Goal: Information Seeking & Learning: Learn about a topic

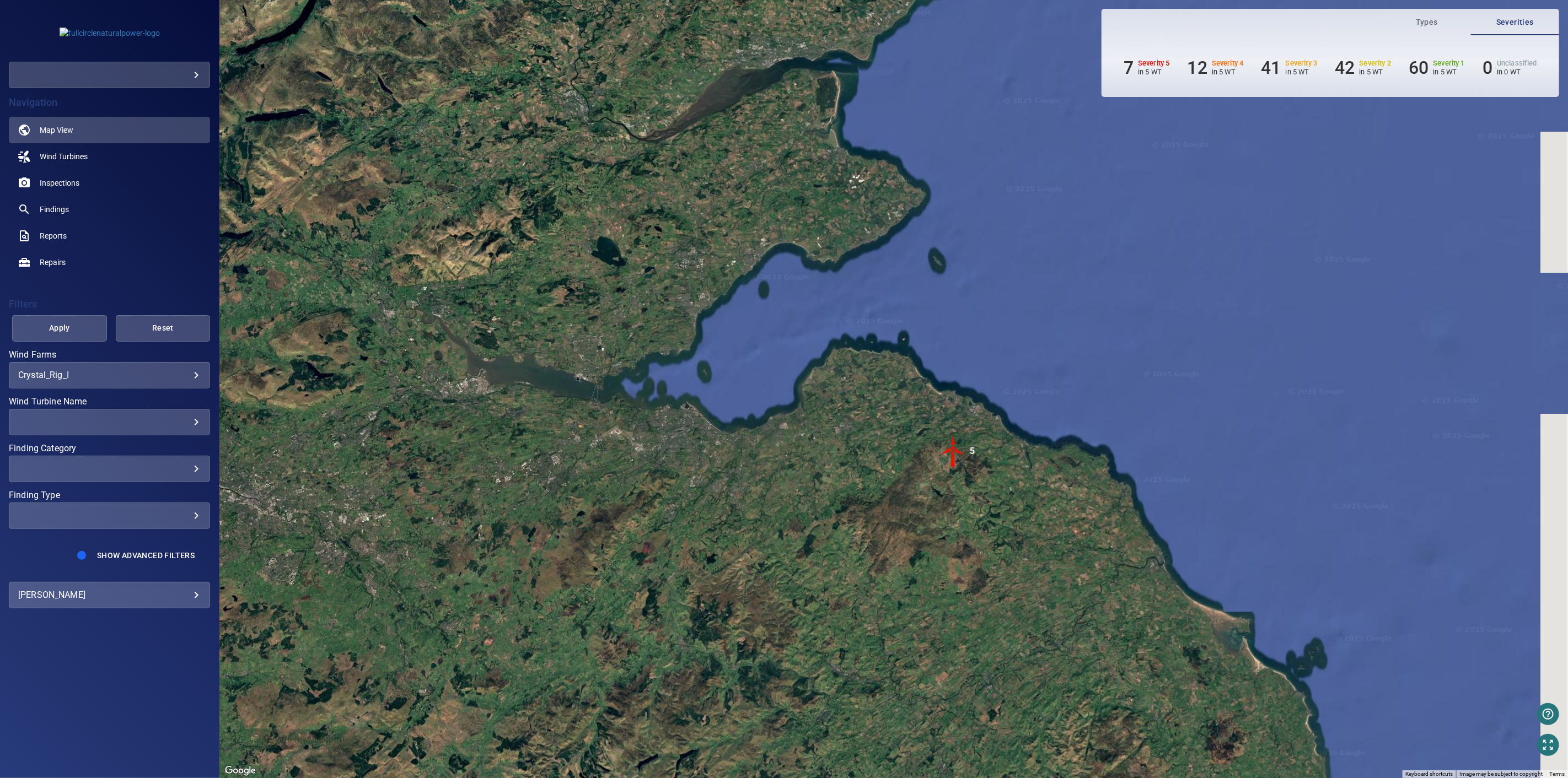
drag, startPoint x: 1150, startPoint y: 320, endPoint x: 1101, endPoint y: 371, distance: 70.7
click at [1101, 371] on div "To activate drag with keyboard, press Alt + Enter. Once in keyboard drag state,…" at bounding box center [893, 389] width 1349 height 778
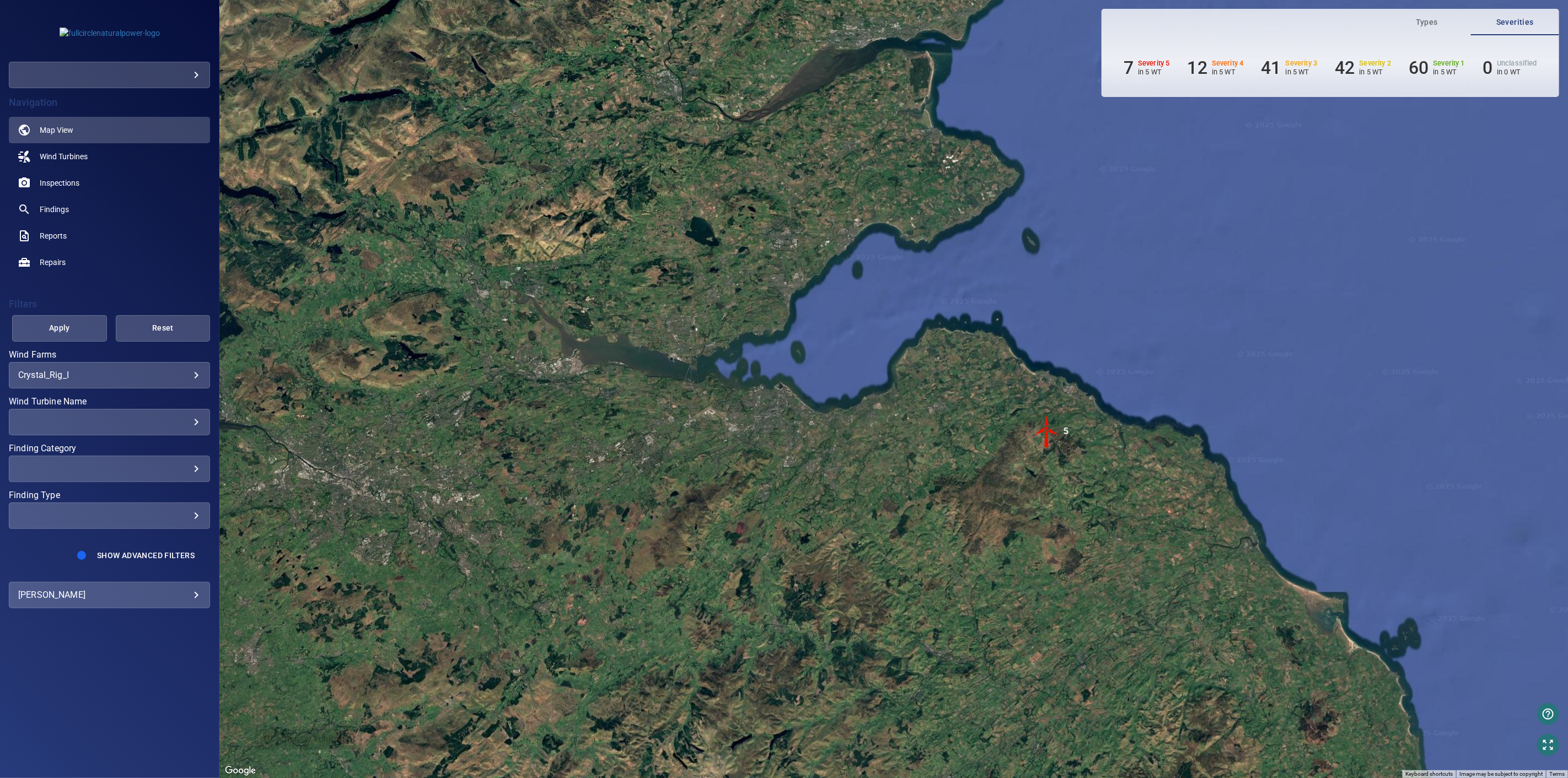
drag, startPoint x: 768, startPoint y: 391, endPoint x: 858, endPoint y: 373, distance: 91.8
click at [858, 373] on div "To activate drag with keyboard, press Alt + Enter. Once in keyboard drag state,…" at bounding box center [893, 389] width 1349 height 778
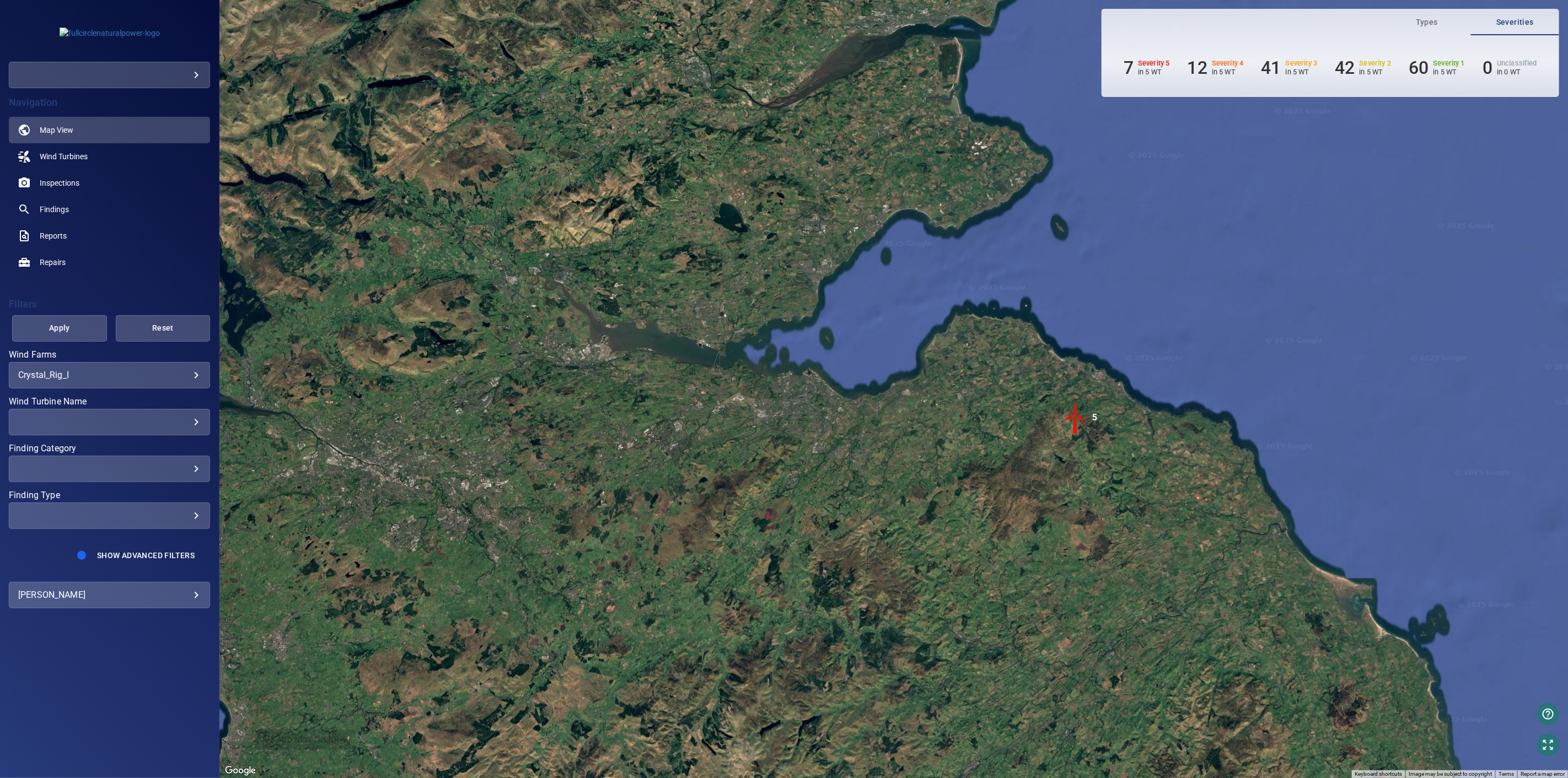
drag, startPoint x: 503, startPoint y: 405, endPoint x: 533, endPoint y: 390, distance: 33.5
click at [533, 390] on div "To activate drag with keyboard, press Alt + Enter. Once in keyboard drag state,…" at bounding box center [893, 389] width 1349 height 778
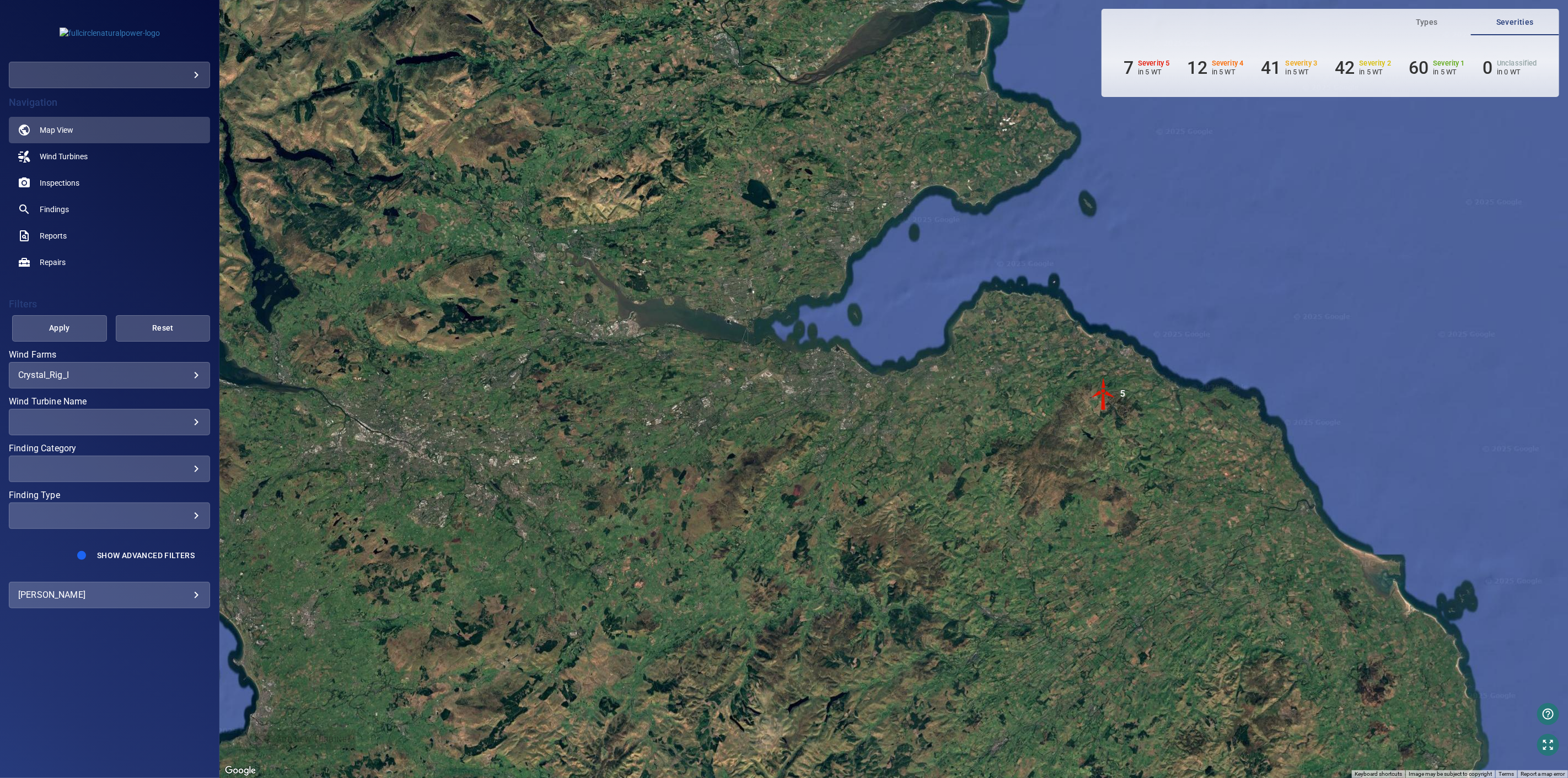
drag, startPoint x: 445, startPoint y: 342, endPoint x: 482, endPoint y: 311, distance: 48.3
click at [475, 319] on div "To activate drag with keyboard, press Alt + Enter. Once in keyboard drag state,…" at bounding box center [893, 389] width 1349 height 778
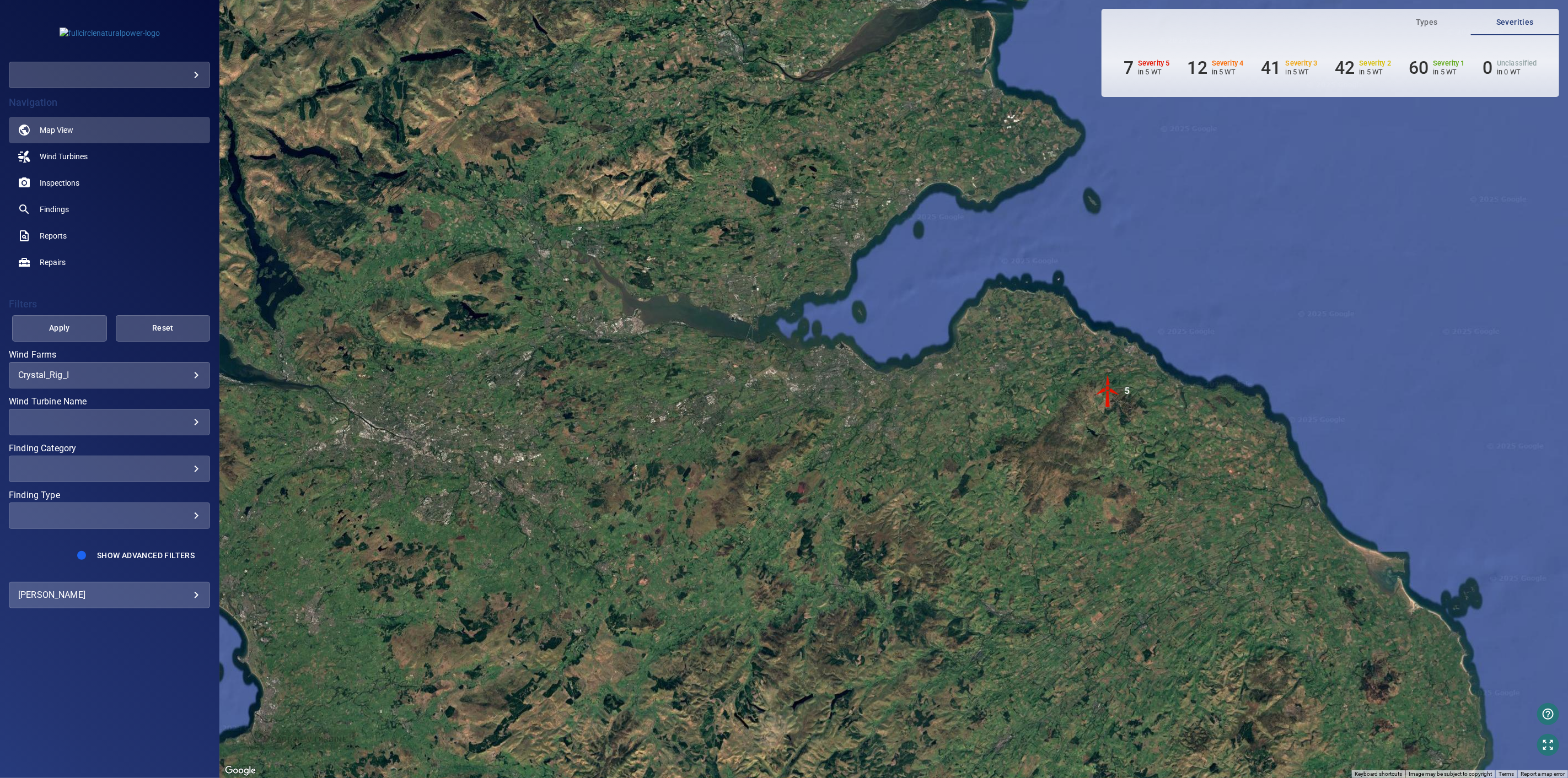
click at [200, 79] on body "**********" at bounding box center [784, 389] width 1568 height 778
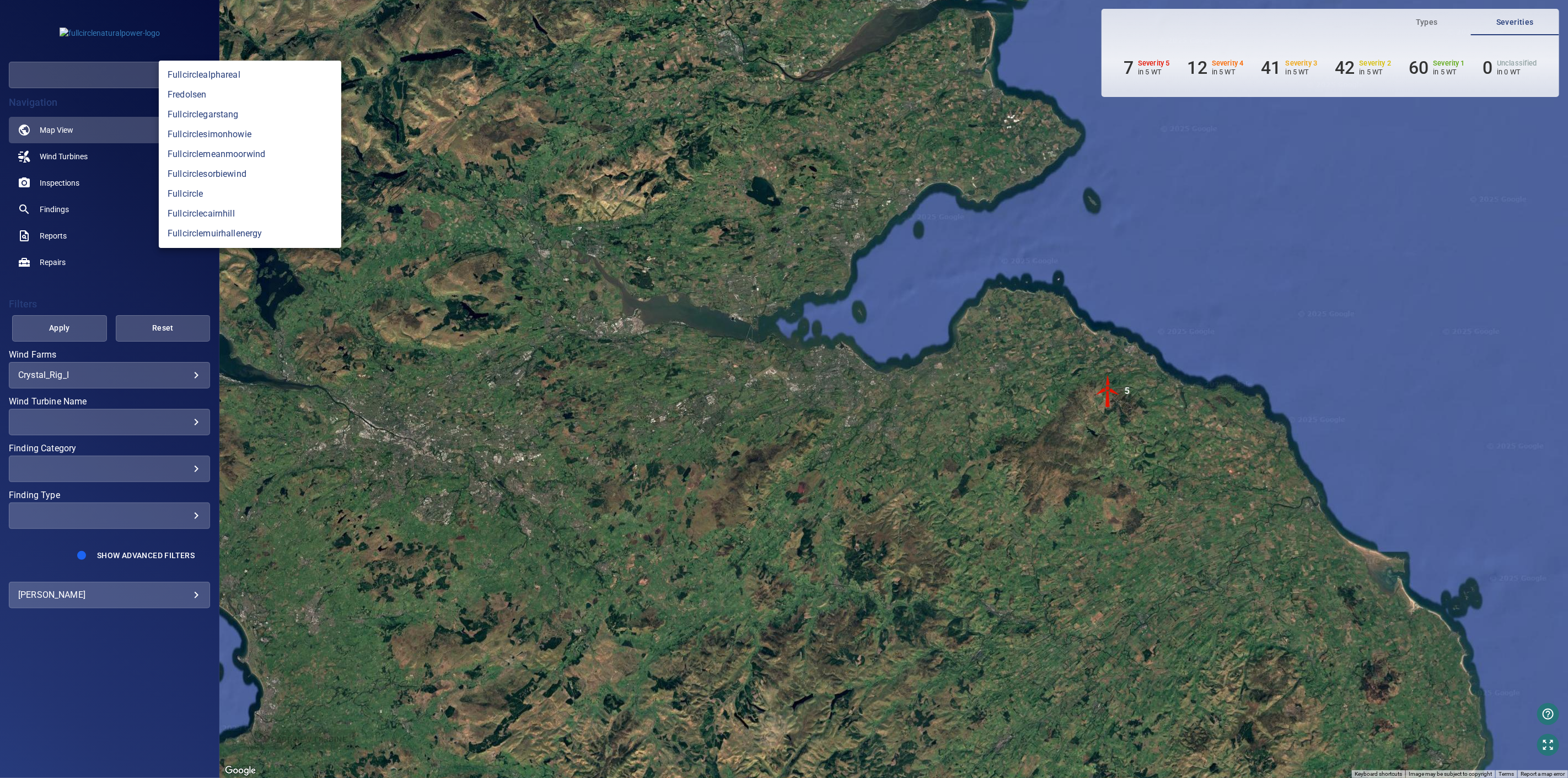
click at [708, 168] on div at bounding box center [784, 389] width 1568 height 778
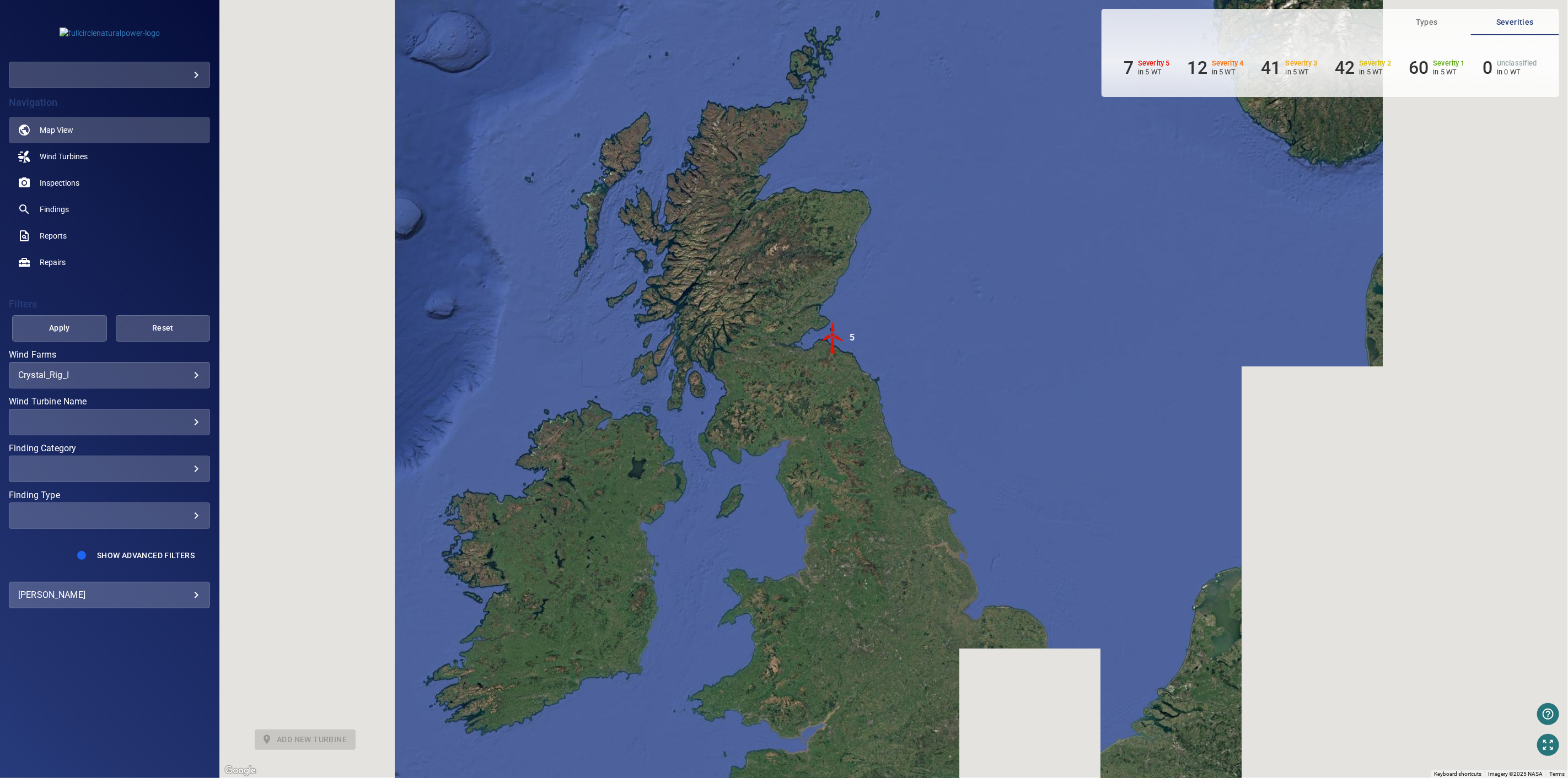
drag, startPoint x: 850, startPoint y: 596, endPoint x: 880, endPoint y: 509, distance: 92.0
click at [880, 509] on div "To activate drag with keyboard, press Alt + Enter. Once in keyboard drag state,…" at bounding box center [893, 389] width 1349 height 778
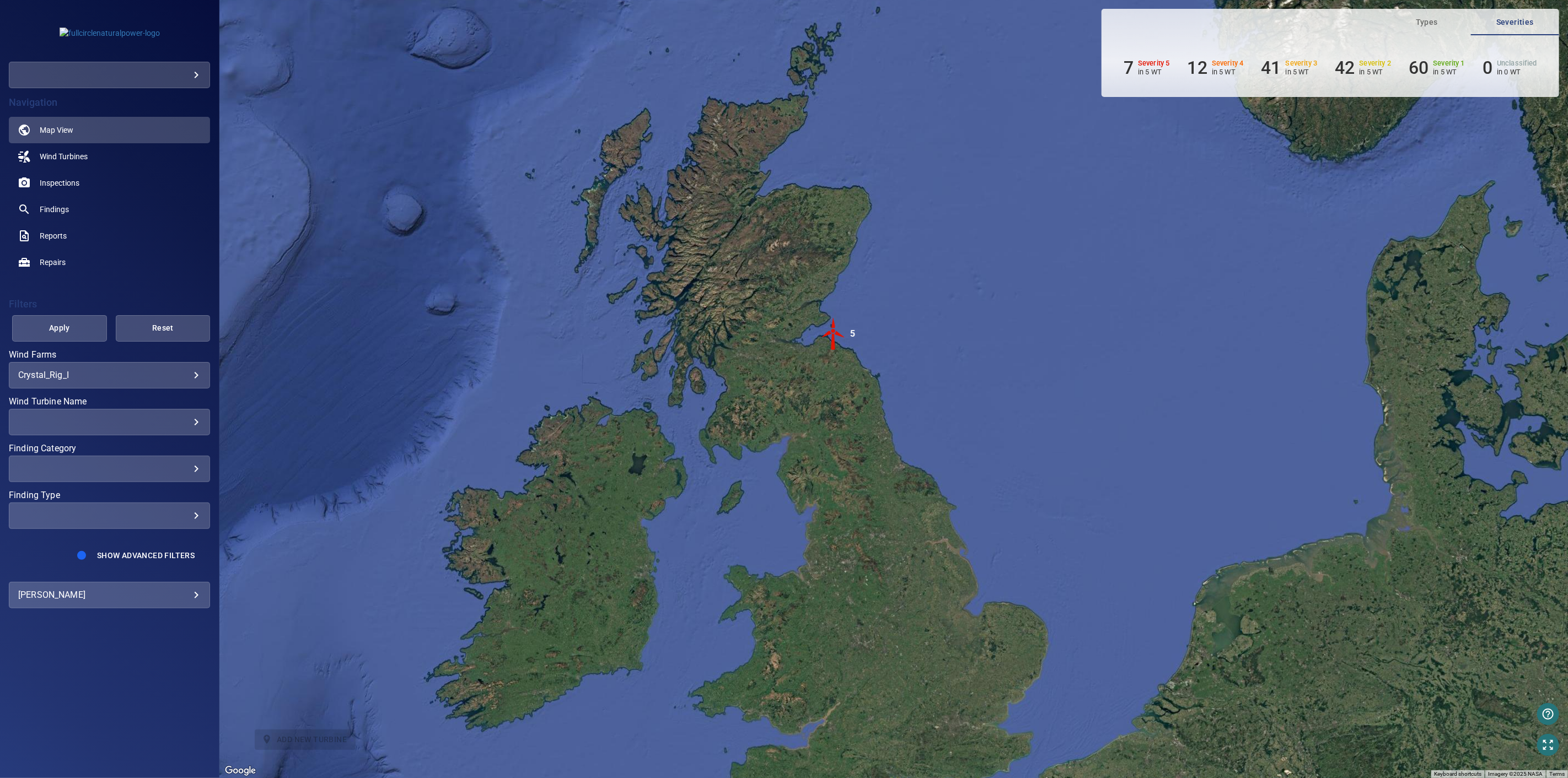
click at [190, 74] on body "**********" at bounding box center [784, 389] width 1568 height 778
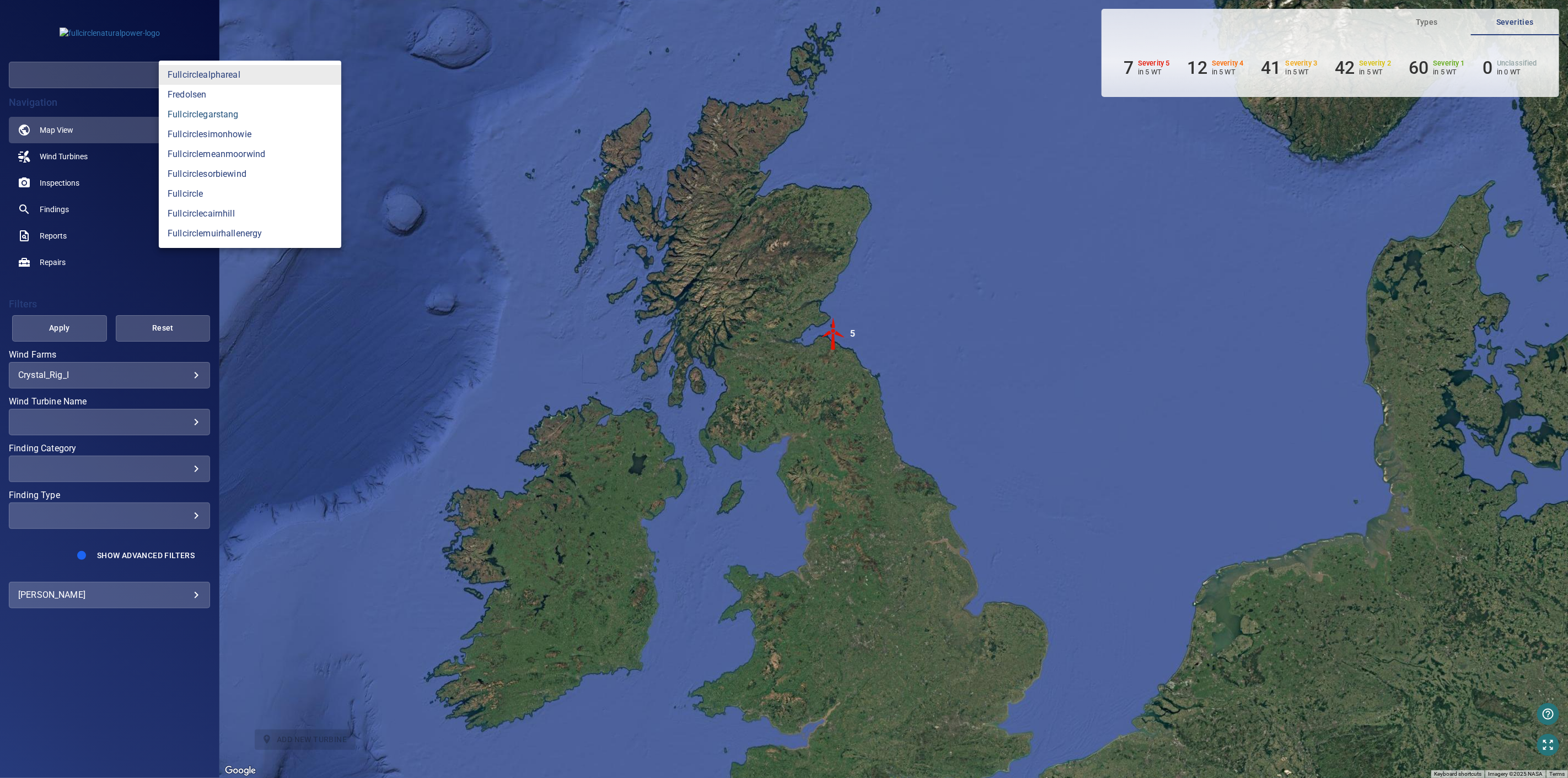
click at [225, 113] on link "fullcirclegarstang" at bounding box center [250, 114] width 182 height 20
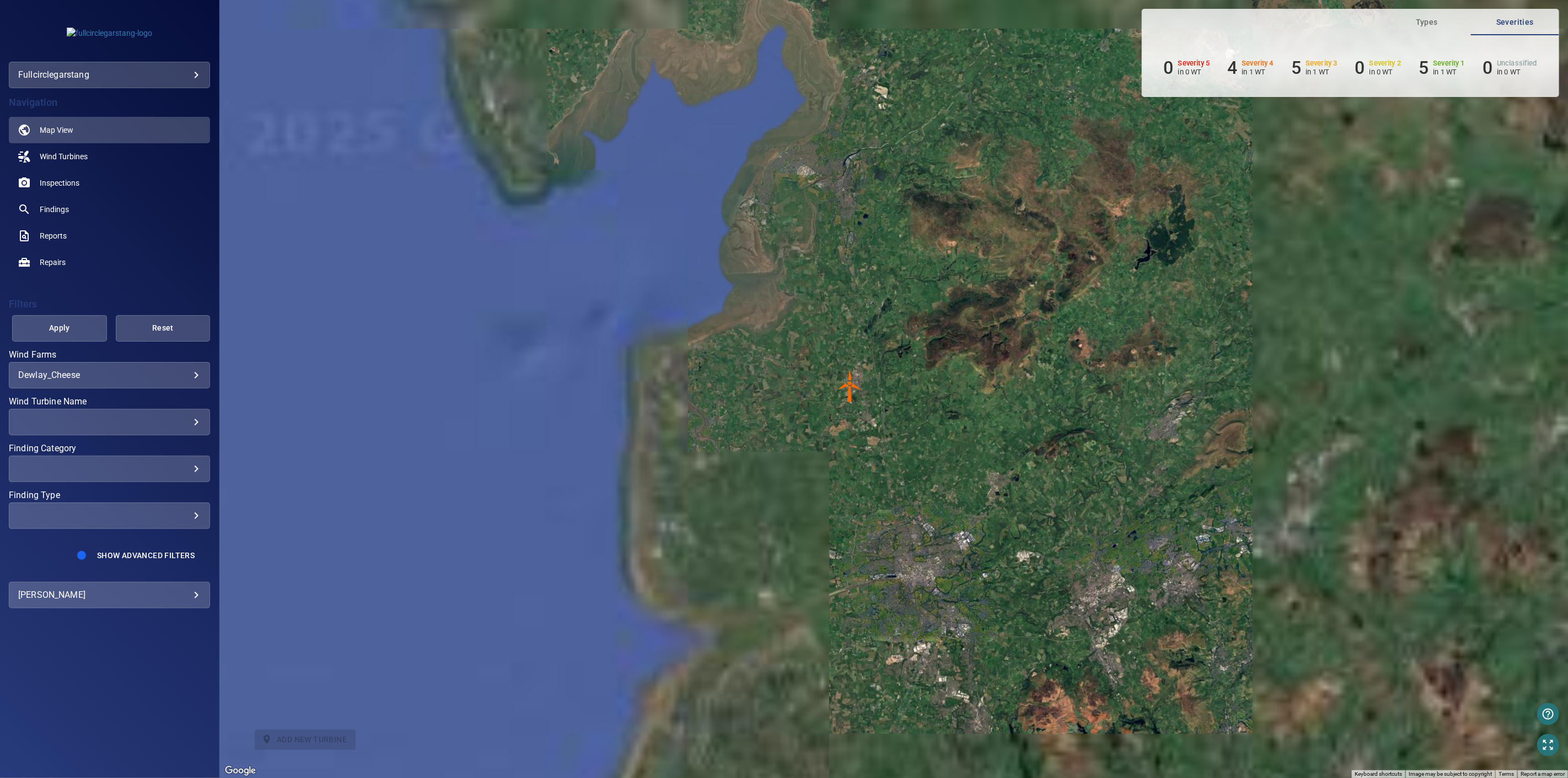
drag, startPoint x: 888, startPoint y: 433, endPoint x: 917, endPoint y: 432, distance: 29.0
click at [917, 432] on div "To activate drag with keyboard, press Alt + Enter. Once in keyboard drag state,…" at bounding box center [893, 389] width 1349 height 778
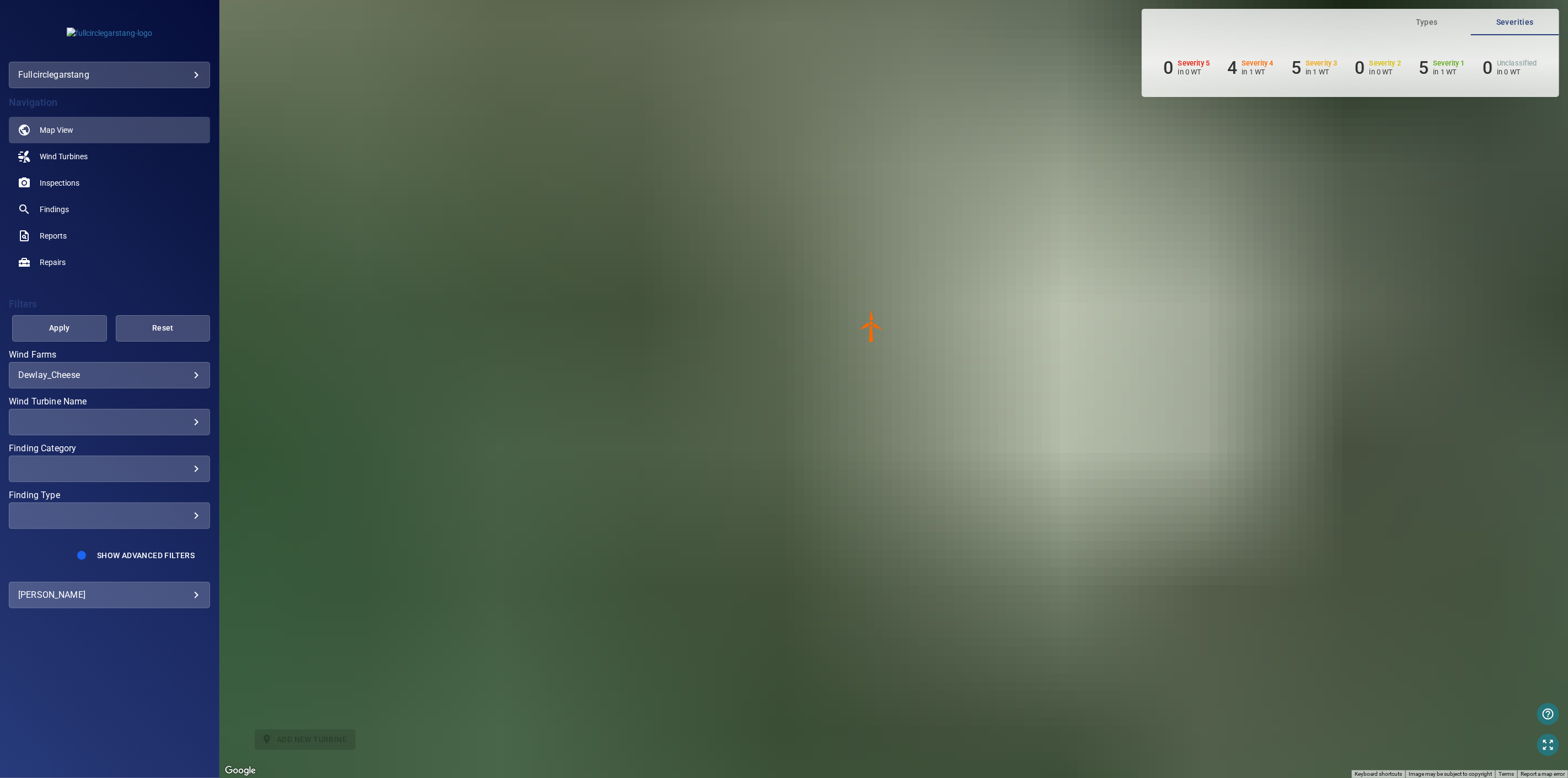
drag, startPoint x: 811, startPoint y: 320, endPoint x: 864, endPoint y: 372, distance: 74.2
click at [864, 372] on div "To activate drag with keyboard, press Alt + Enter. Once in keyboard drag state,…" at bounding box center [893, 389] width 1349 height 778
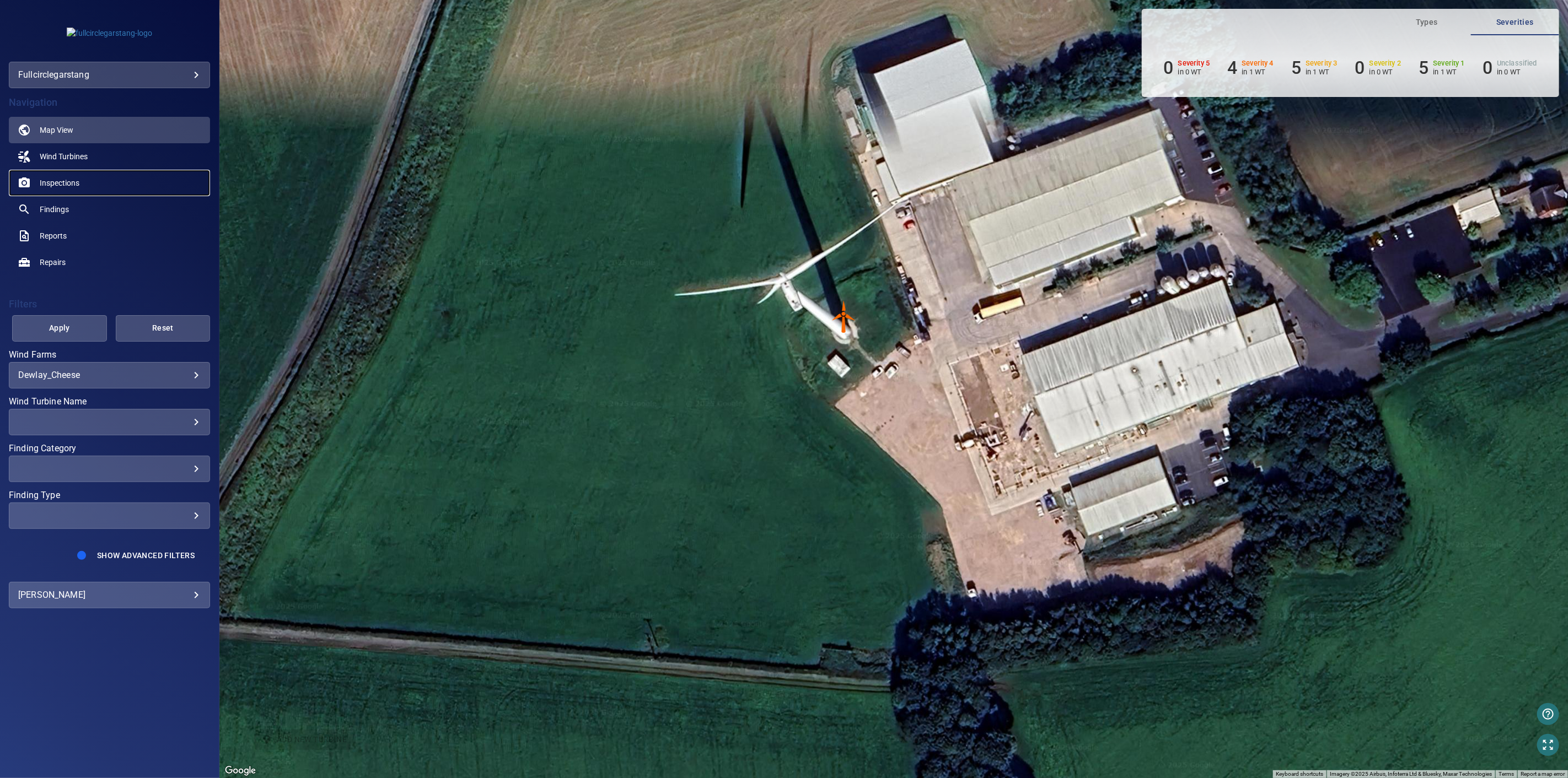
click at [62, 183] on span "Inspections" at bounding box center [59, 182] width 39 height 11
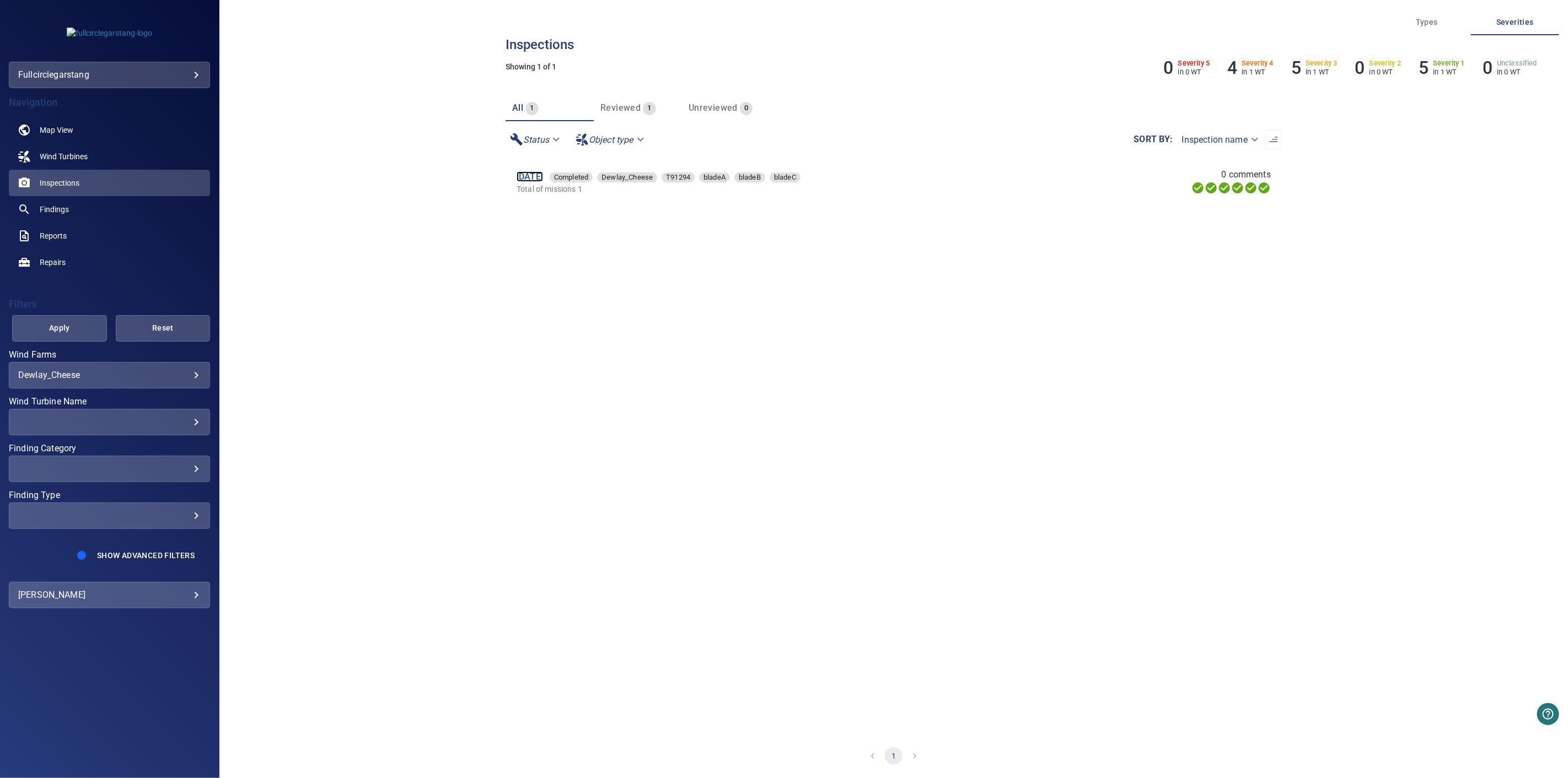
click at [541, 174] on link "[DATE]" at bounding box center [530, 177] width 26 height 11
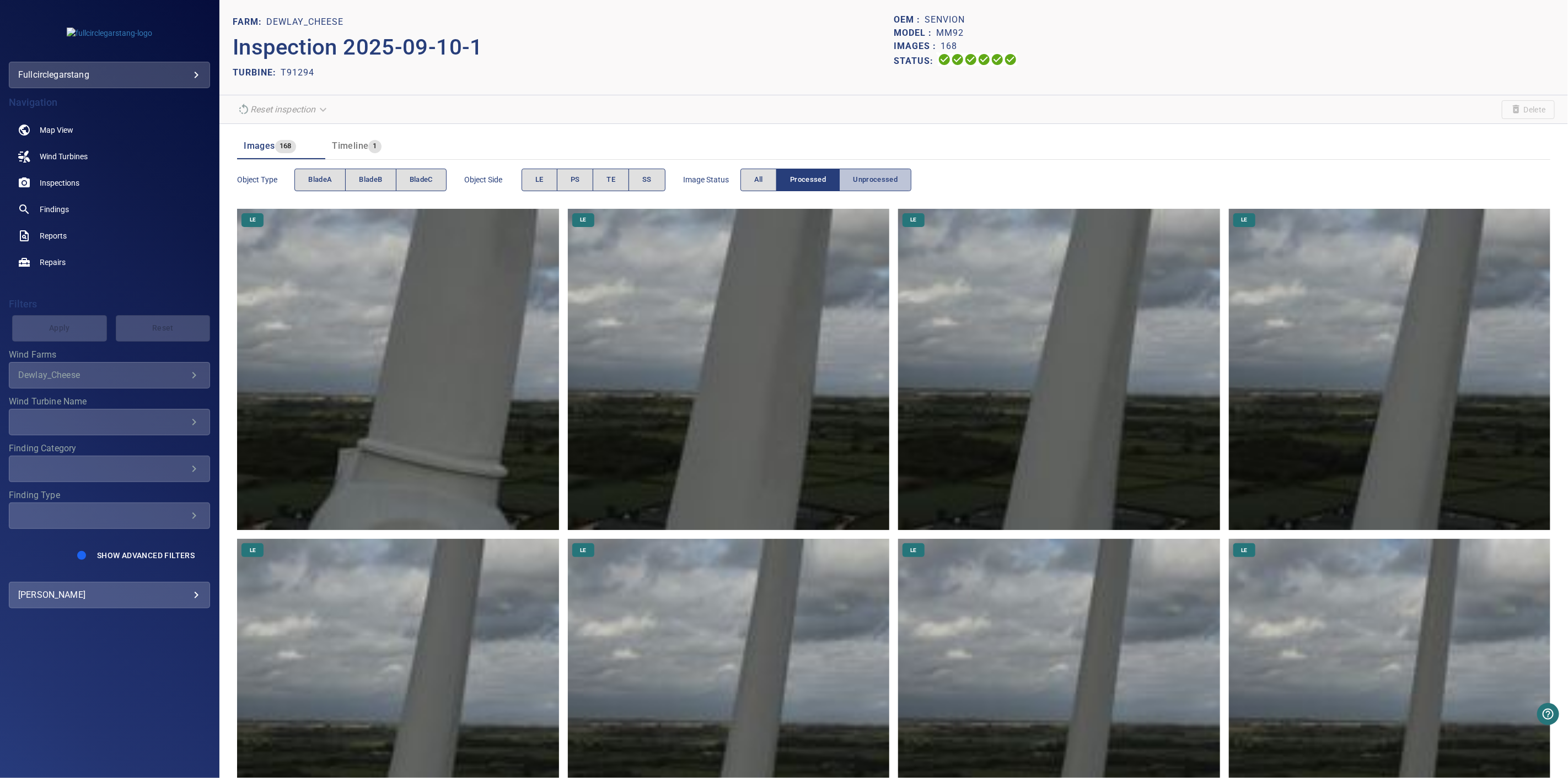
click at [888, 178] on span "Unprocessed" at bounding box center [875, 179] width 44 height 12
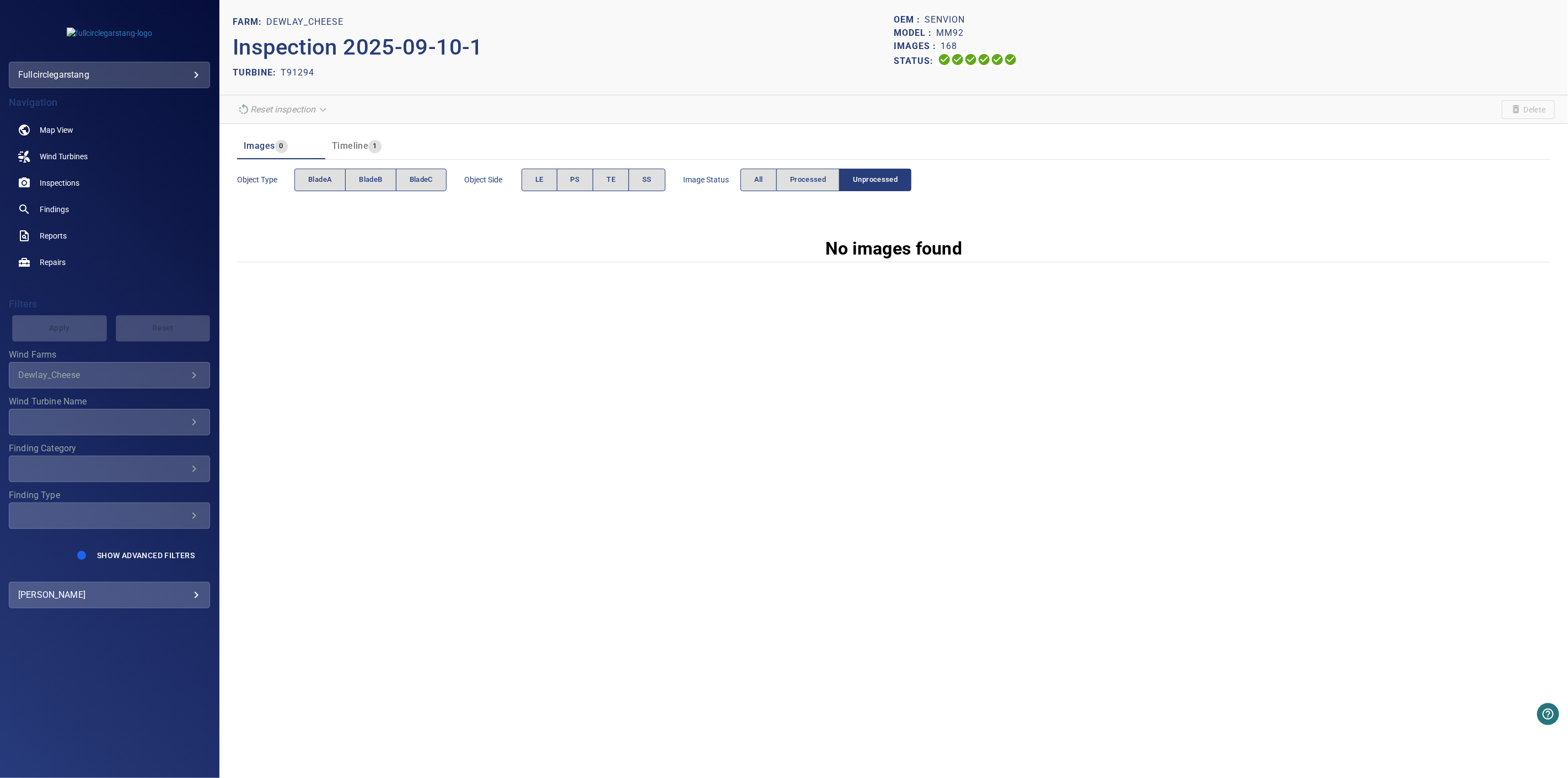
click at [818, 191] on div "Image Status All Processed Unprocessed" at bounding box center [797, 180] width 228 height 31
click at [817, 182] on span "Processed" at bounding box center [808, 179] width 36 height 12
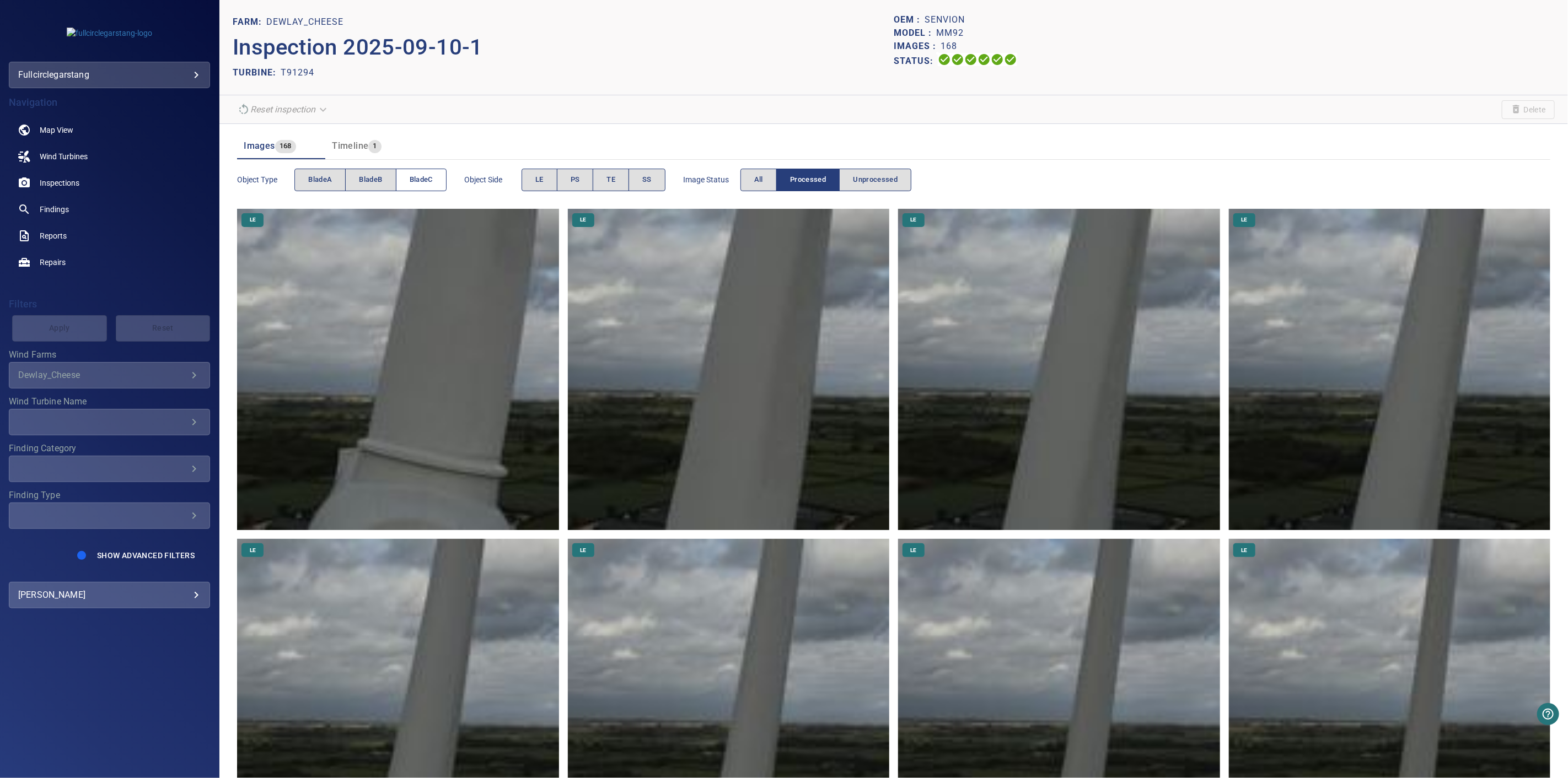
click at [429, 183] on span "bladeC" at bounding box center [421, 179] width 23 height 12
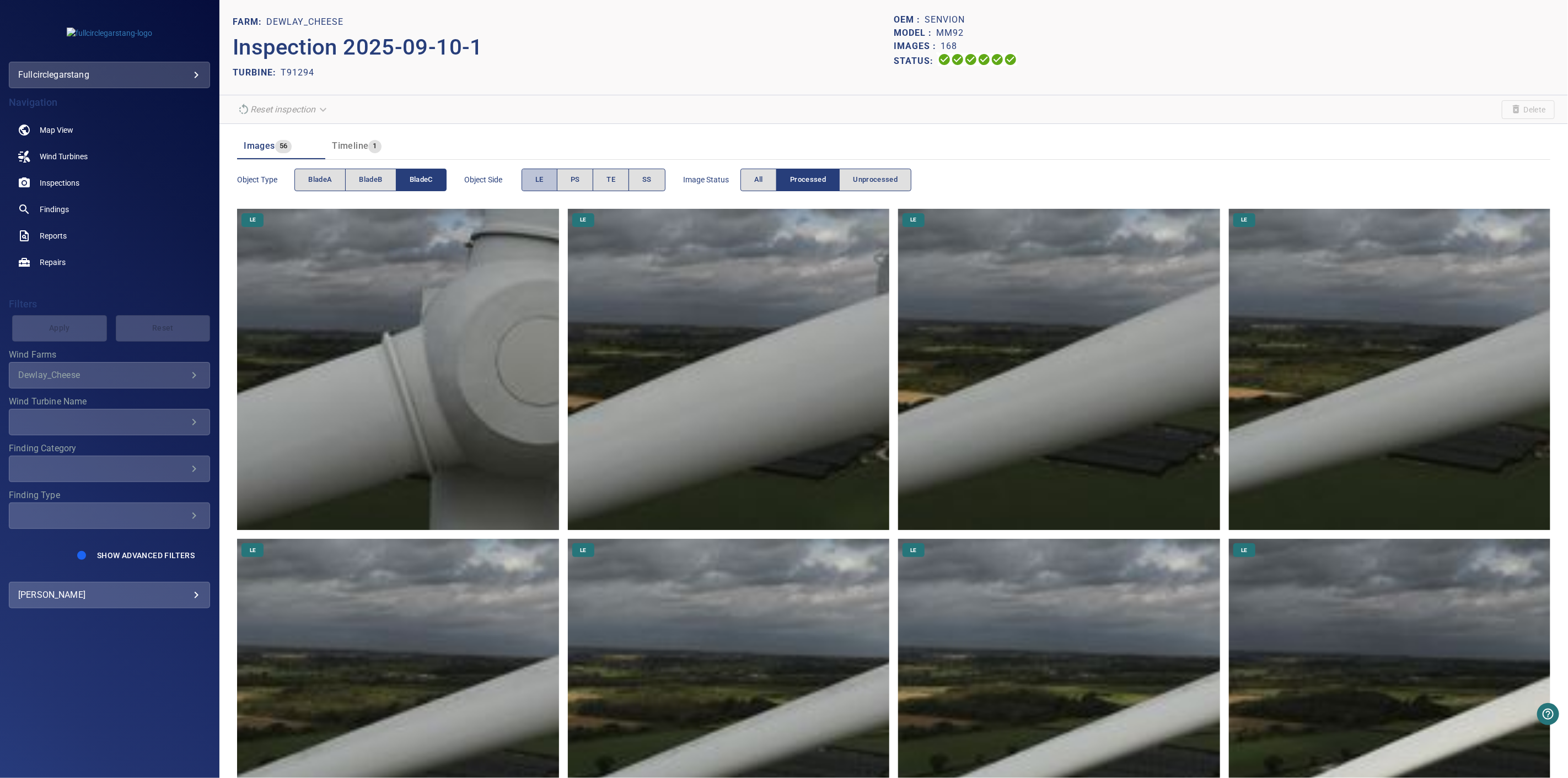
click at [548, 178] on button "LE" at bounding box center [540, 180] width 36 height 23
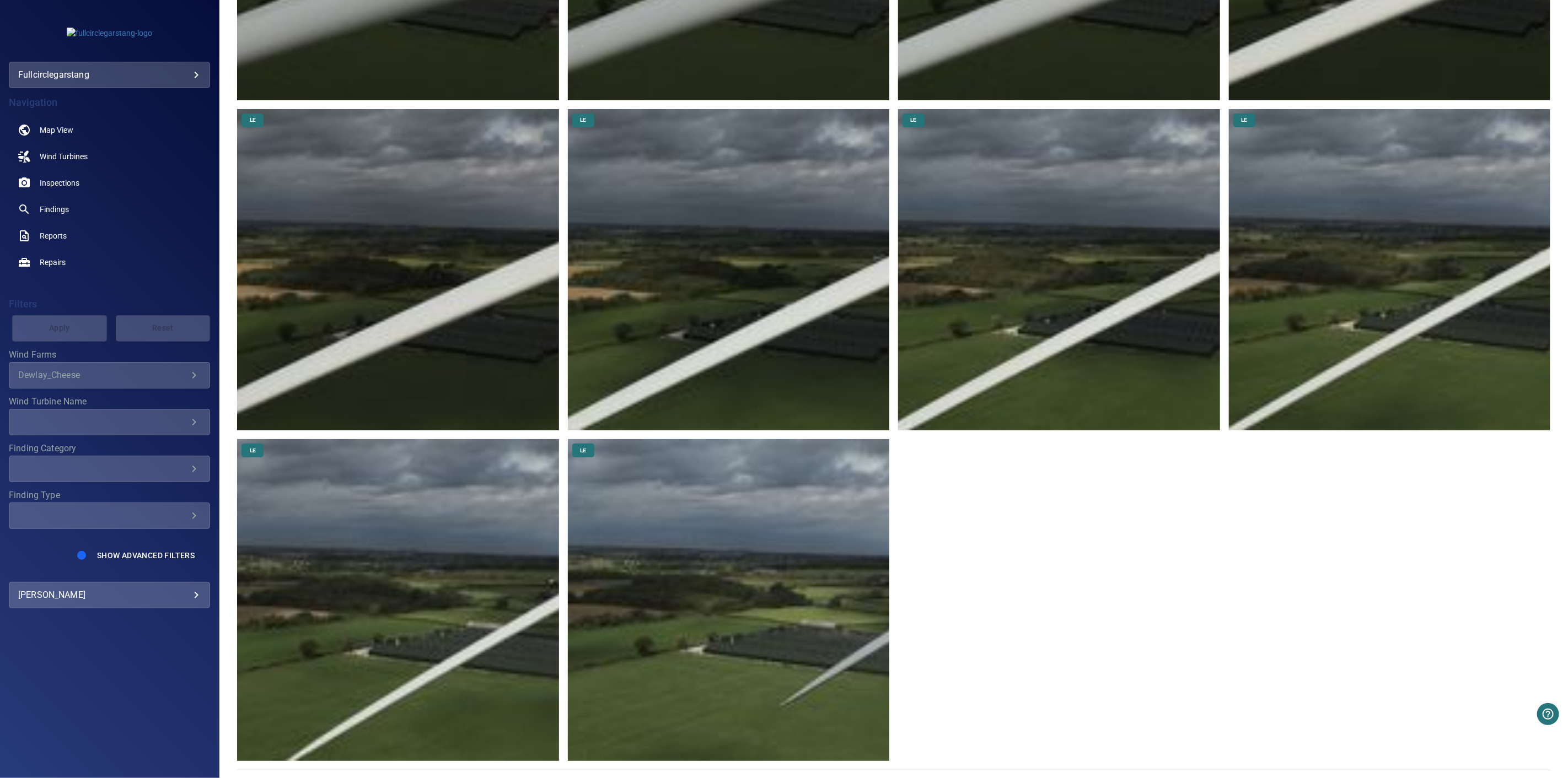
scroll to position [761, 0]
click at [786, 642] on img at bounding box center [728, 599] width 321 height 321
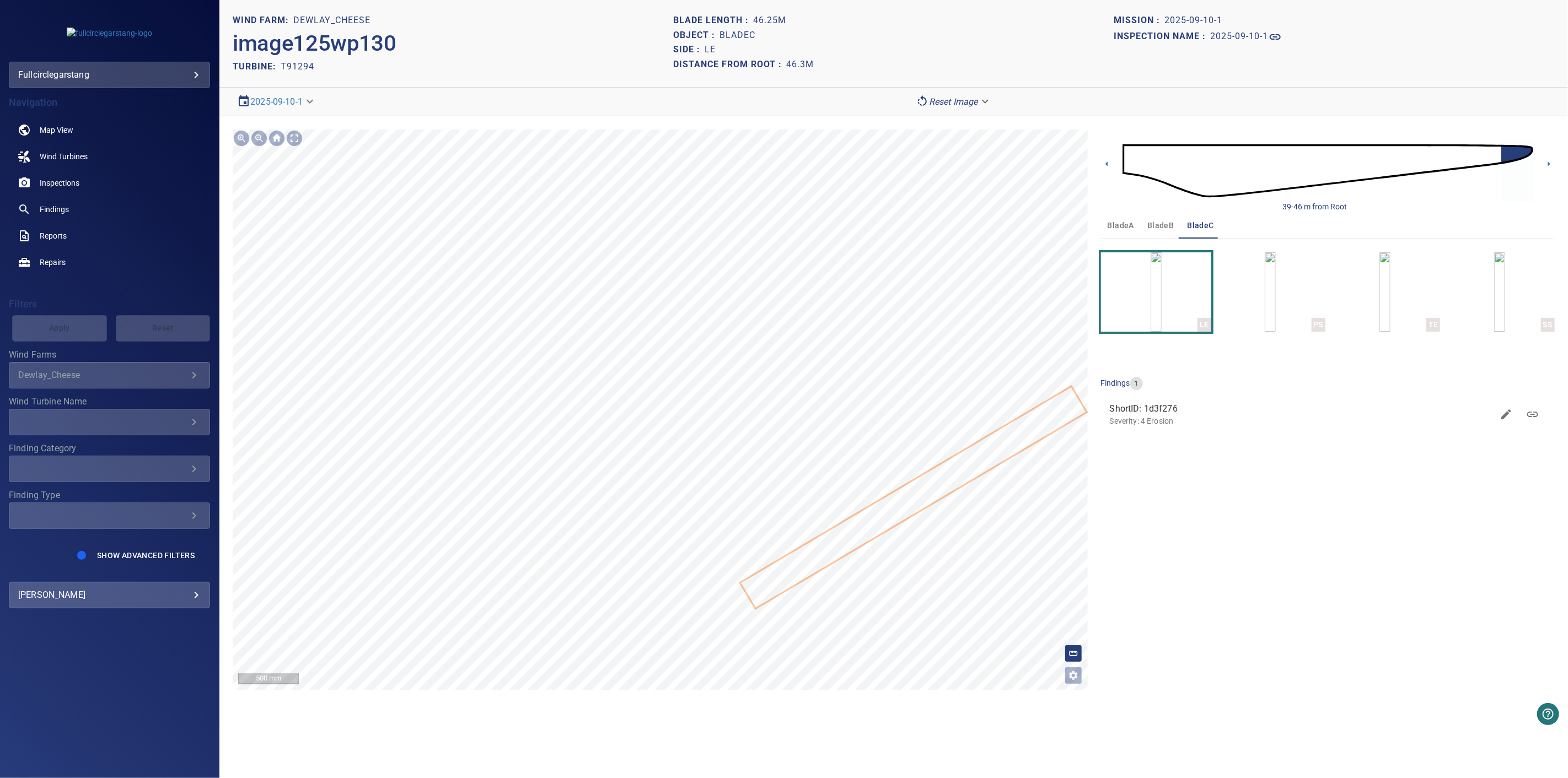
click at [871, 533] on div at bounding box center [660, 410] width 855 height 560
click at [979, 431] on div at bounding box center [660, 410] width 855 height 560
click at [832, 461] on icon at bounding box center [796, 454] width 676 height 432
drag, startPoint x: 1116, startPoint y: 421, endPoint x: 1183, endPoint y: 419, distance: 67.0
click at [1183, 419] on p "Severity: 4 Erosion" at bounding box center [1303, 421] width 378 height 11
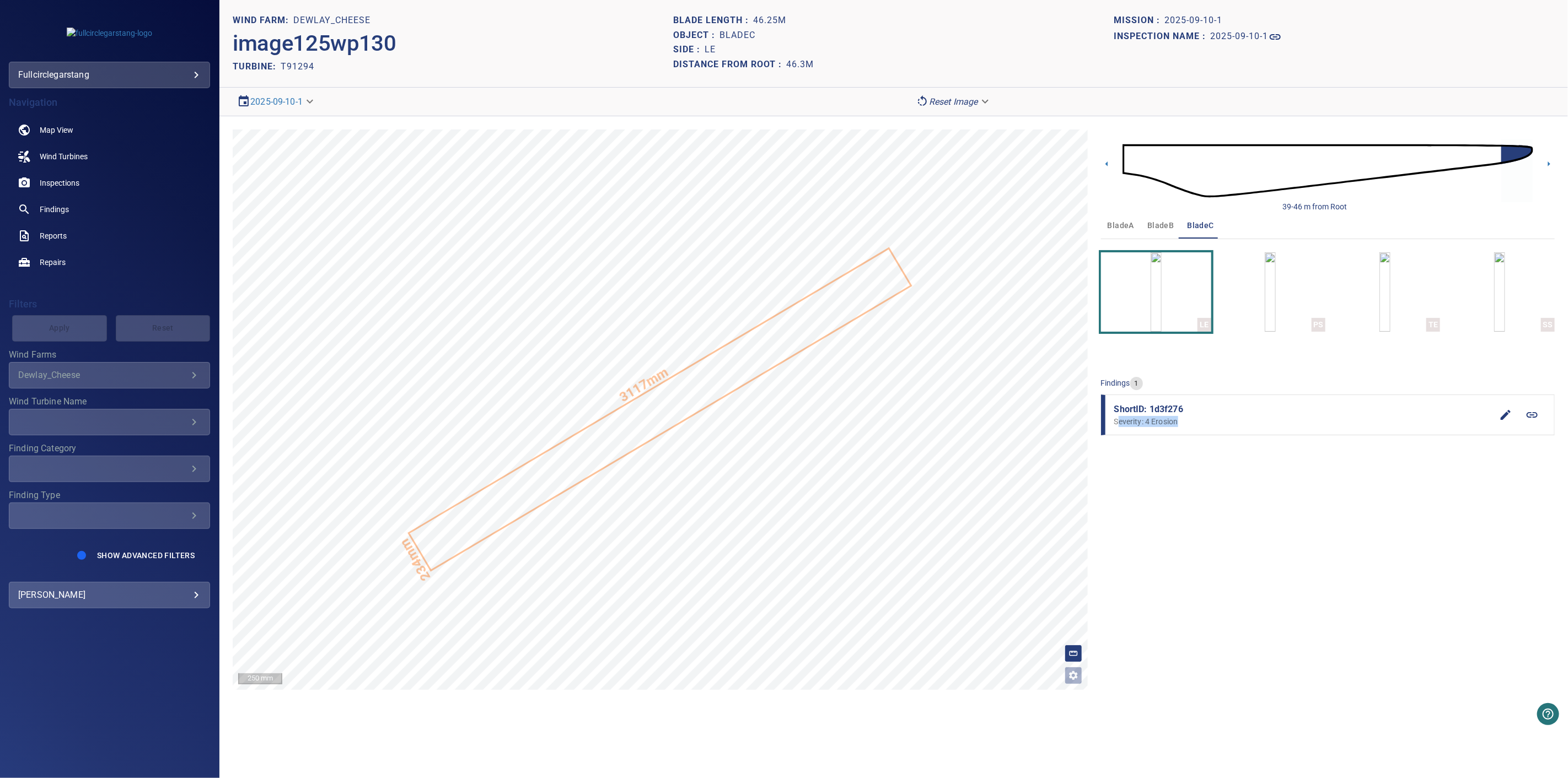
click at [1184, 419] on p "Severity: 4 Erosion" at bounding box center [1303, 421] width 378 height 11
drag, startPoint x: 1118, startPoint y: 417, endPoint x: 1183, endPoint y: 420, distance: 65.1
click at [1183, 420] on p "Severity: 4 Erosion" at bounding box center [1303, 421] width 378 height 11
drag, startPoint x: 1114, startPoint y: 417, endPoint x: 1213, endPoint y: 435, distance: 100.6
click at [1188, 419] on p "Severity: 4 Erosion" at bounding box center [1303, 421] width 378 height 11
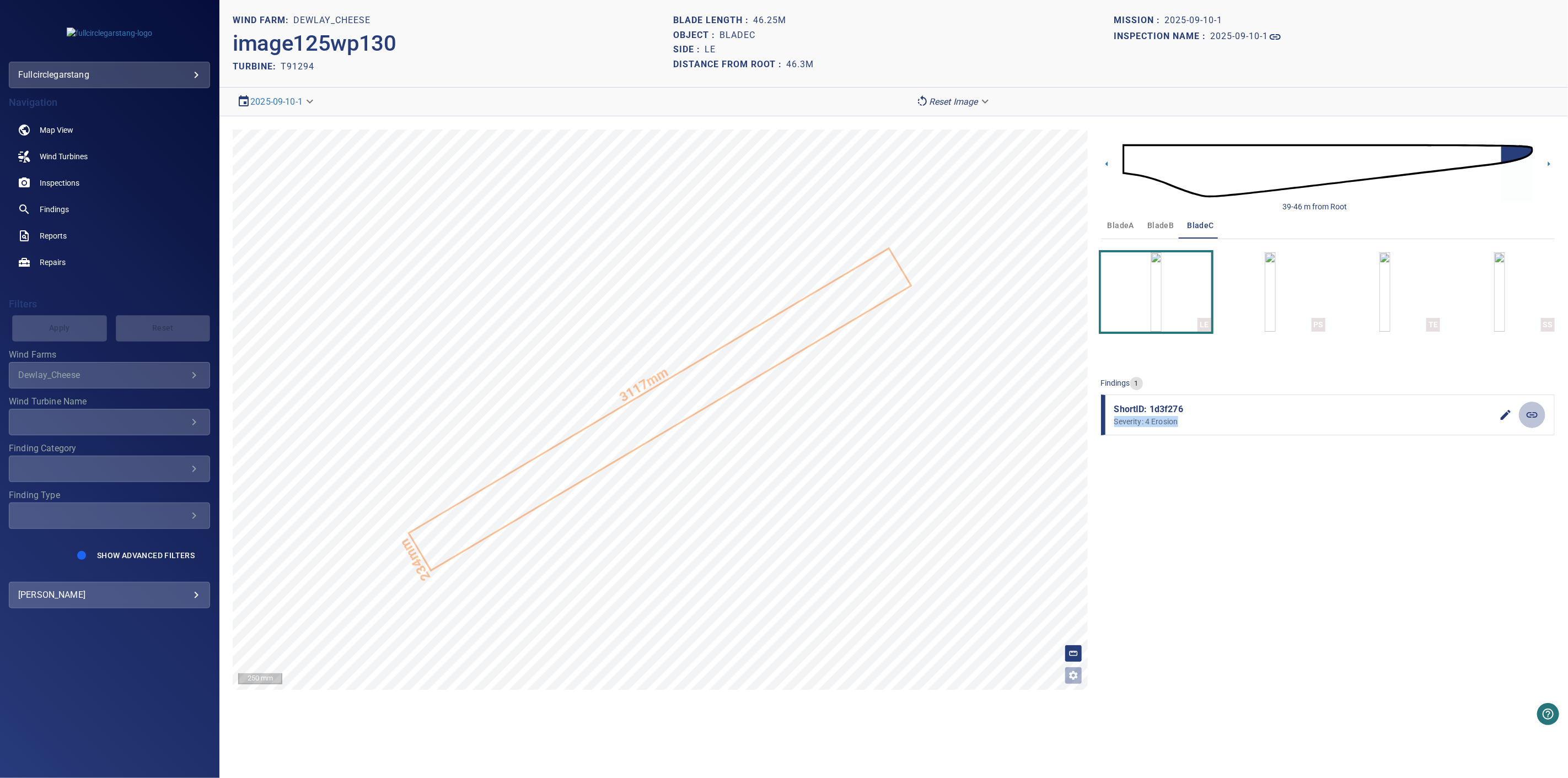
click at [1531, 416] on icon at bounding box center [1532, 415] width 13 height 13
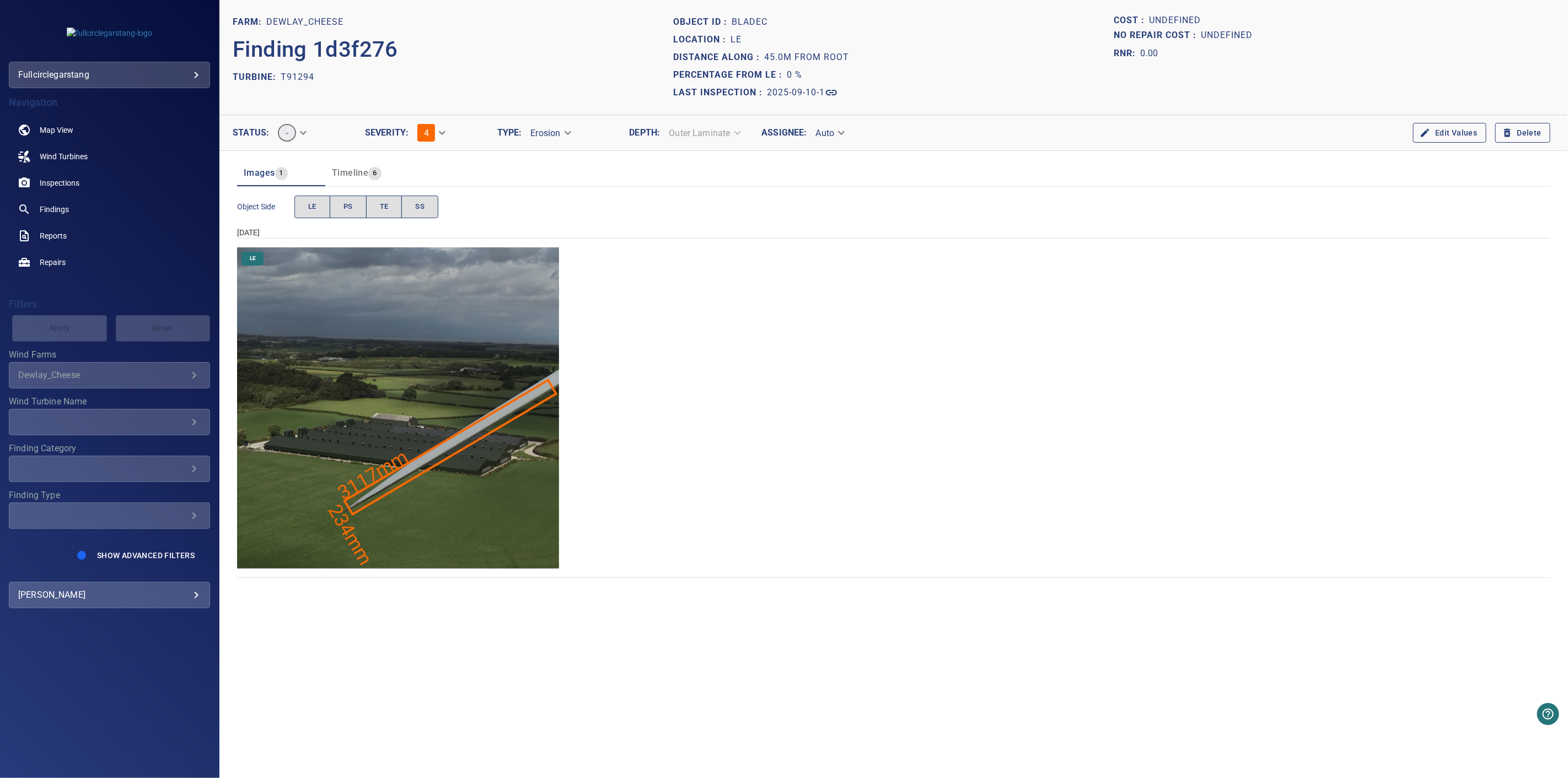
click at [338, 172] on span "Timeline" at bounding box center [350, 173] width 36 height 11
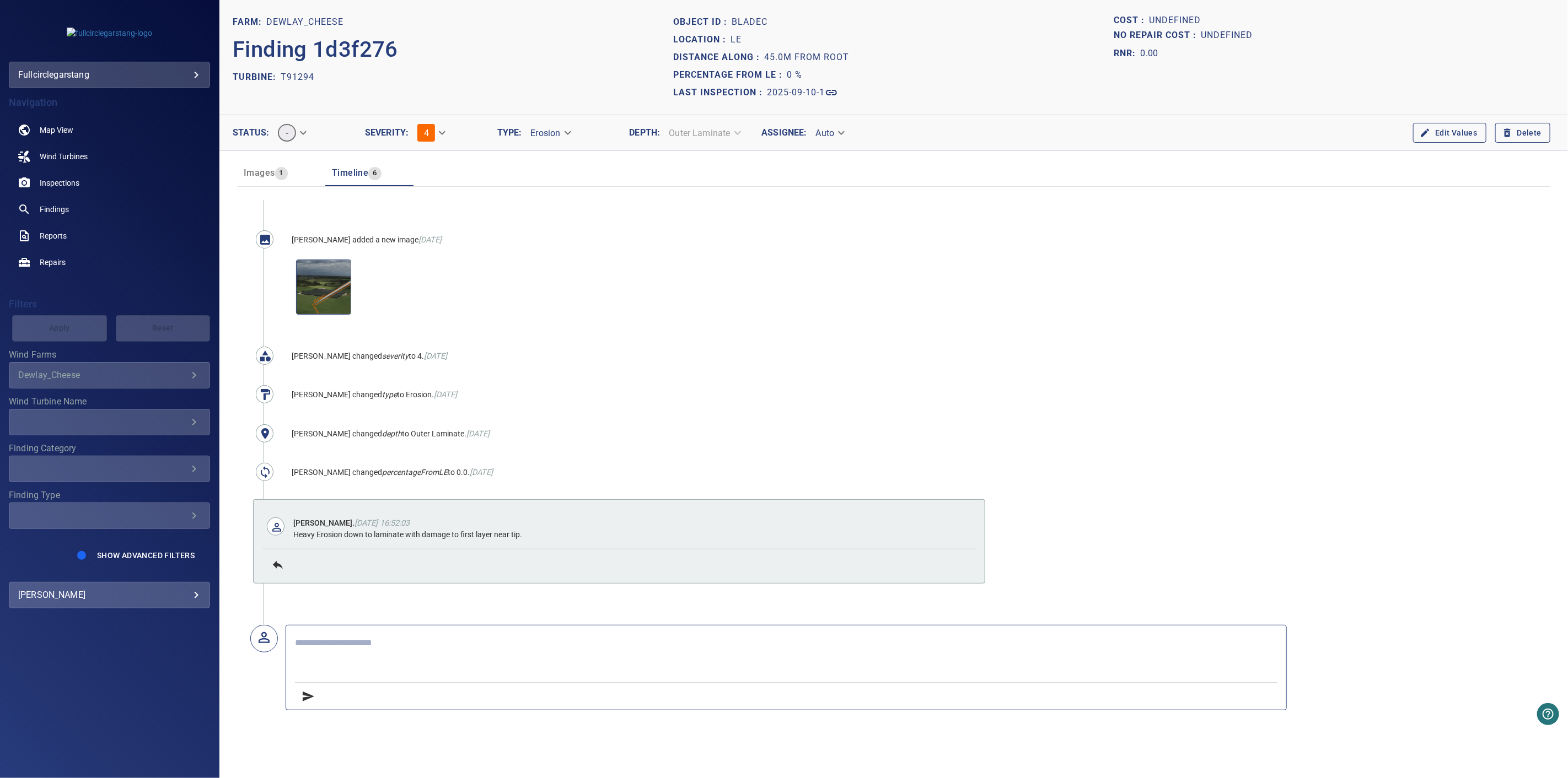
drag, startPoint x: 367, startPoint y: 433, endPoint x: 535, endPoint y: 415, distance: 169.0
click at [564, 411] on ul "[PERSON_NAME] added a new image [DATE] [PERSON_NAME] changed severity to 4. [DA…" at bounding box center [657, 412] width 788 height 425
drag, startPoint x: 445, startPoint y: 428, endPoint x: 377, endPoint y: 428, distance: 68.0
click at [377, 430] on span "[PERSON_NAME] changed depth to Outer Laminate. [DATE]" at bounding box center [390, 434] width 198 height 9
click at [410, 448] on ul "[PERSON_NAME] added a new image [DATE] [PERSON_NAME] changed severity to 4. [DA…" at bounding box center [657, 412] width 788 height 425
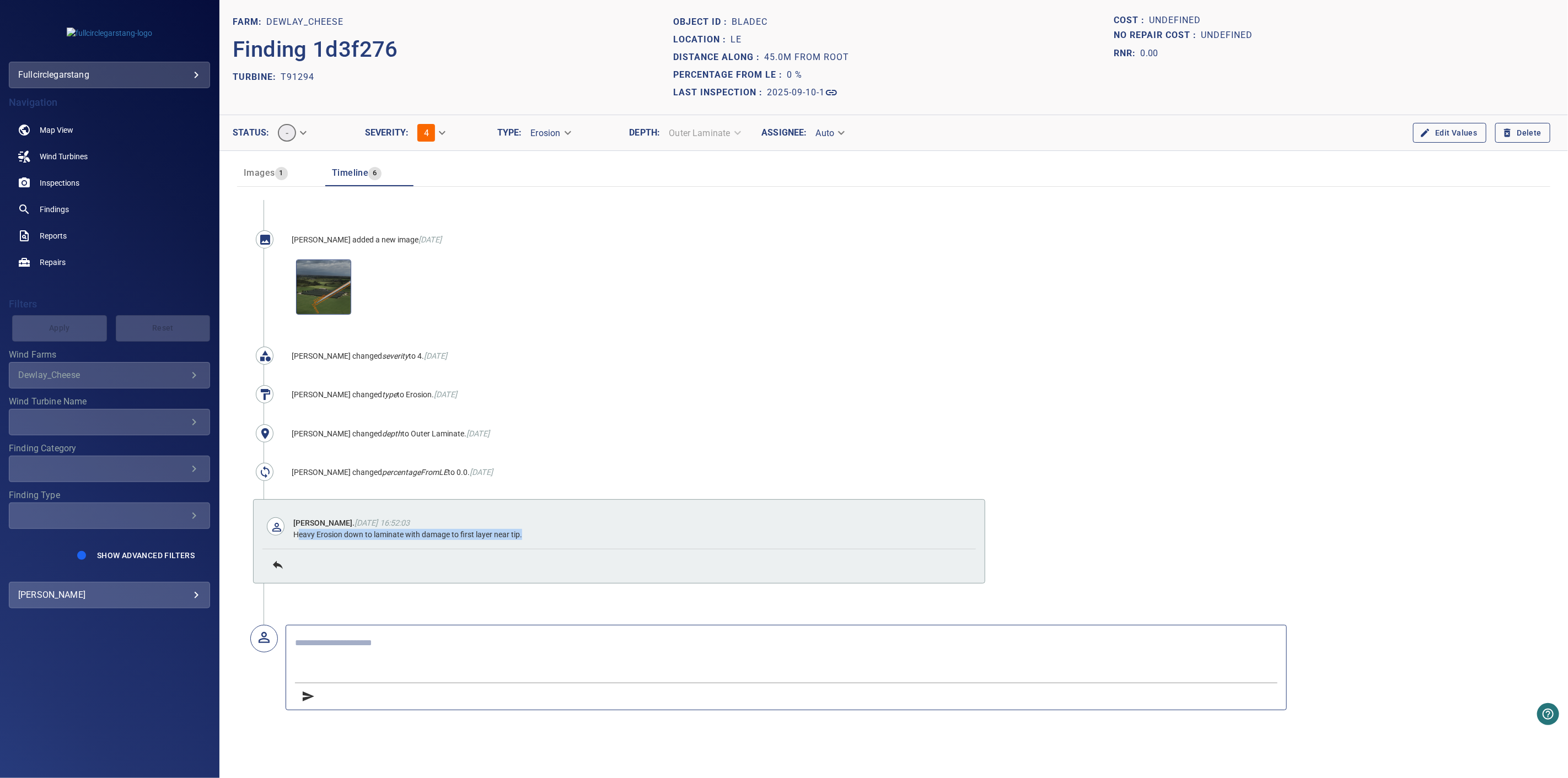
drag, startPoint x: 298, startPoint y: 530, endPoint x: 557, endPoint y: 533, distance: 259.0
click at [527, 529] on div "Heavy Erosion down to laminate with damage to first layer near tip." at bounding box center [630, 534] width 674 height 11
click at [620, 657] on textarea at bounding box center [786, 658] width 982 height 42
drag, startPoint x: 295, startPoint y: 527, endPoint x: 523, endPoint y: 527, distance: 228.0
click at [523, 529] on div "Heavy Erosion down to laminate with damage to first layer near tip." at bounding box center [630, 534] width 674 height 11
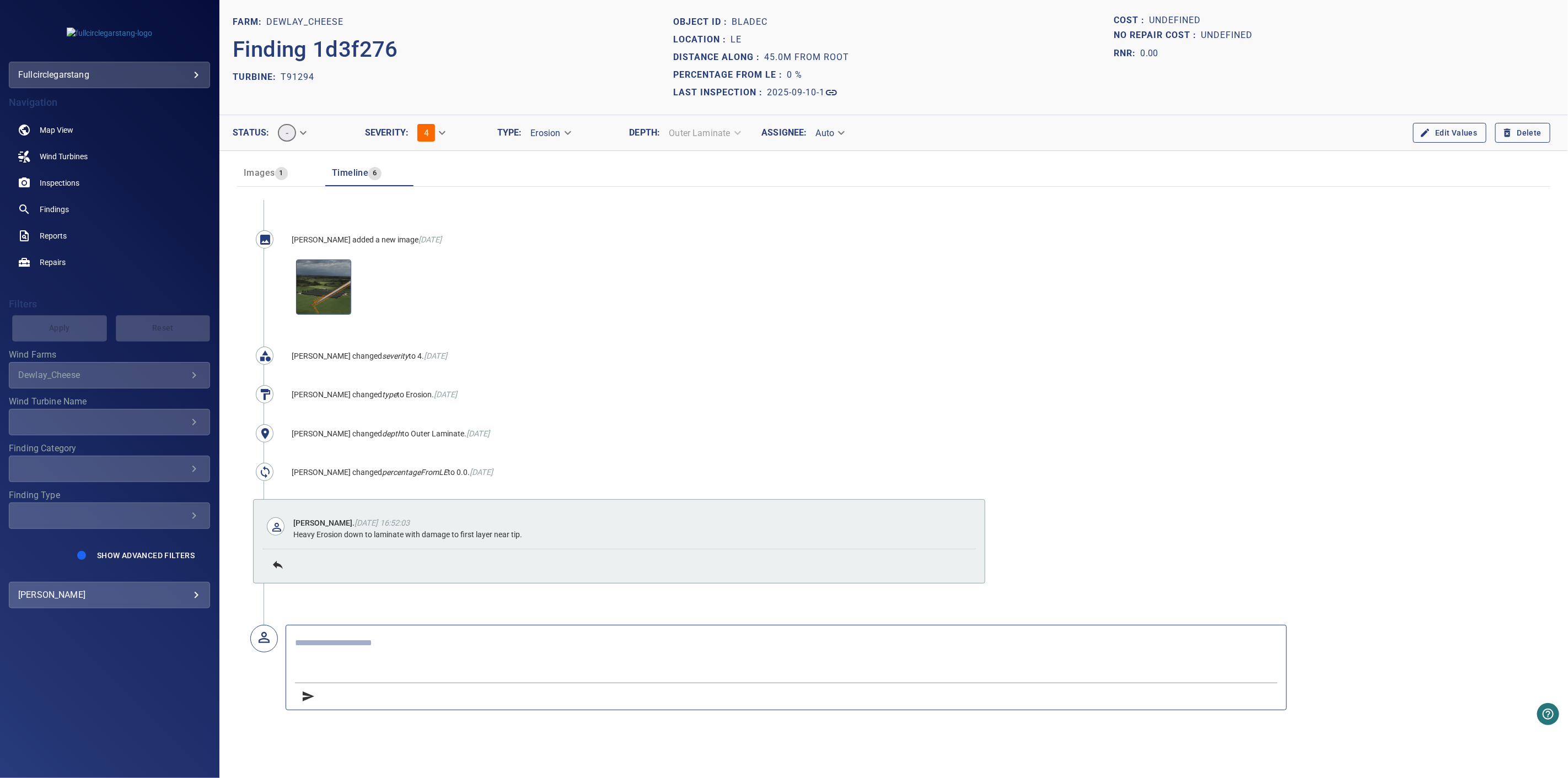
click at [593, 173] on header "Images 1 Timeline 6" at bounding box center [893, 173] width 1313 height 26
drag, startPoint x: 1121, startPoint y: 17, endPoint x: 1198, endPoint y: 15, distance: 77.0
click at [1198, 15] on div "Cost : Undefined" at bounding box center [1335, 21] width 440 height 15
click at [1187, 48] on div "RNR: 0.00" at bounding box center [1335, 53] width 440 height 22
drag, startPoint x: 1109, startPoint y: 35, endPoint x: 1216, endPoint y: 34, distance: 107.0
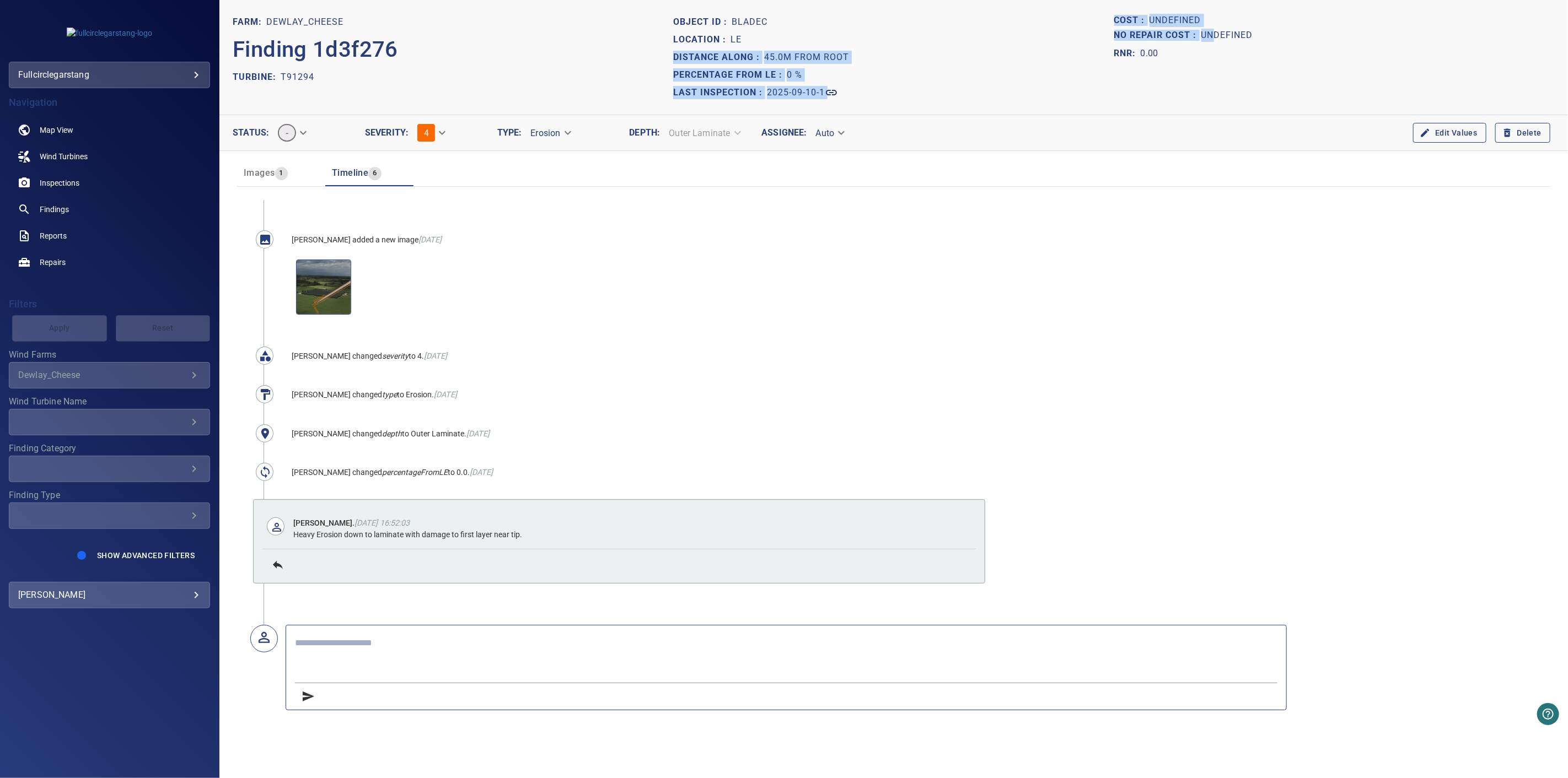
click at [1216, 34] on header "FARM: Dewlay_Cheese Finding 1d3f276 TURBINE: T91294 Object ID : bladeC Location…" at bounding box center [893, 58] width 1349 height 115
click at [1241, 35] on p "Undefined" at bounding box center [1227, 35] width 52 height 15
drag, startPoint x: 1115, startPoint y: 19, endPoint x: 1259, endPoint y: 35, distance: 144.9
click at [1259, 35] on section "Cost : Undefined No Repair Cost : Undefined RNR: 0.00" at bounding box center [1335, 57] width 440 height 88
click at [1053, 108] on header "FARM: Dewlay_Cheese Finding 1d3f276 TURBINE: T91294 Object ID : bladeC Location…" at bounding box center [893, 58] width 1349 height 115
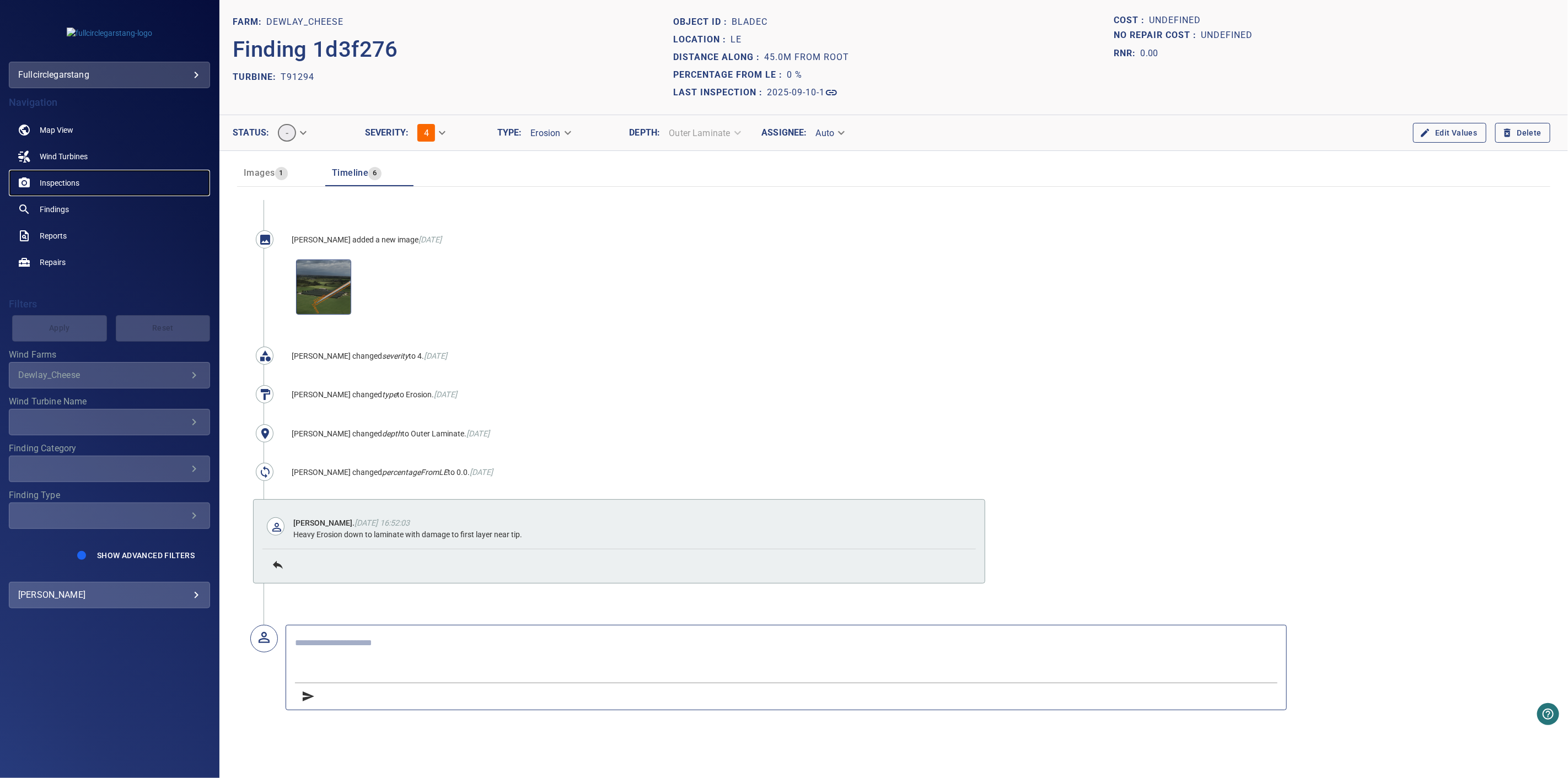
click at [65, 181] on span "Inspections" at bounding box center [59, 182] width 39 height 11
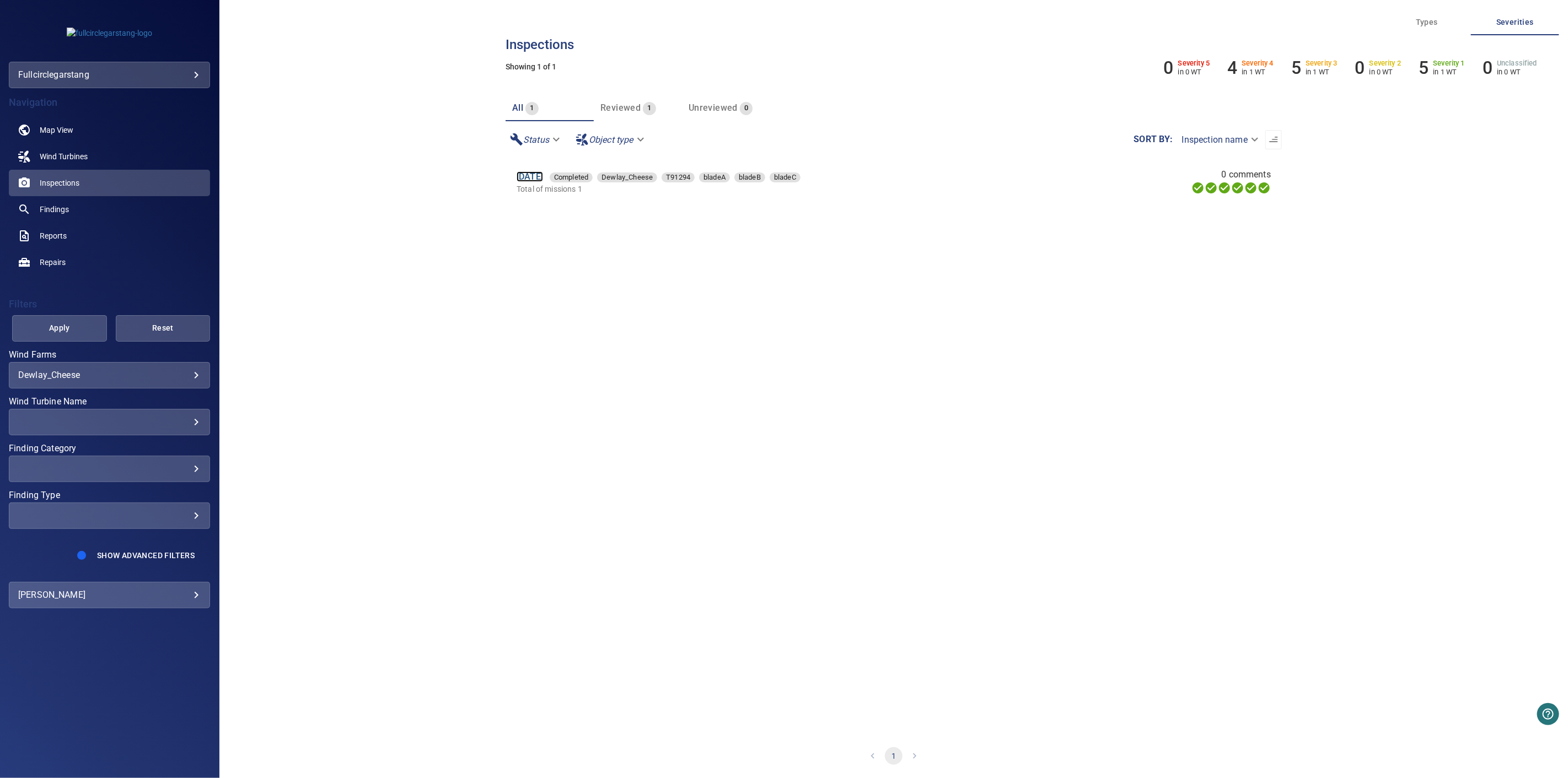
click at [541, 174] on link "[DATE]" at bounding box center [530, 177] width 26 height 11
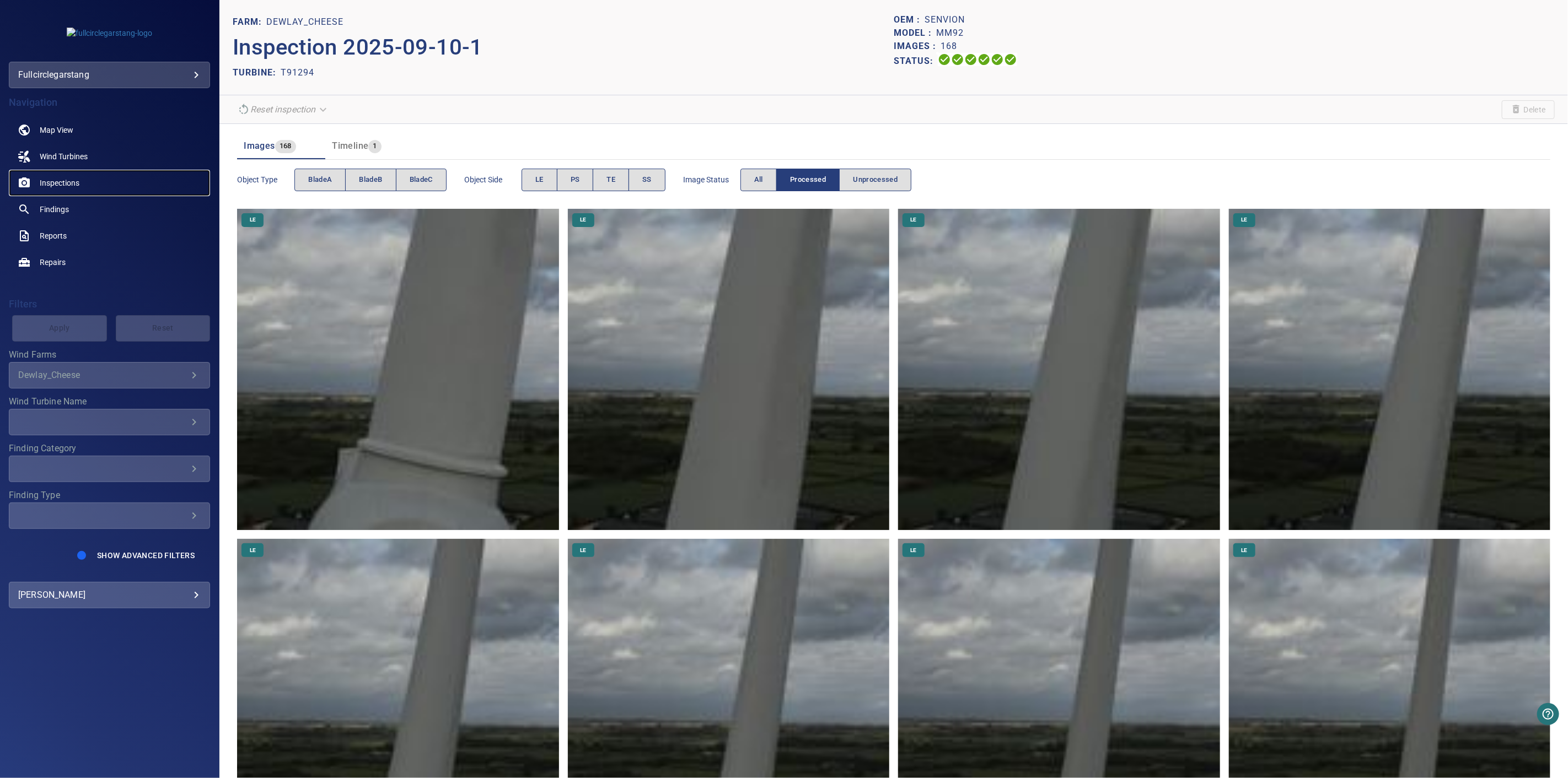
click at [65, 186] on span "Inspections" at bounding box center [59, 182] width 39 height 11
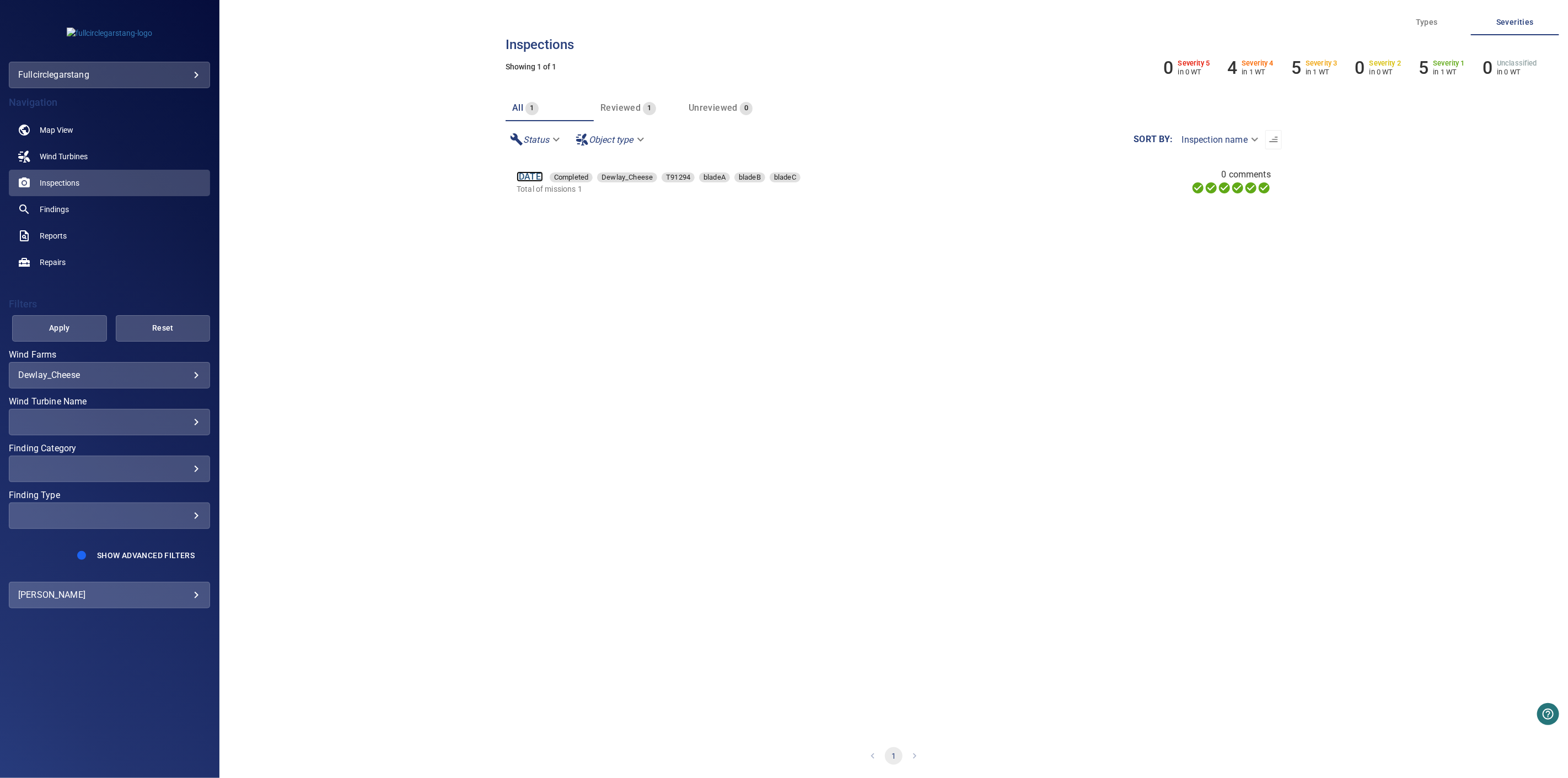
click at [543, 174] on link "[DATE]" at bounding box center [530, 177] width 26 height 11
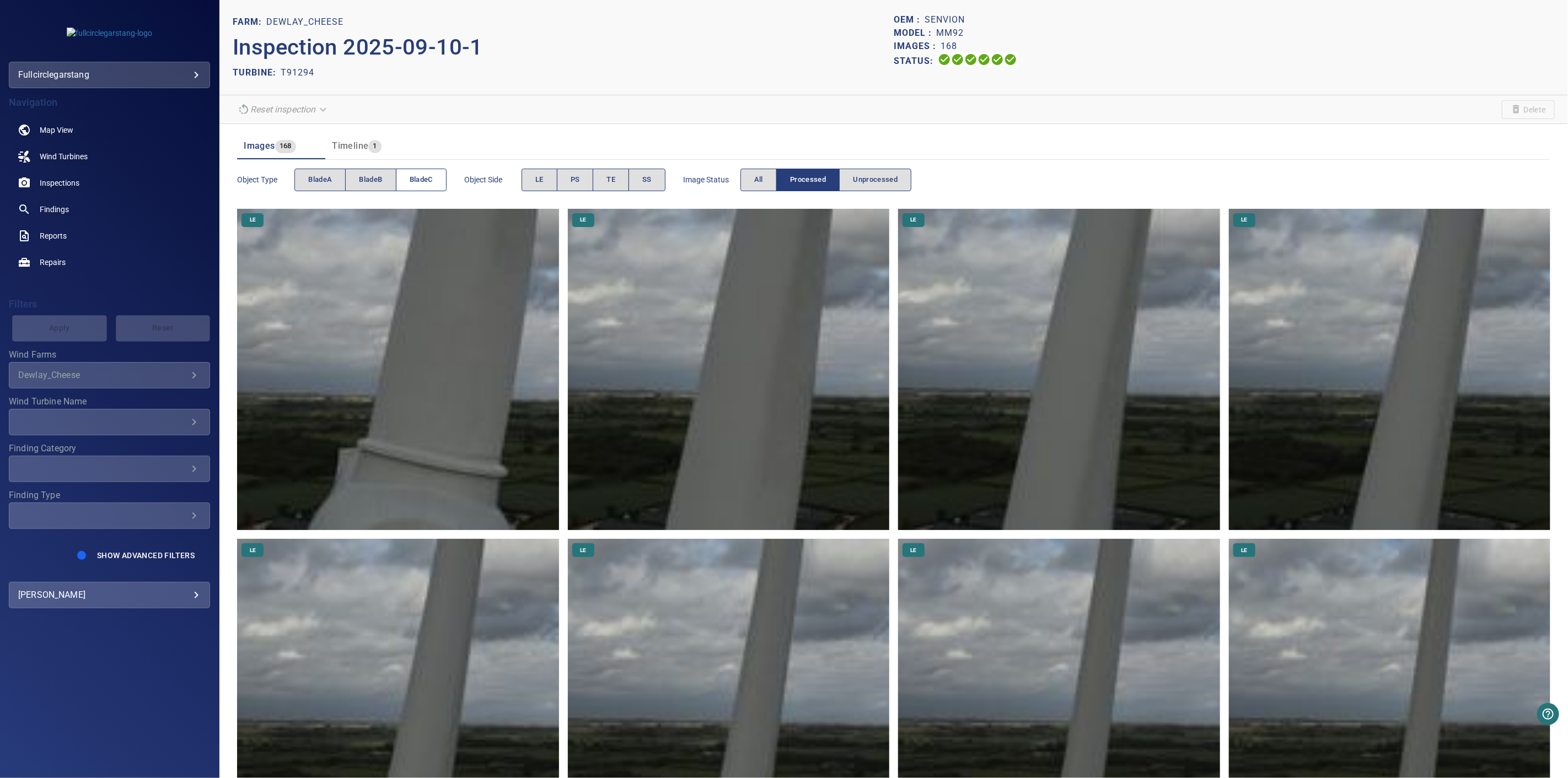
click at [421, 179] on span "bladeC" at bounding box center [421, 179] width 23 height 12
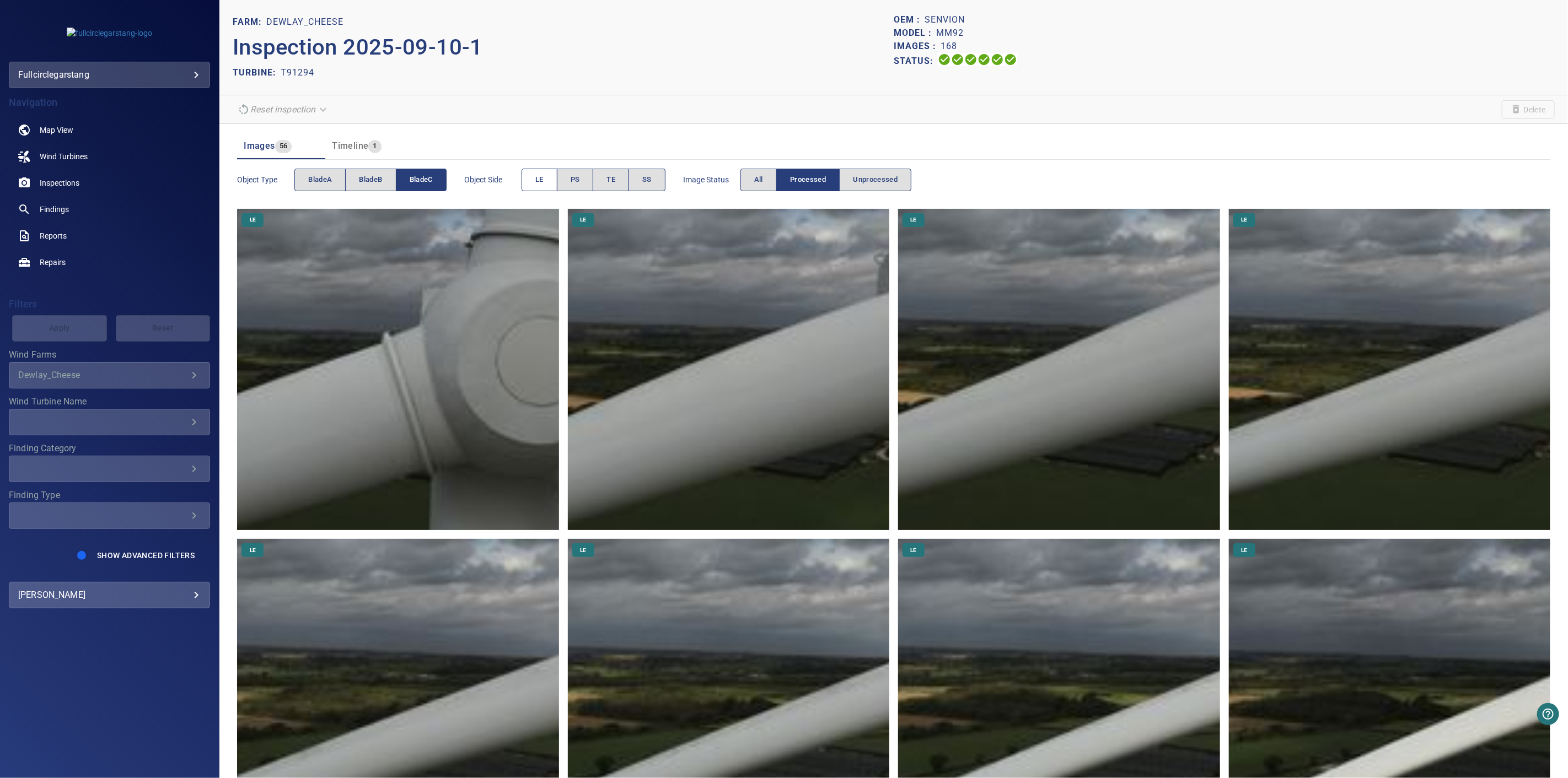
click at [543, 178] on span "LE" at bounding box center [539, 179] width 8 height 12
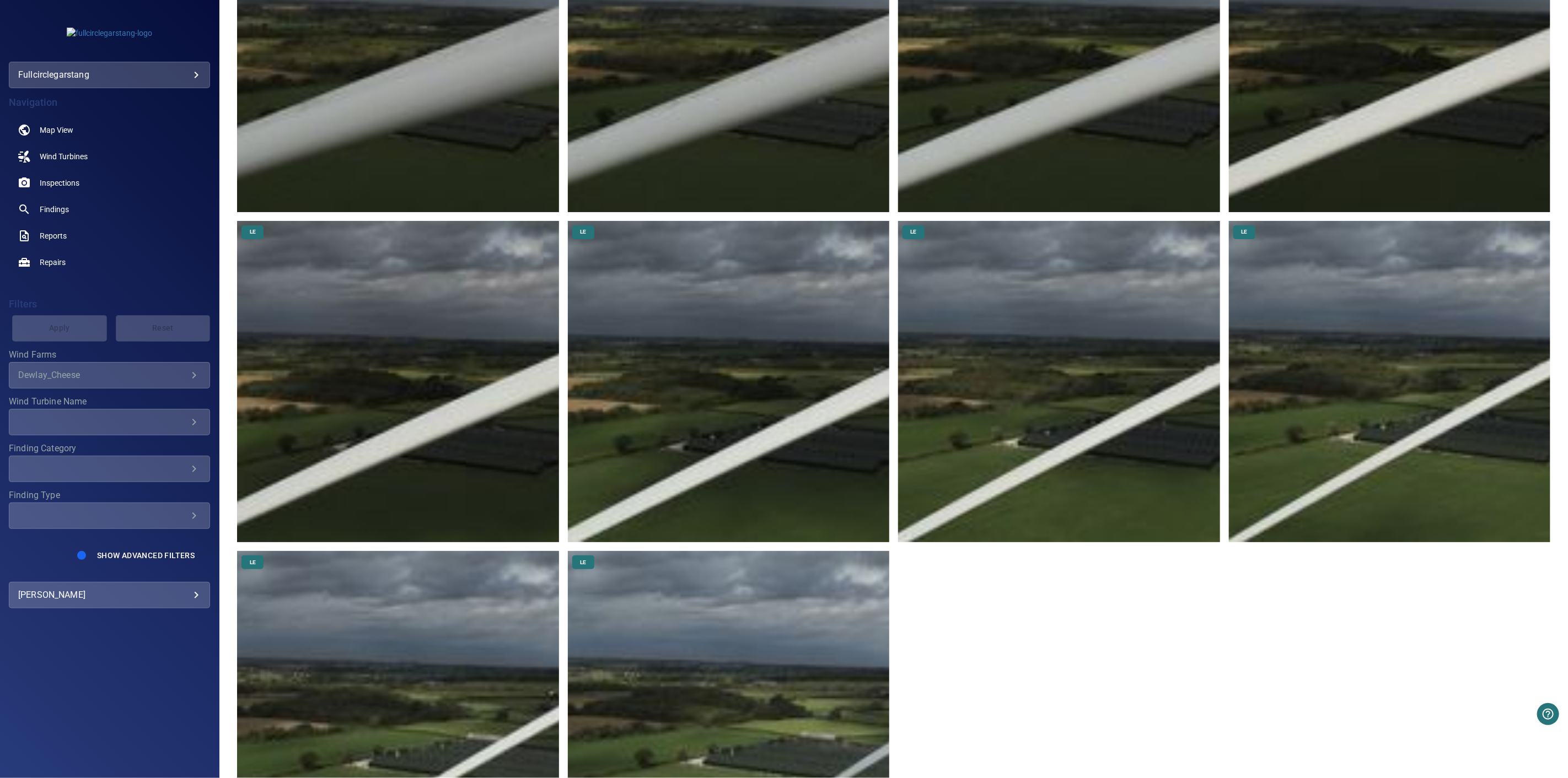
scroll to position [734, 0]
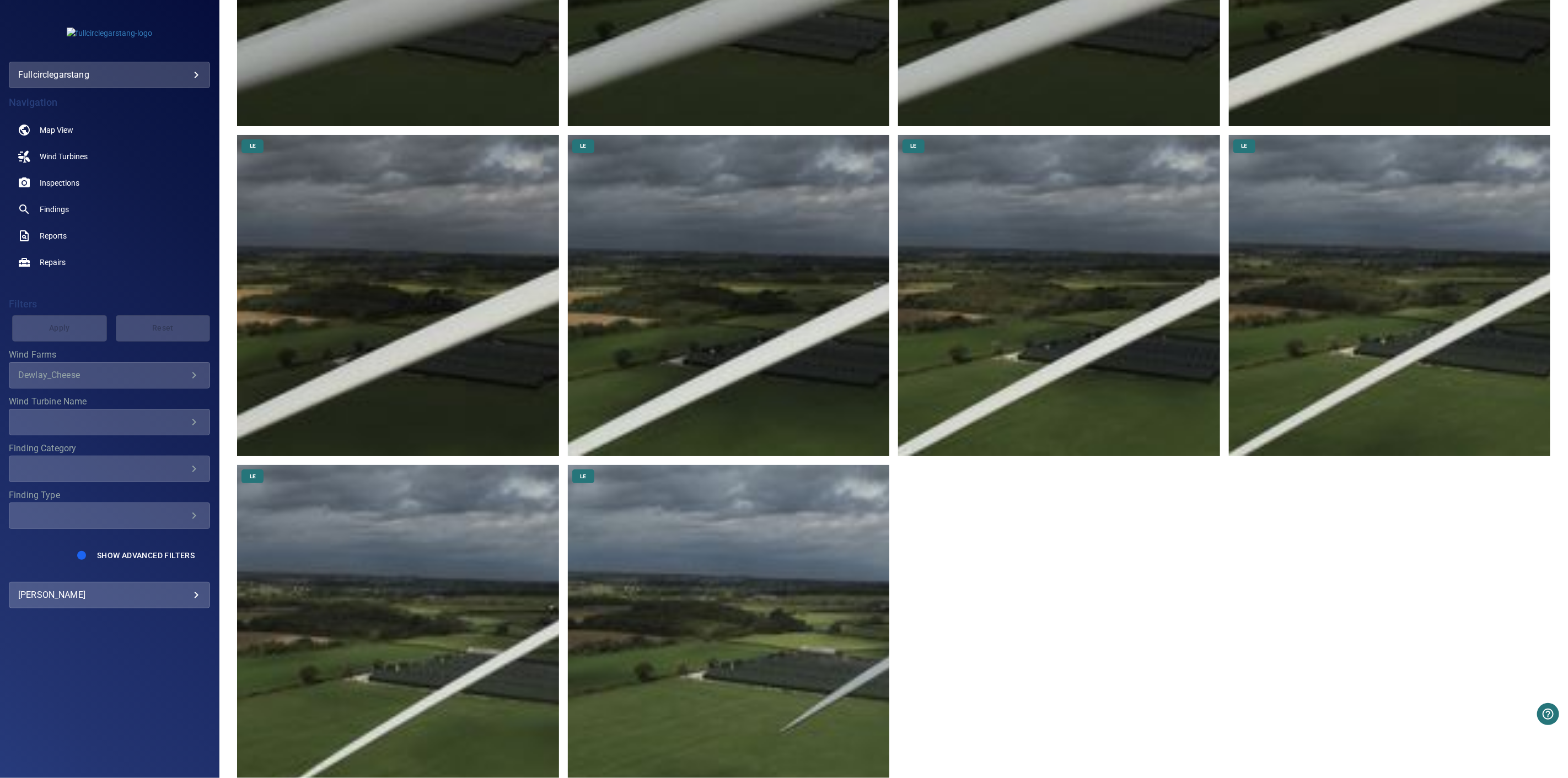
click at [694, 647] on img at bounding box center [728, 625] width 321 height 321
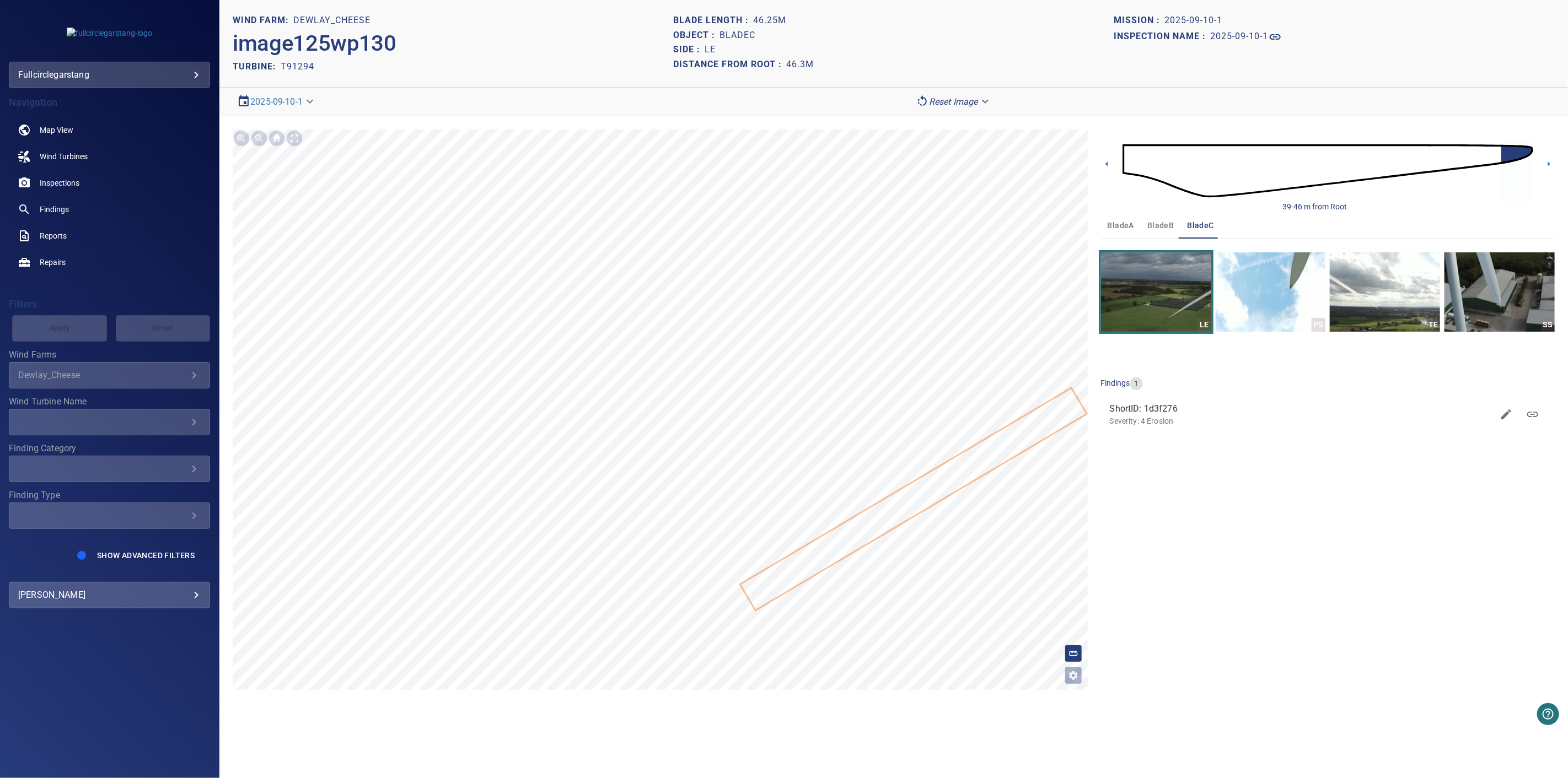
click at [1534, 411] on icon at bounding box center [1533, 414] width 13 height 13
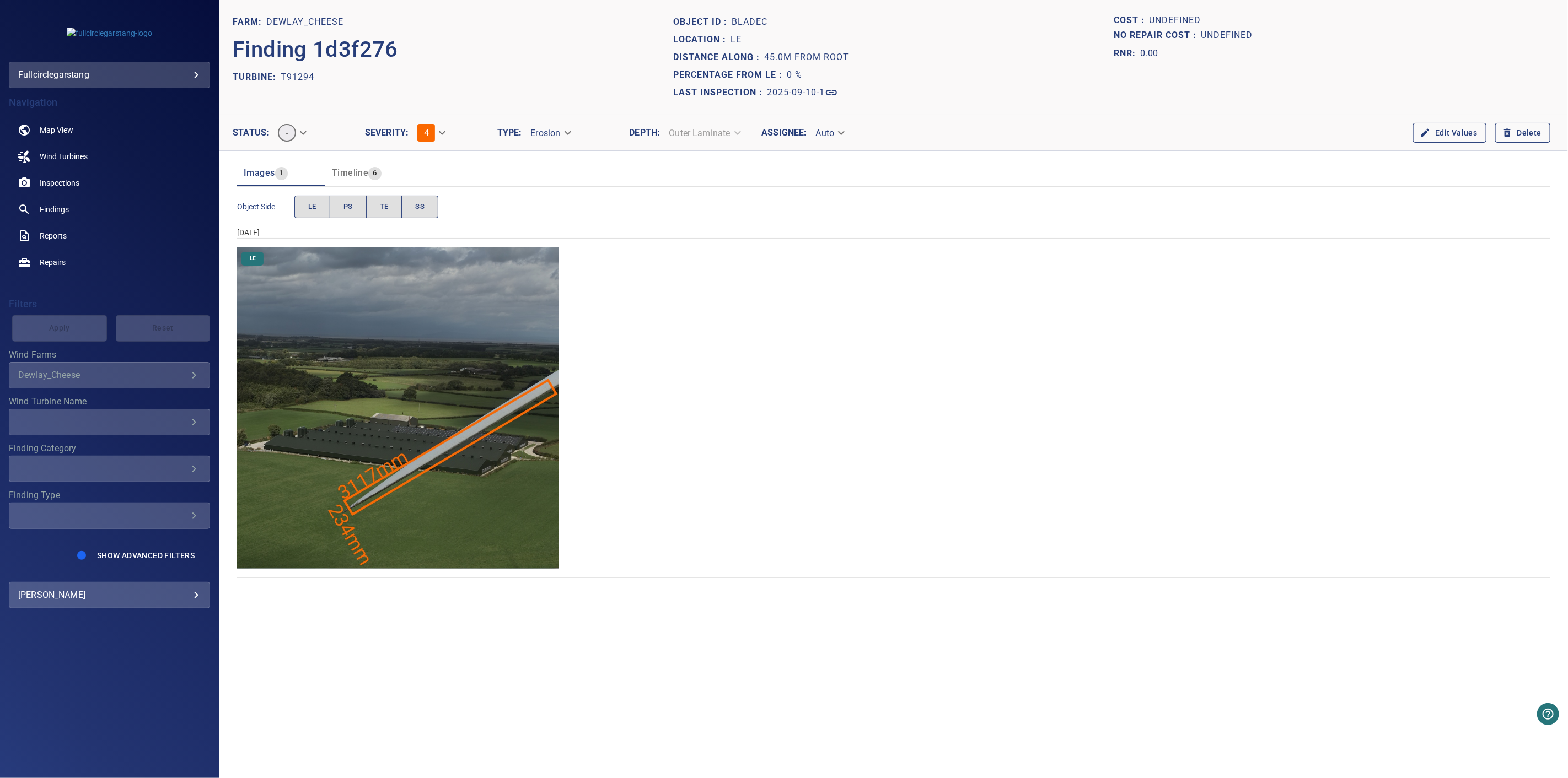
click at [353, 172] on span "Timeline" at bounding box center [350, 173] width 36 height 11
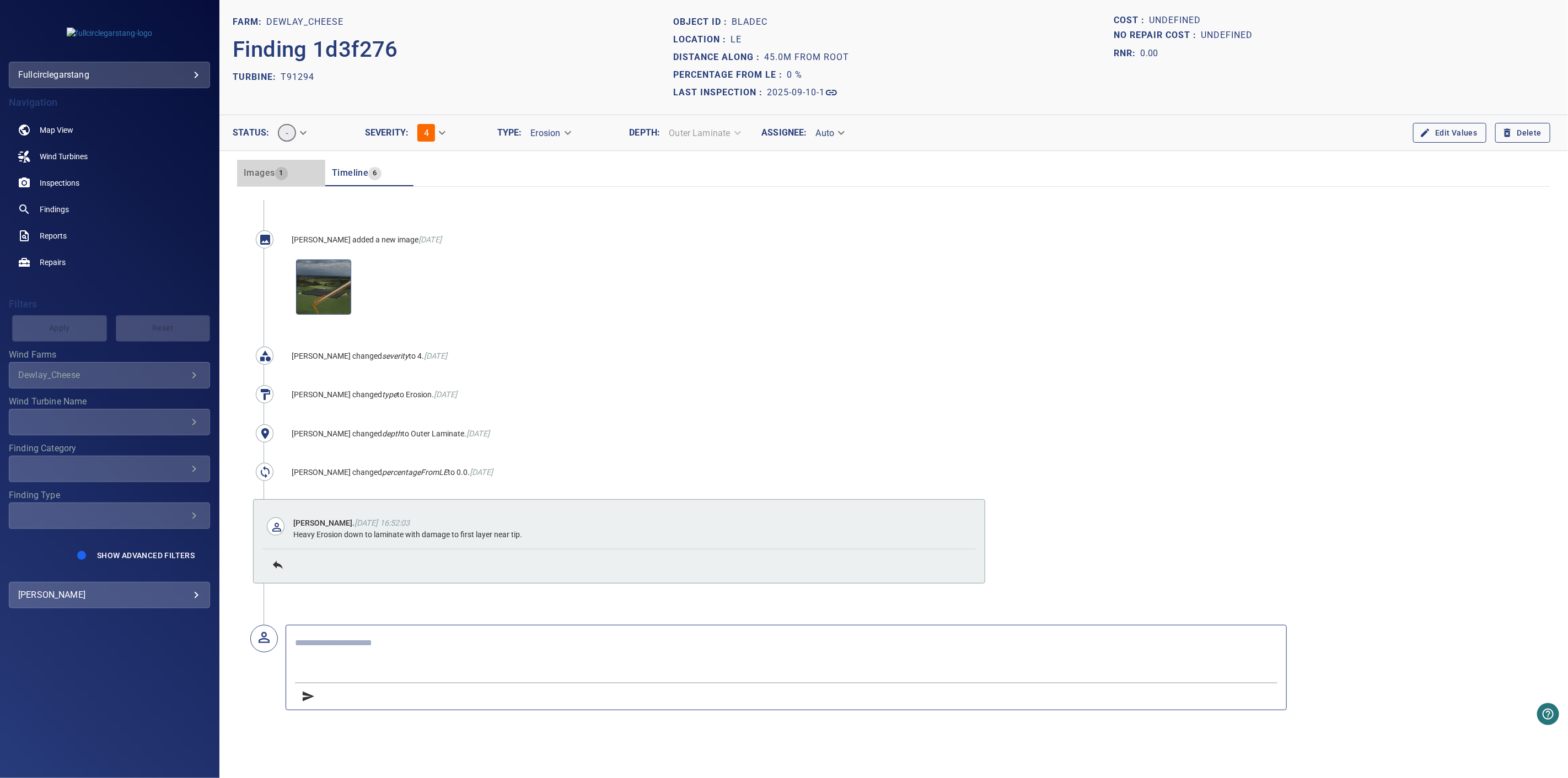
click at [265, 175] on span "Images" at bounding box center [259, 173] width 31 height 11
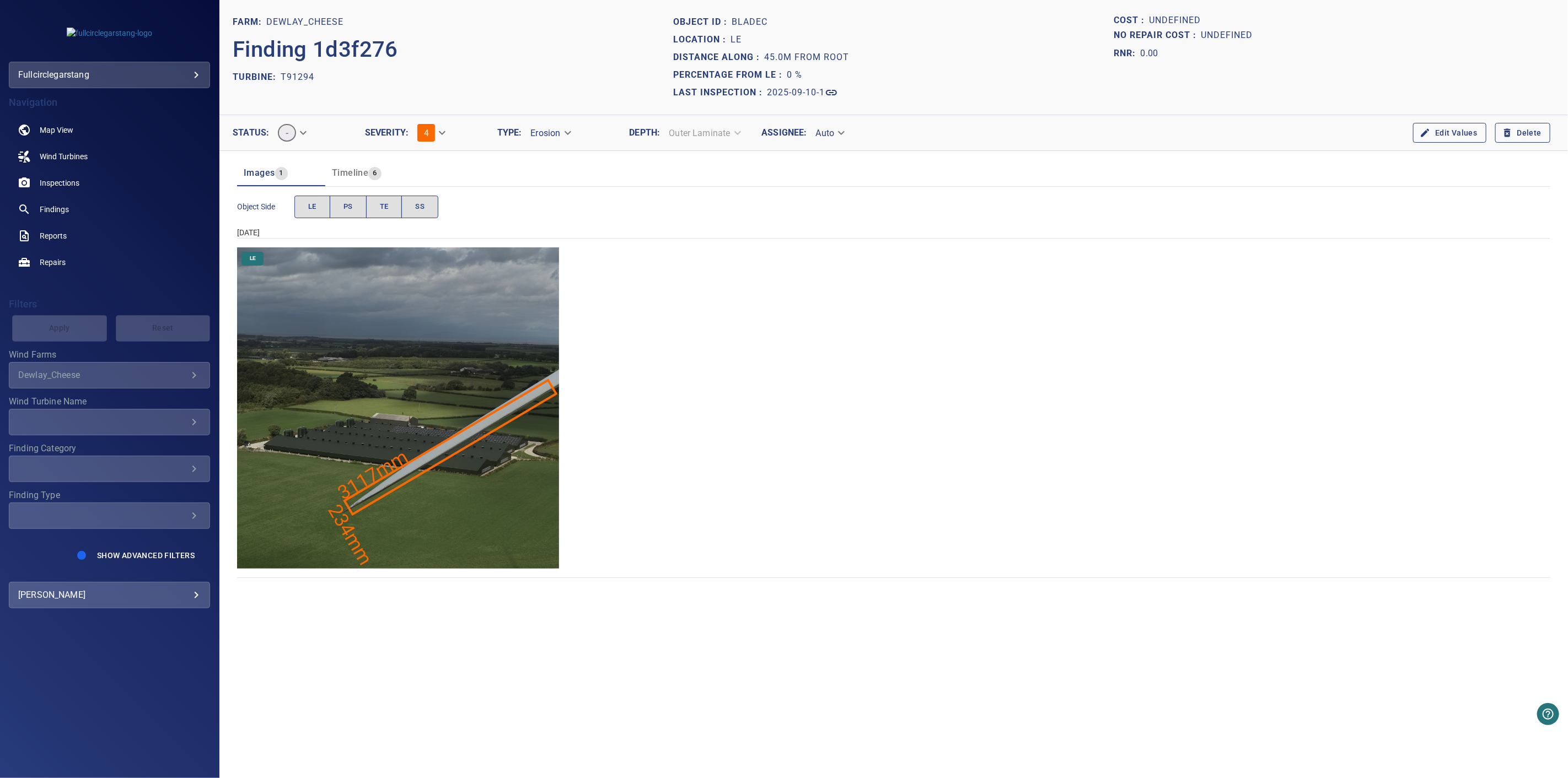
click at [340, 173] on span "Timeline" at bounding box center [350, 173] width 36 height 11
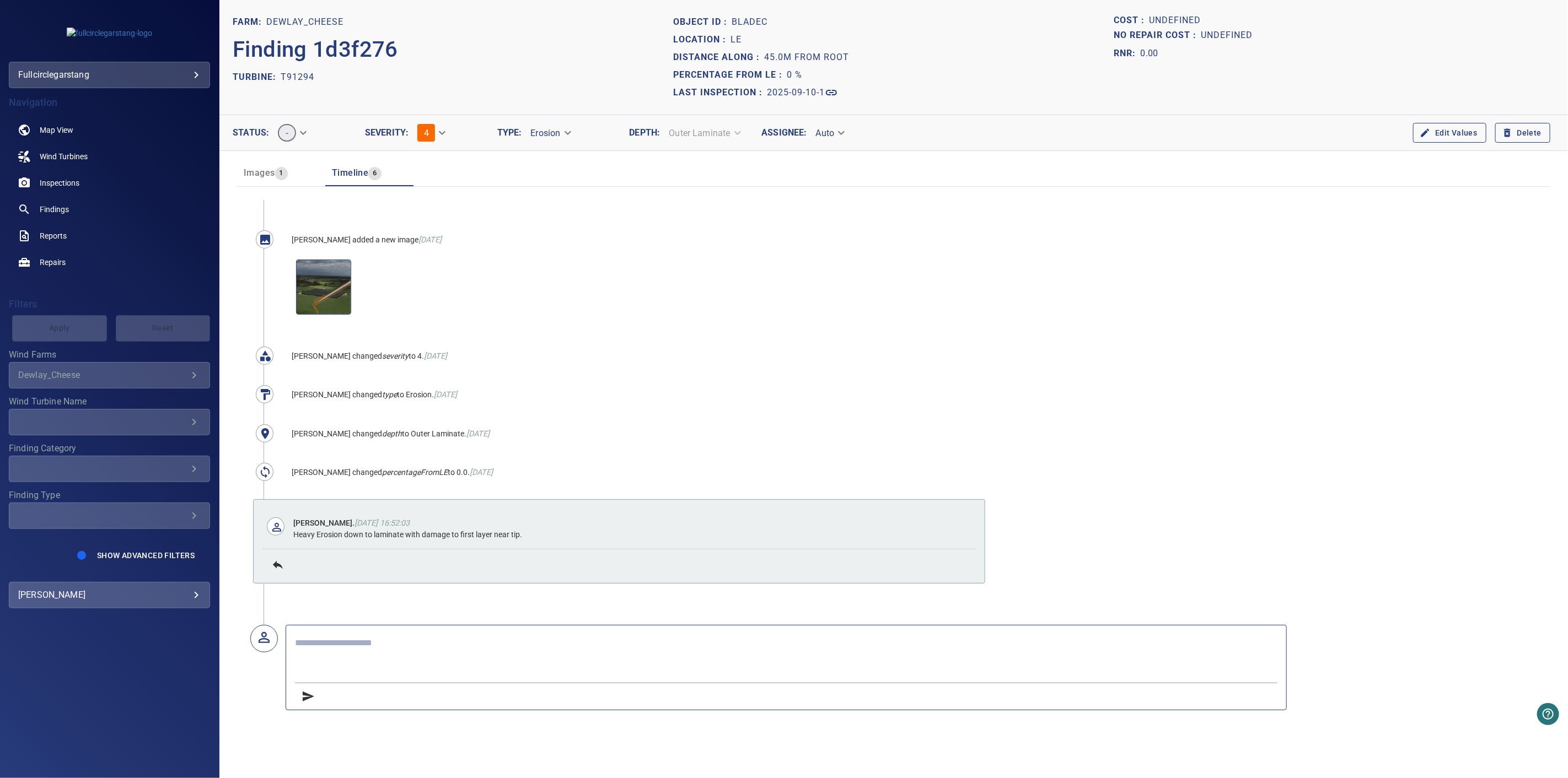
click at [258, 172] on span "Images" at bounding box center [259, 173] width 31 height 11
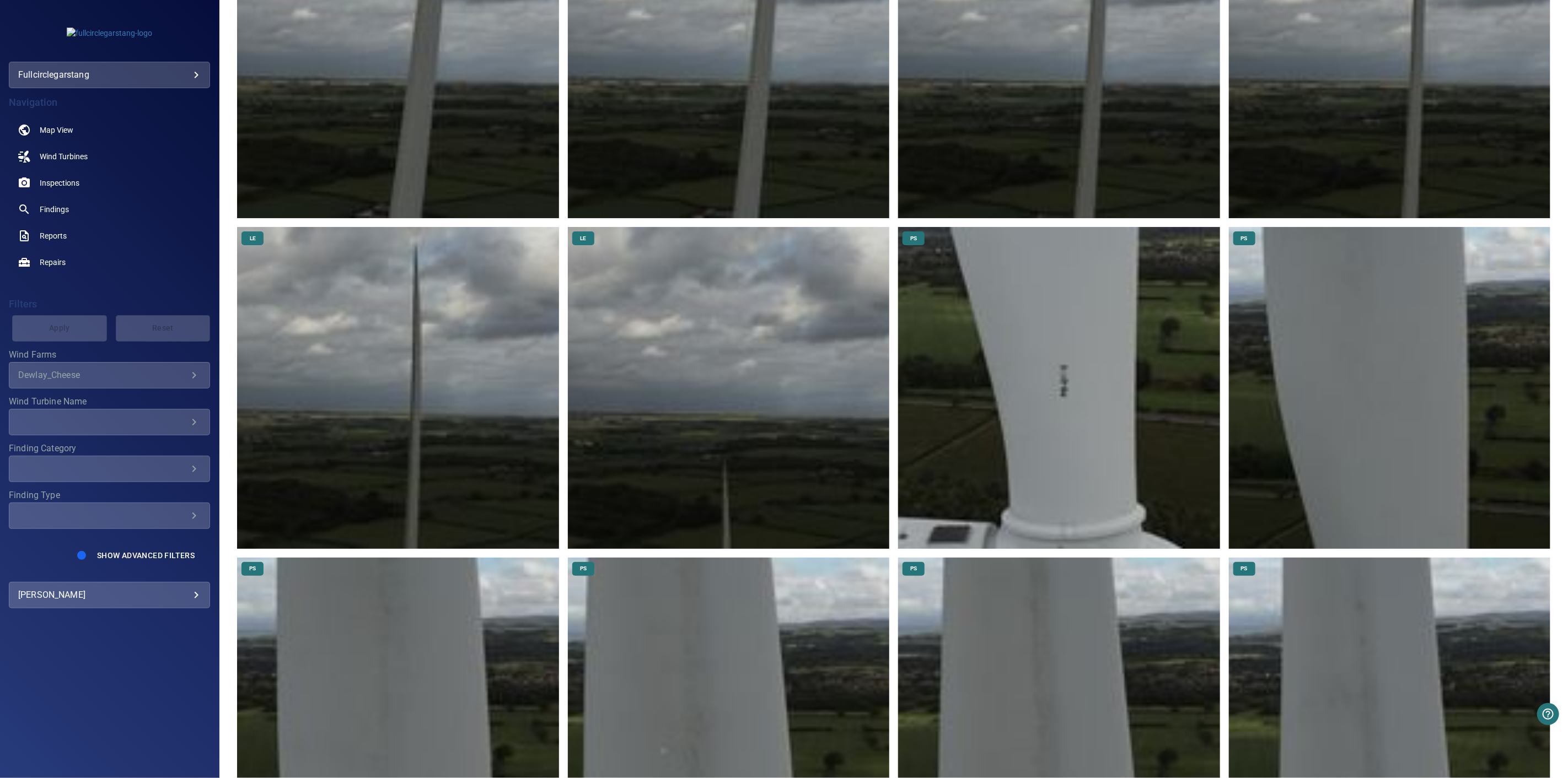
scroll to position [979, 0]
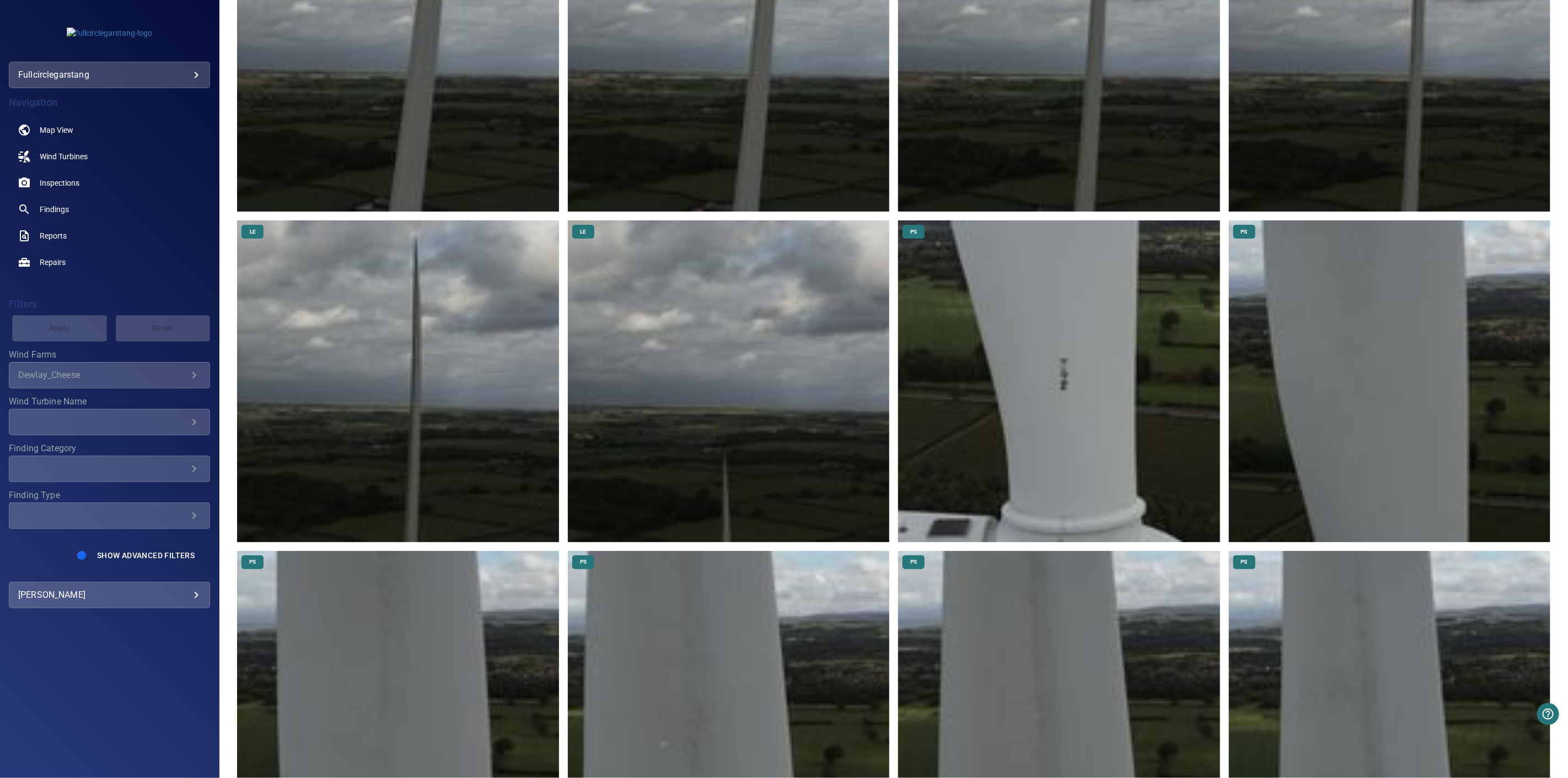
click at [755, 472] on img at bounding box center [728, 380] width 321 height 321
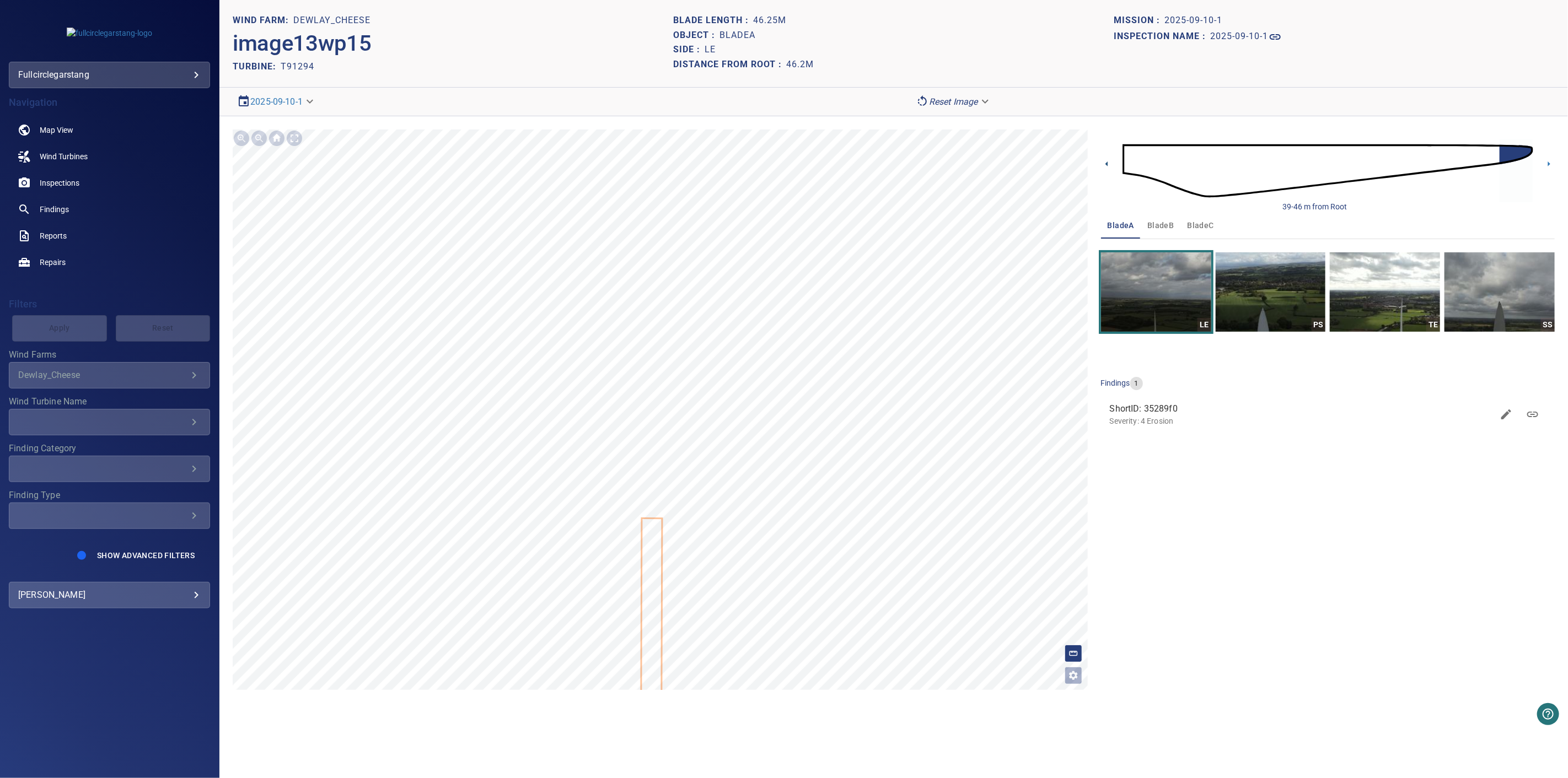
click at [1111, 167] on icon at bounding box center [1107, 164] width 12 height 12
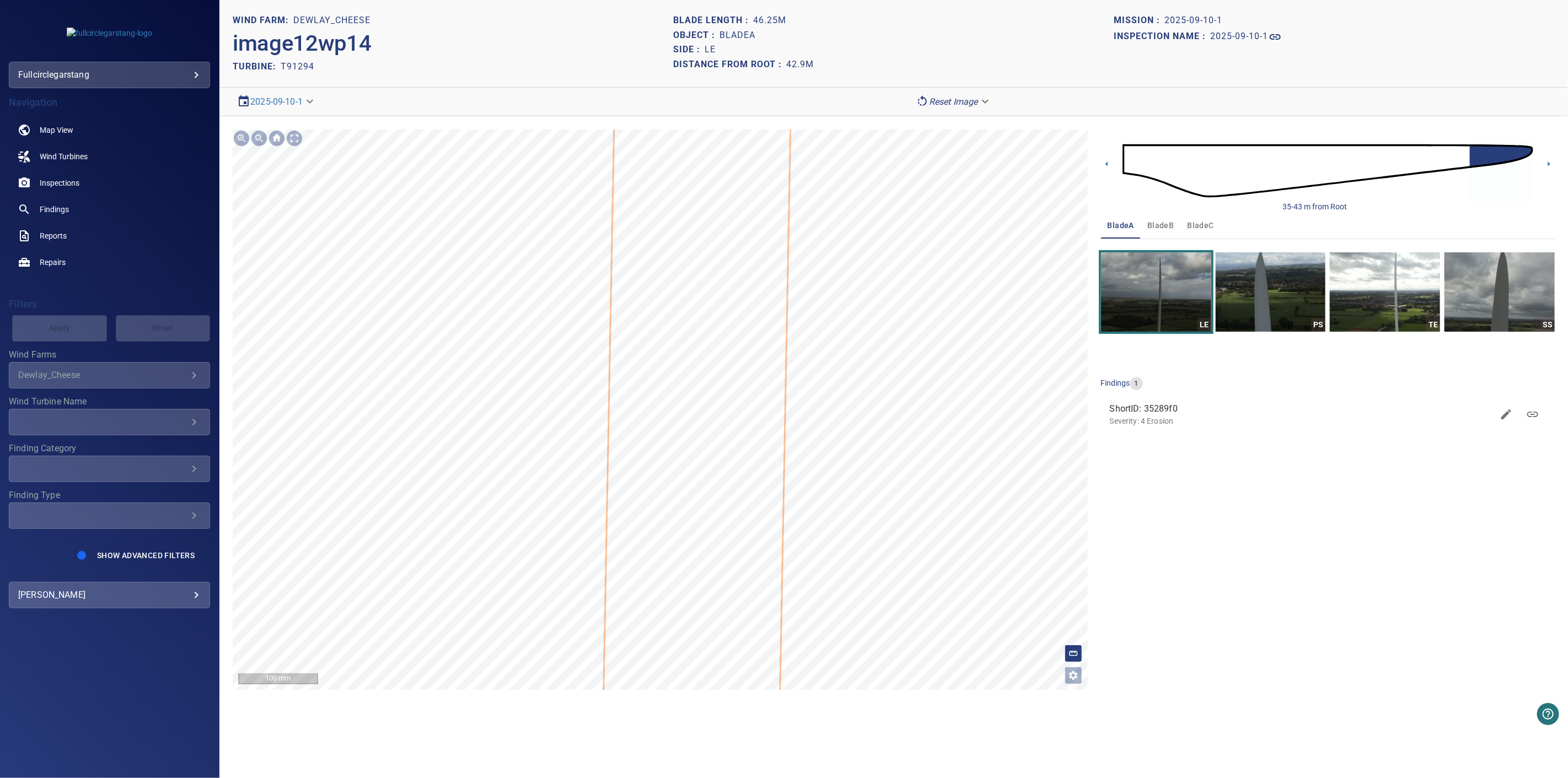
click at [886, 693] on div "**********" at bounding box center [893, 410] width 1349 height 587
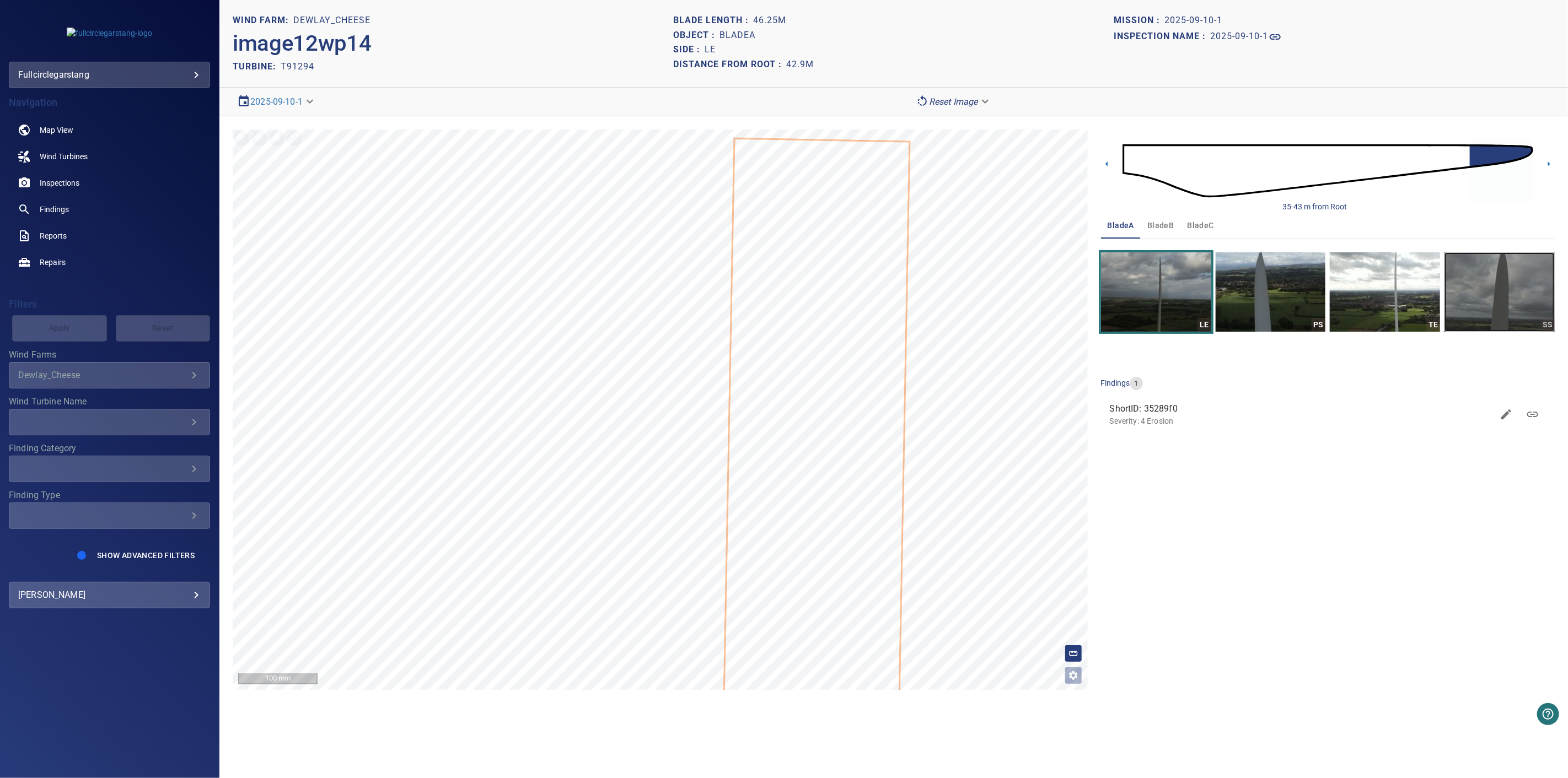
click at [1538, 314] on img "button" at bounding box center [1499, 292] width 110 height 80
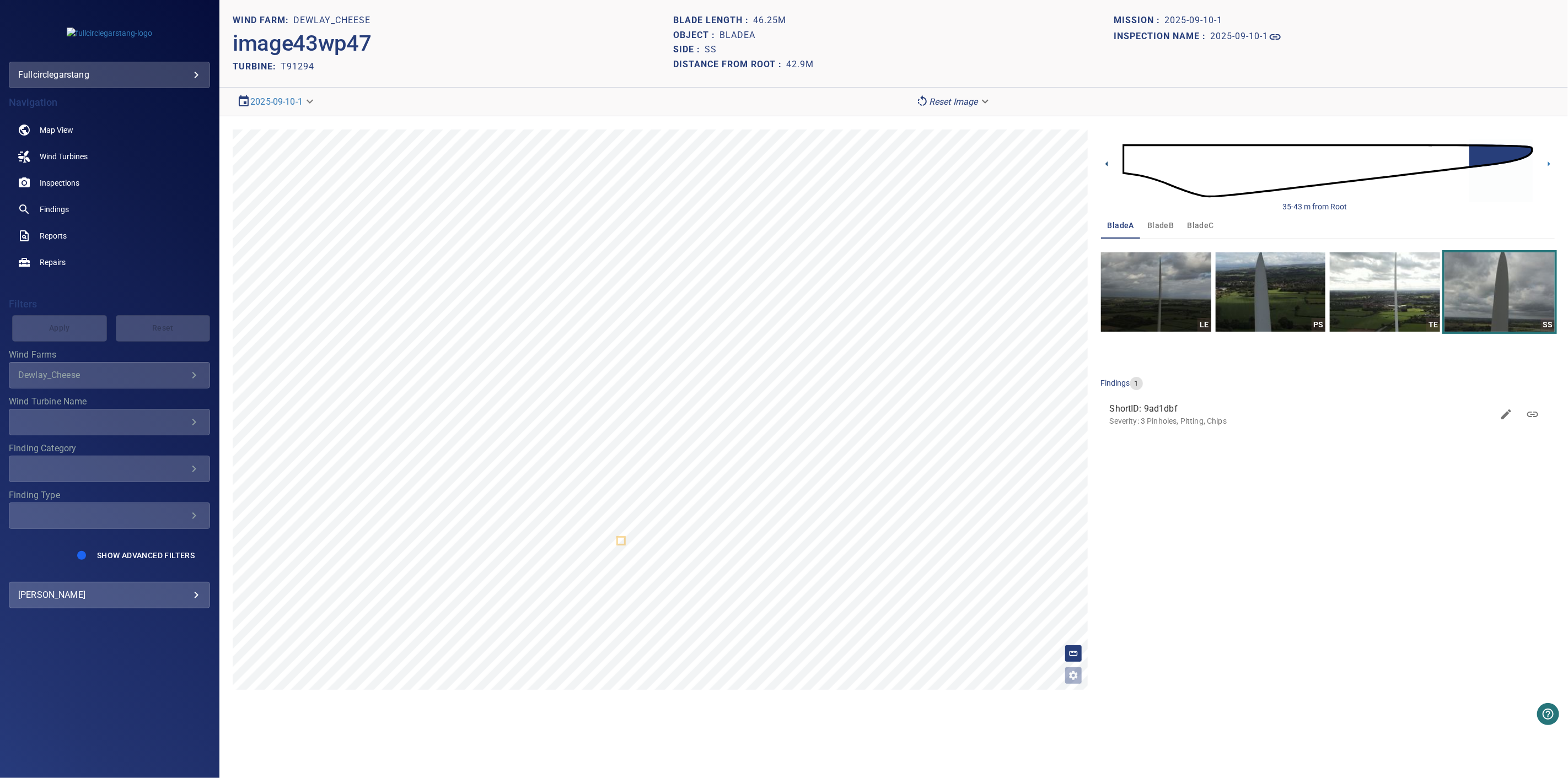
click at [1109, 165] on icon at bounding box center [1107, 164] width 12 height 12
click at [1106, 165] on icon at bounding box center [1107, 164] width 12 height 12
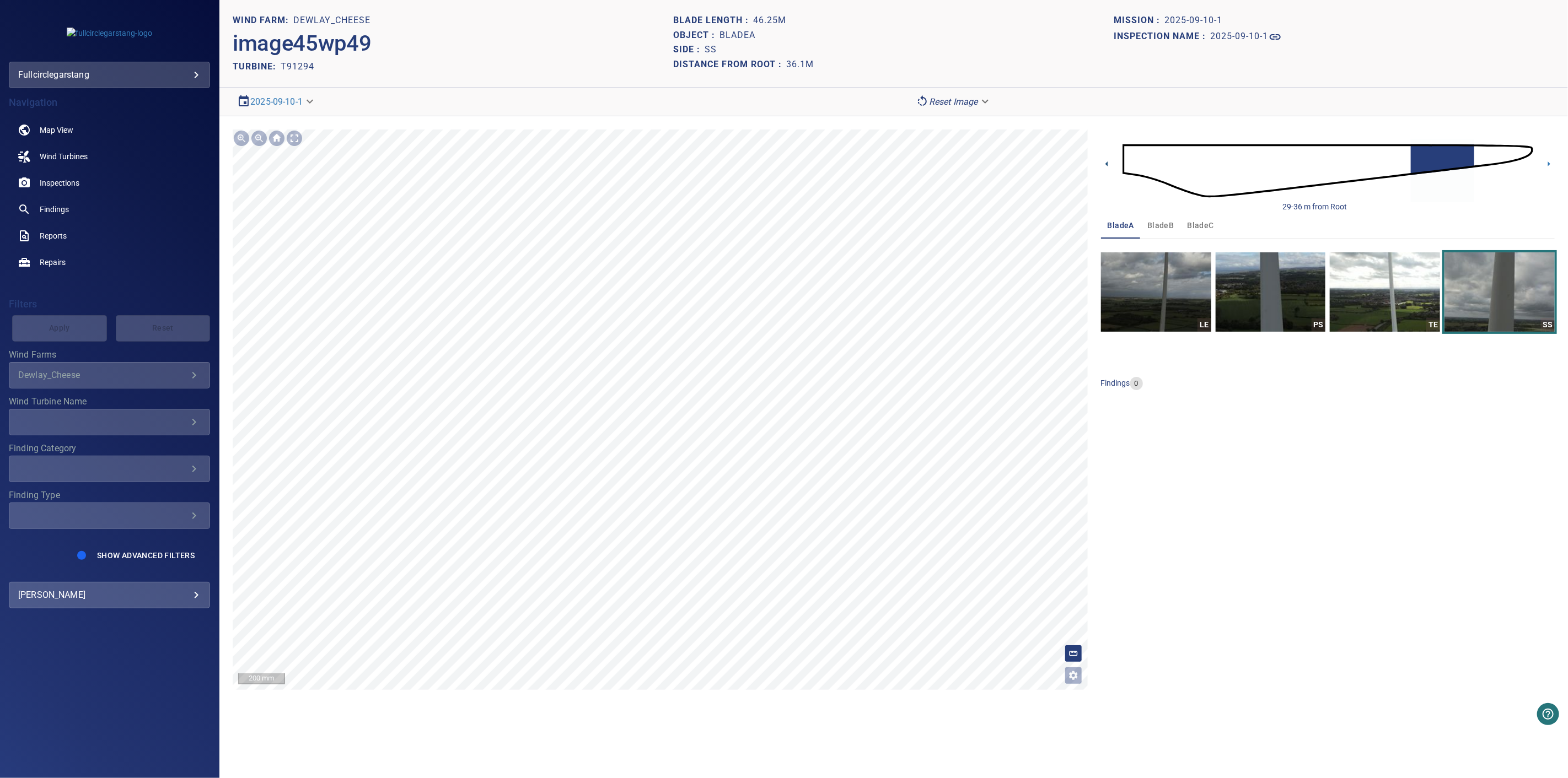
click at [1108, 164] on icon at bounding box center [1107, 164] width 12 height 12
click at [1404, 301] on img "button" at bounding box center [1385, 292] width 110 height 80
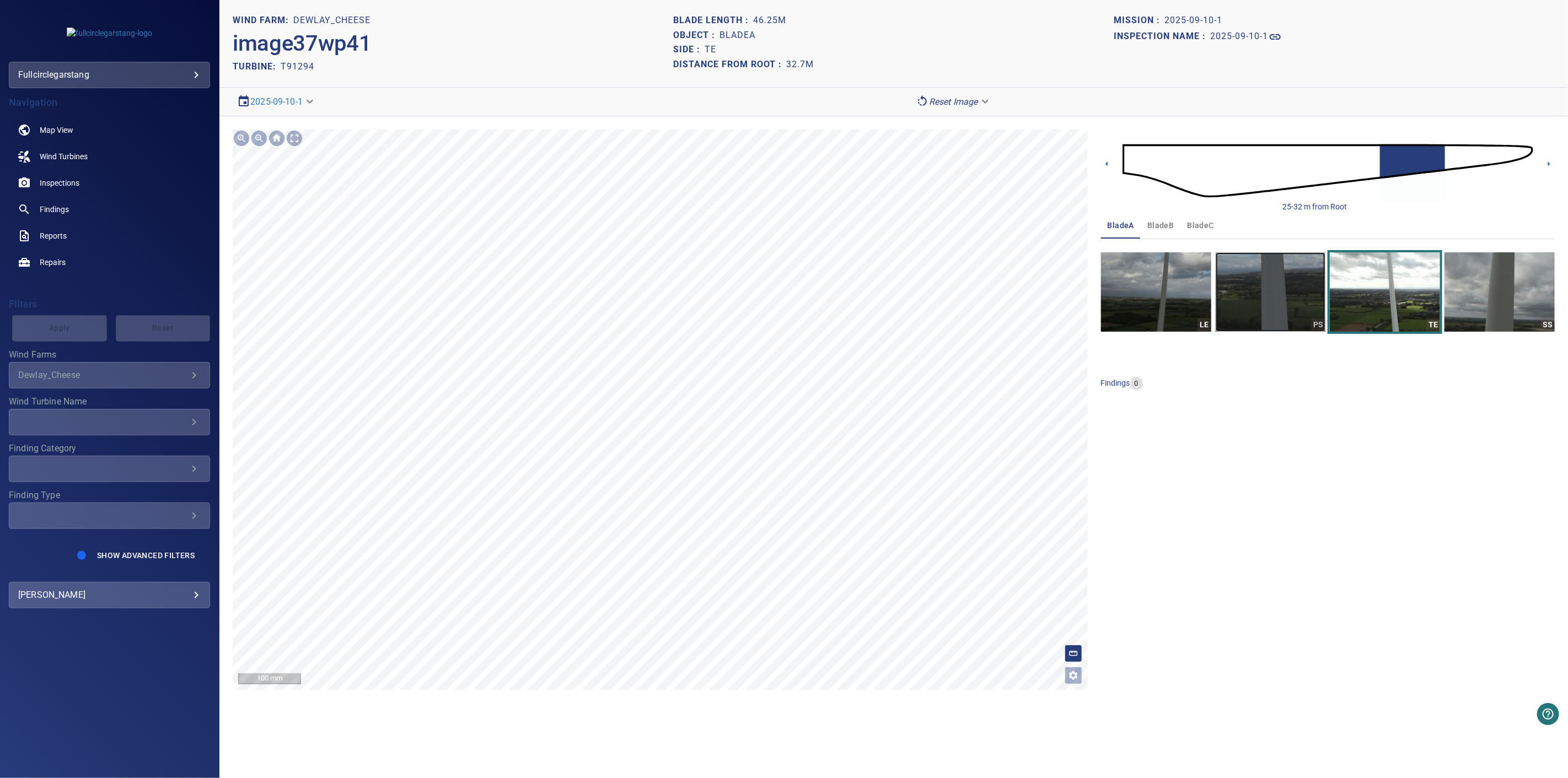
click at [1265, 292] on img "button" at bounding box center [1271, 292] width 110 height 80
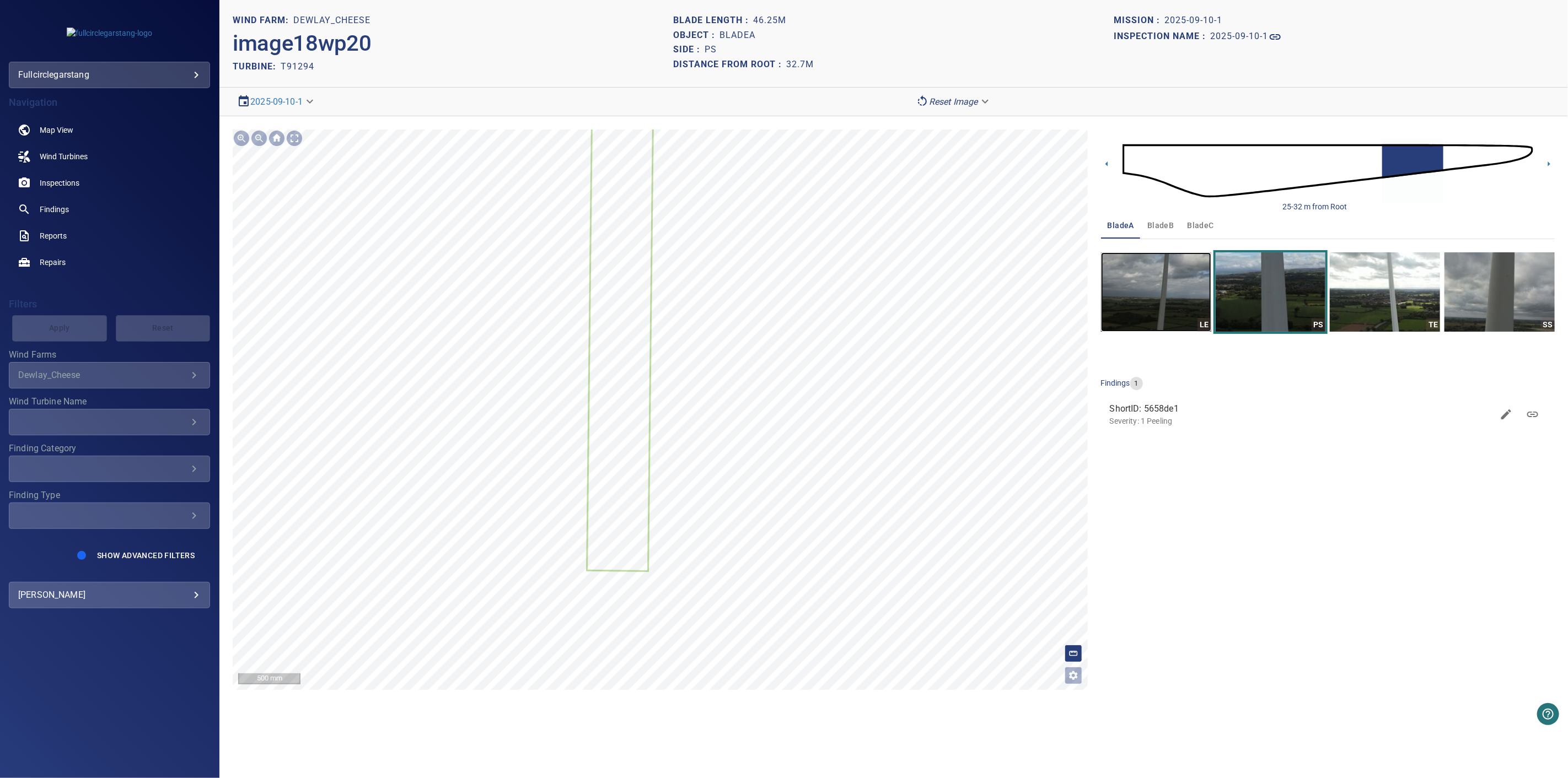
click at [1168, 294] on img "button" at bounding box center [1156, 292] width 110 height 80
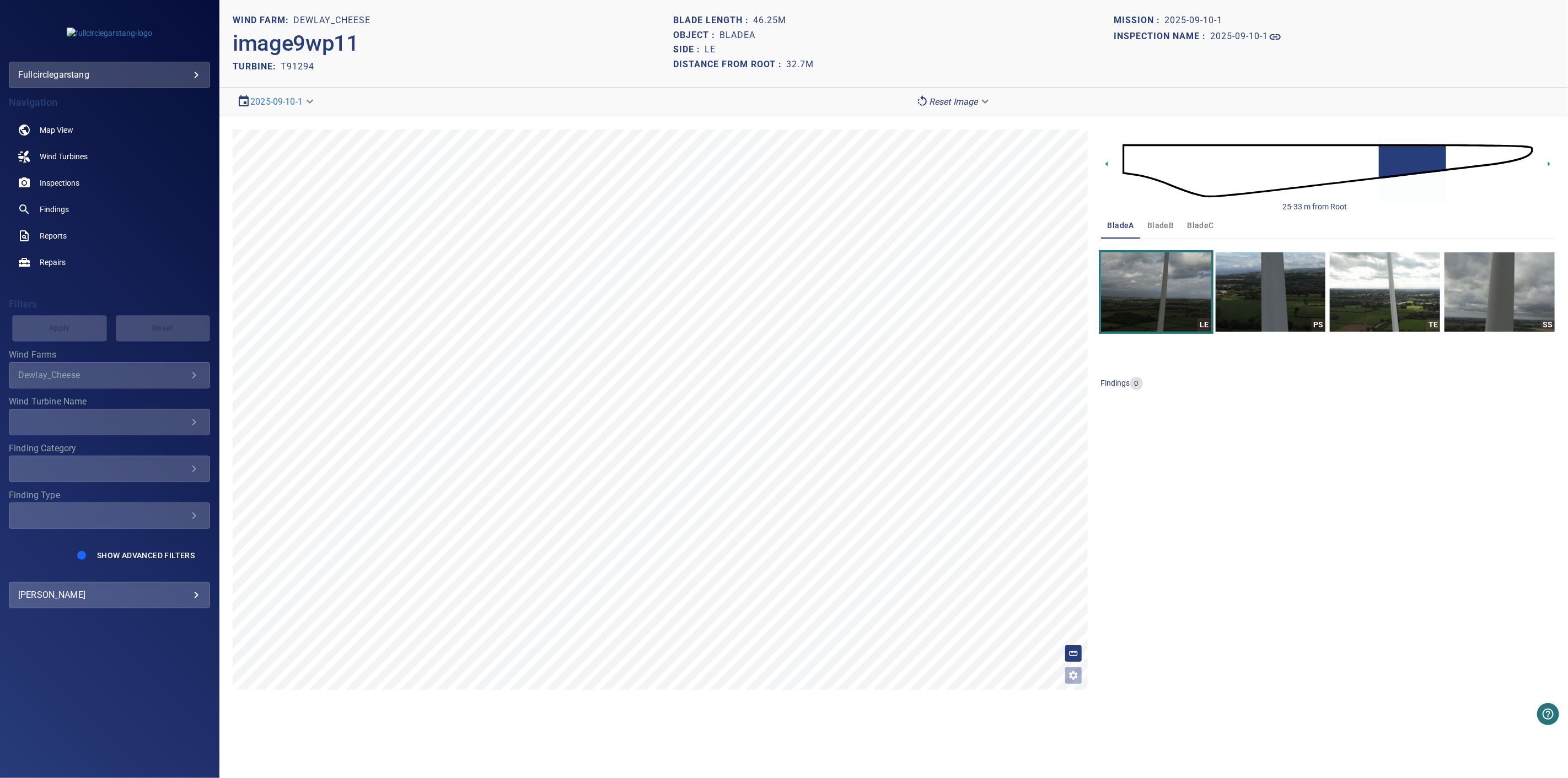
click at [537, 48] on div "image9wp11" at bounding box center [453, 44] width 440 height 31
click at [57, 182] on span "Inspections" at bounding box center [59, 182] width 39 height 11
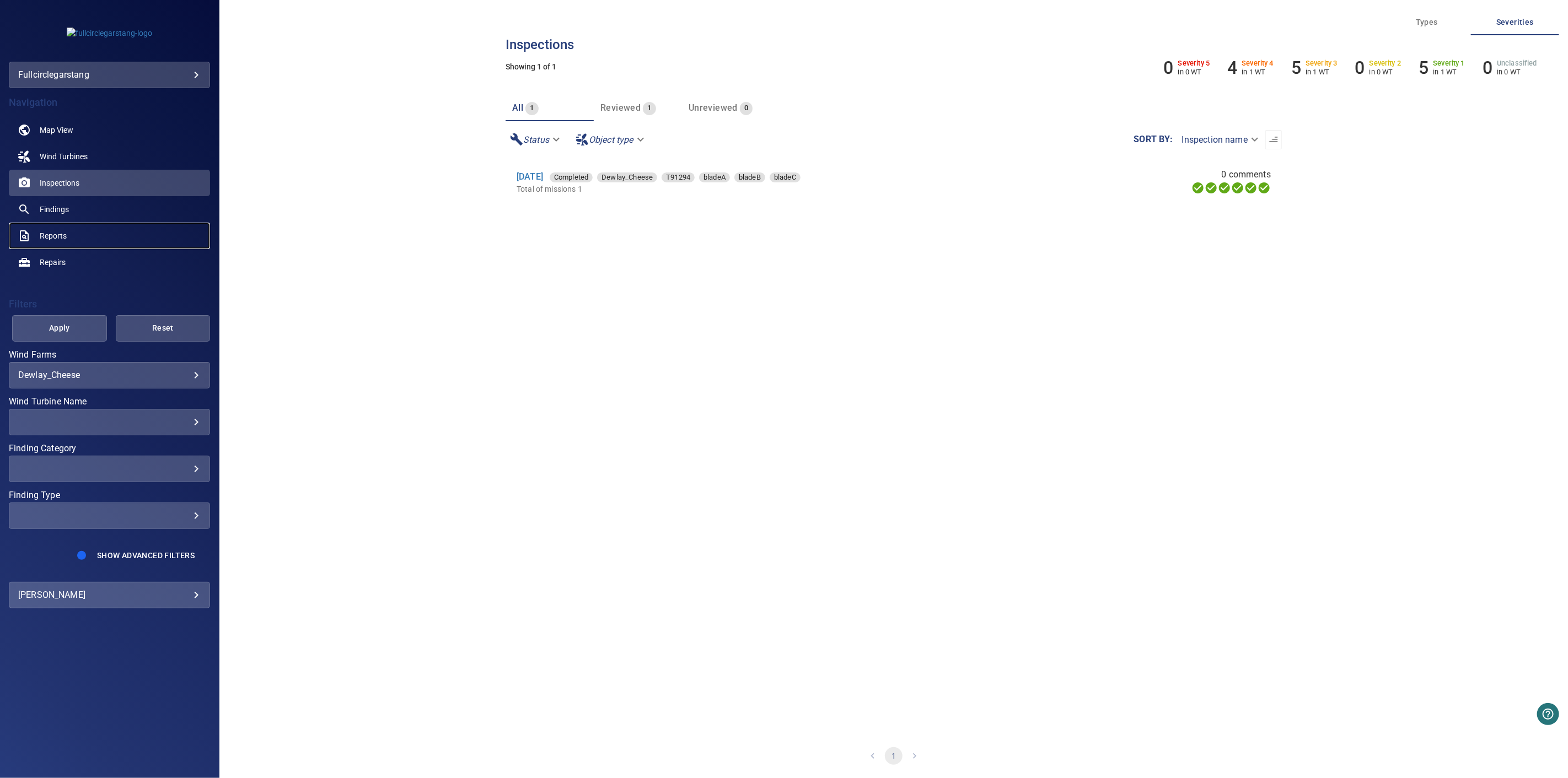
click at [44, 241] on link "Reports" at bounding box center [109, 236] width 201 height 26
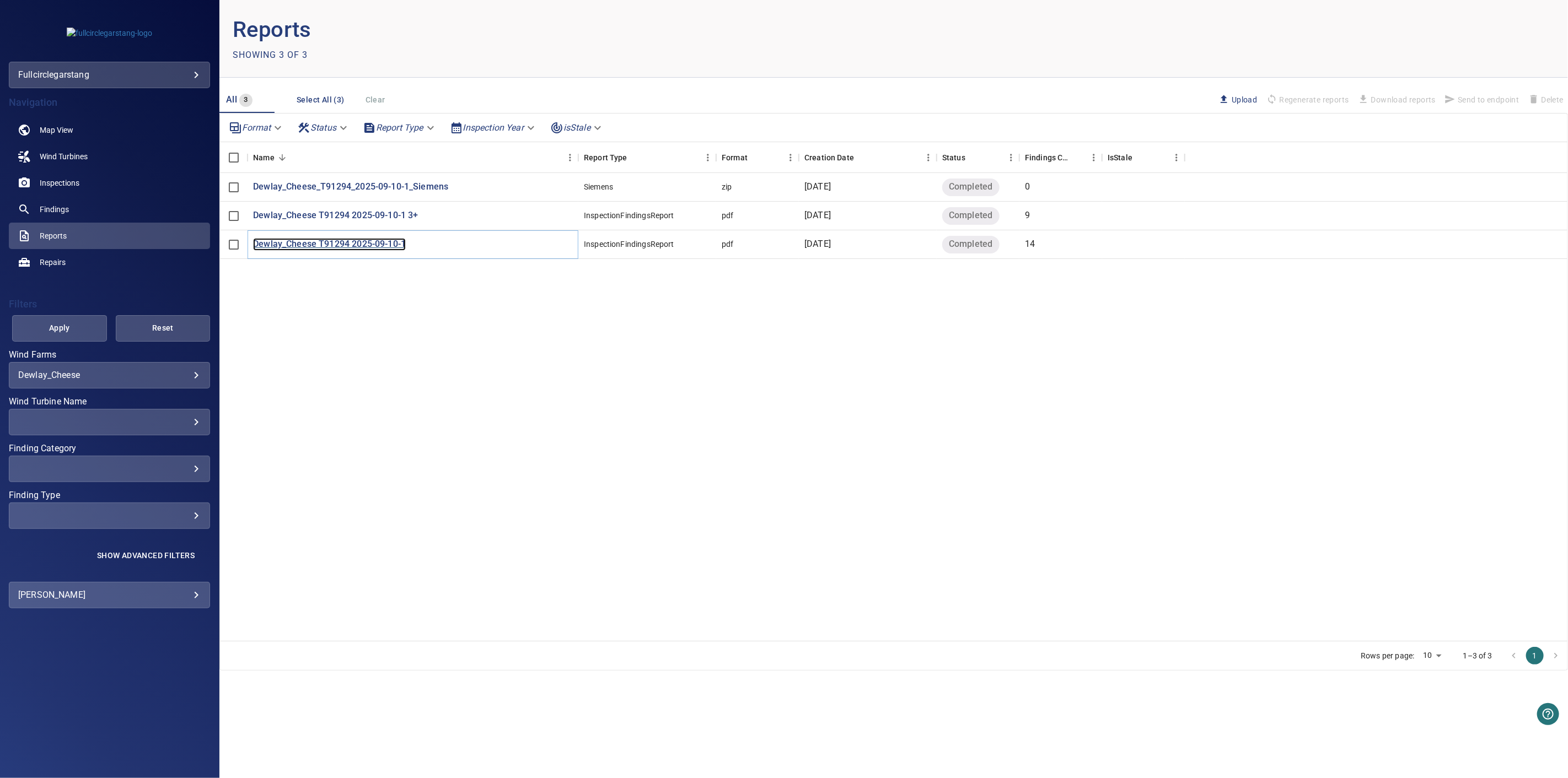
click at [388, 244] on p "Dewlay_Cheese T91294 2025-09-10-1" at bounding box center [330, 244] width 153 height 12
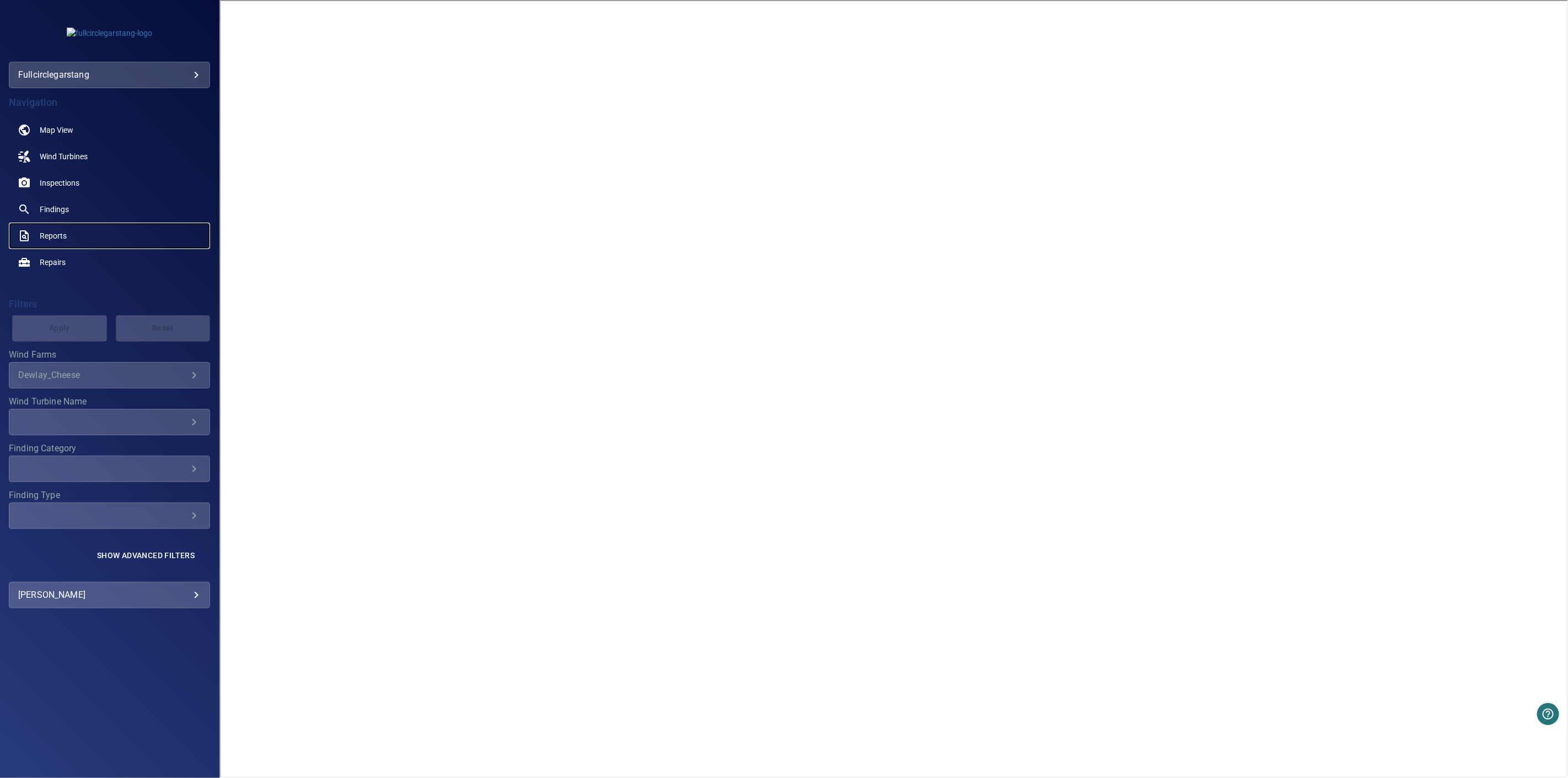
click at [64, 235] on span "Reports" at bounding box center [53, 235] width 27 height 11
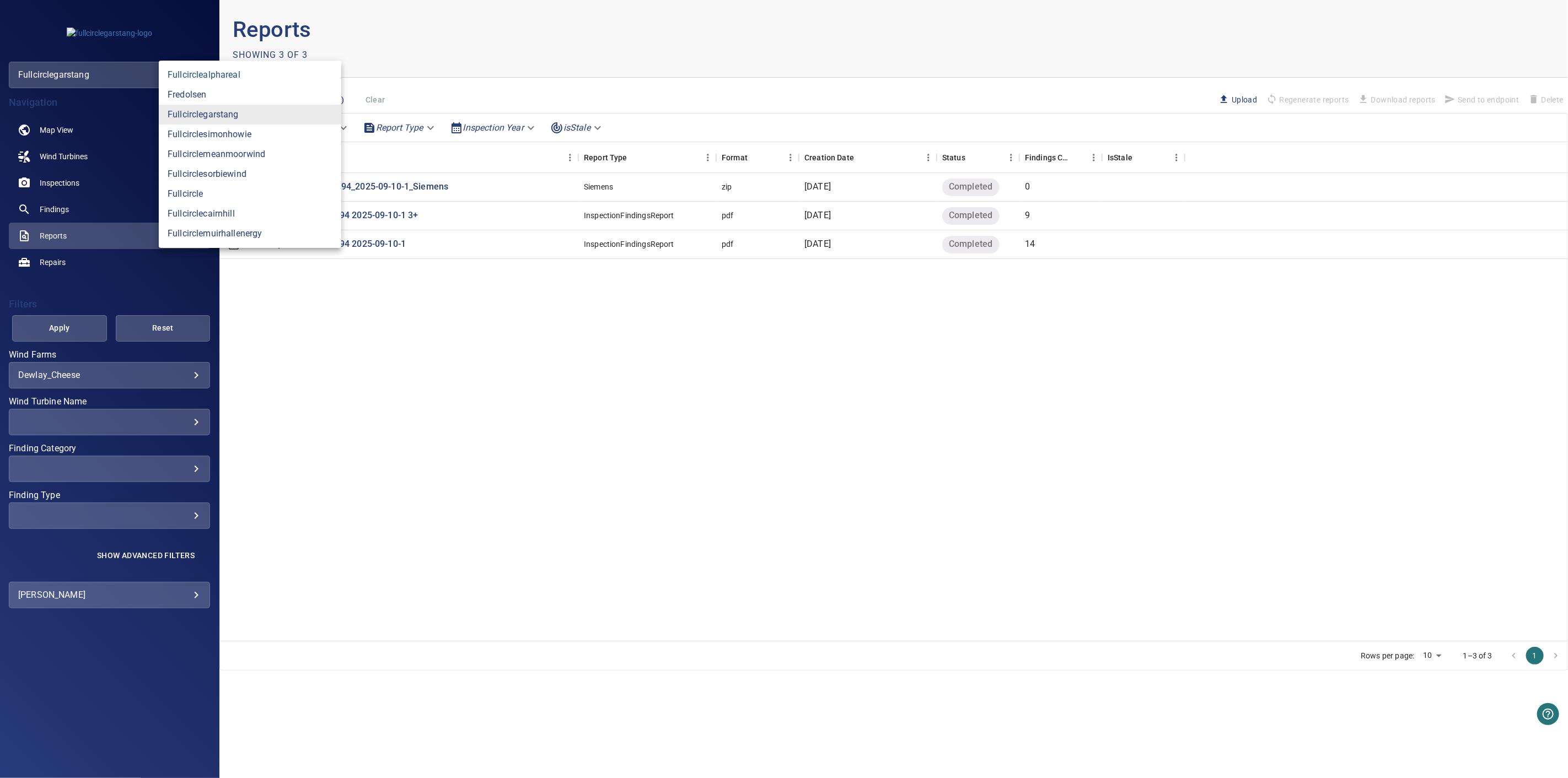
click at [168, 77] on body "**********" at bounding box center [784, 389] width 1568 height 778
click at [496, 57] on div at bounding box center [784, 389] width 1568 height 778
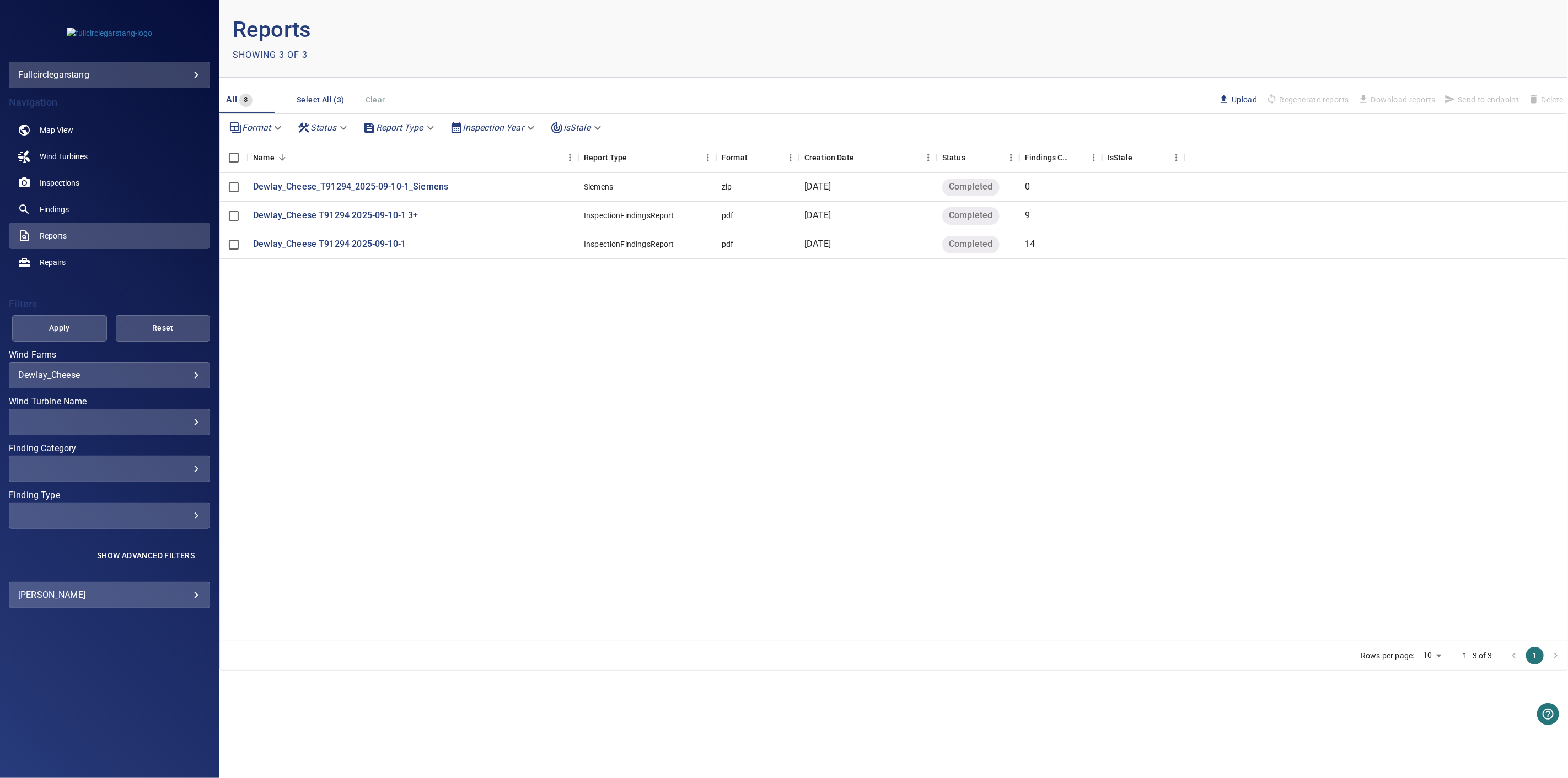
click at [156, 66] on body "**********" at bounding box center [784, 389] width 1568 height 778
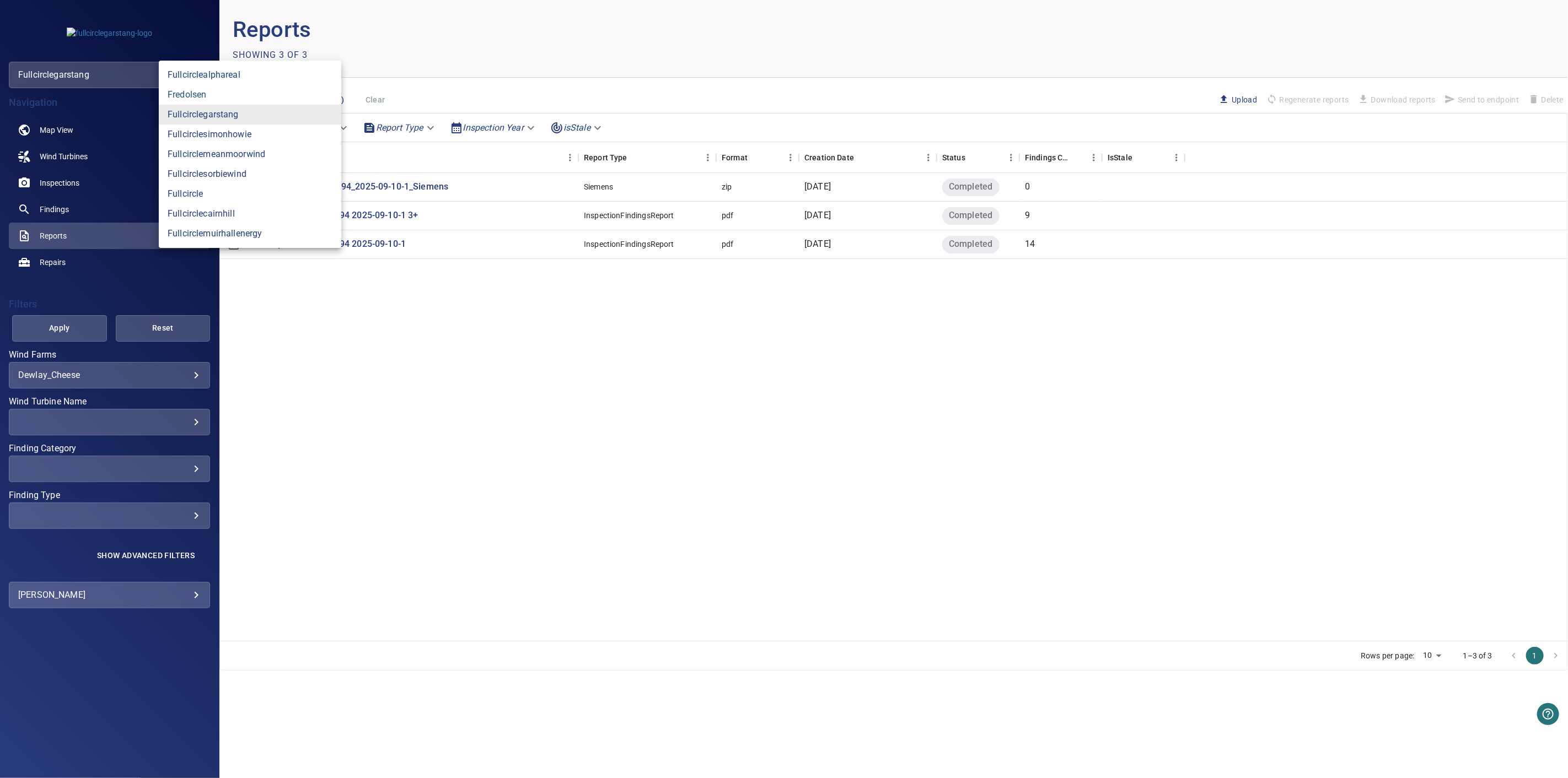
click at [225, 92] on link "fredolsen" at bounding box center [250, 94] width 182 height 20
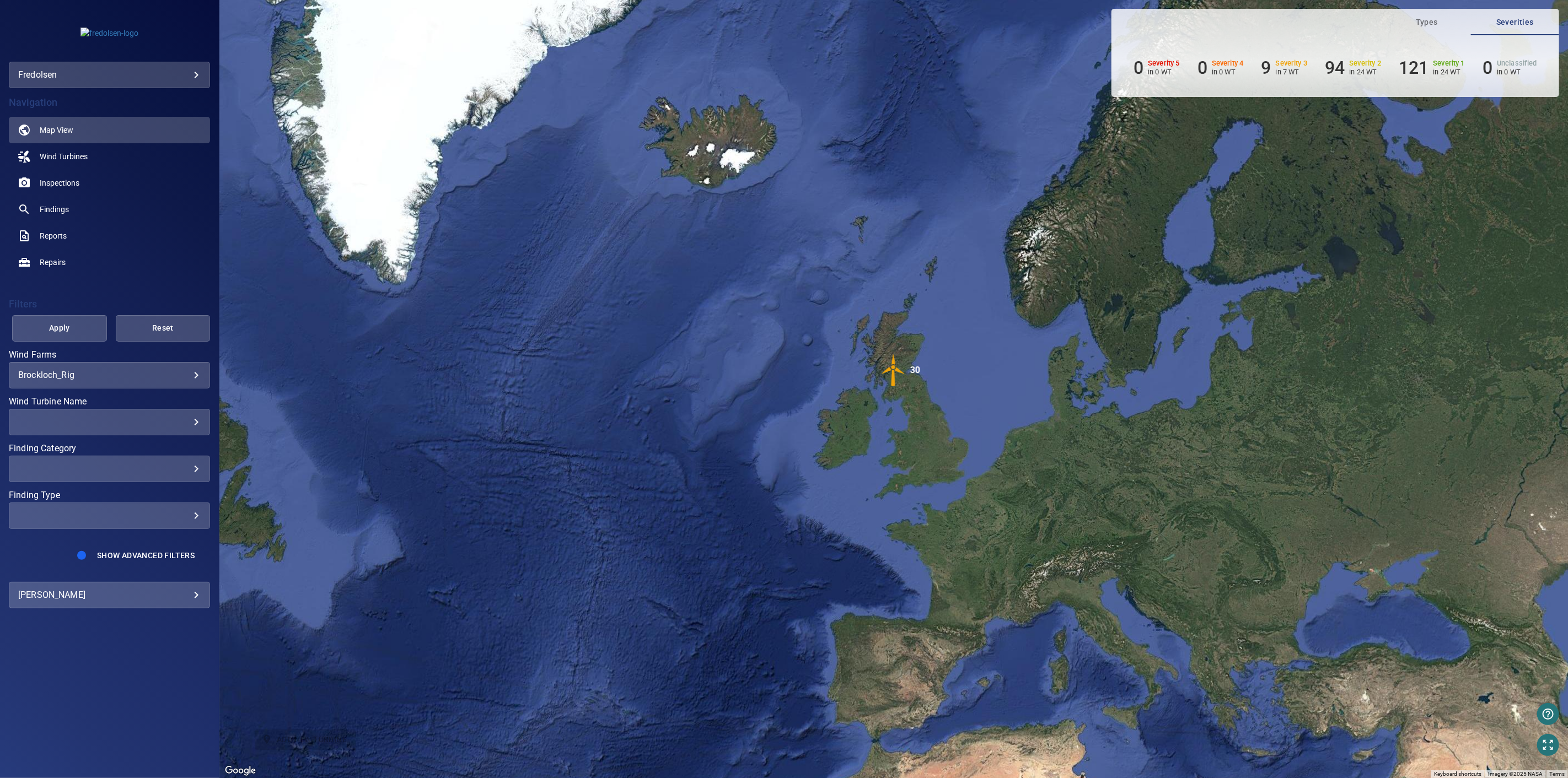
click at [201, 375] on div "**********" at bounding box center [109, 375] width 201 height 26
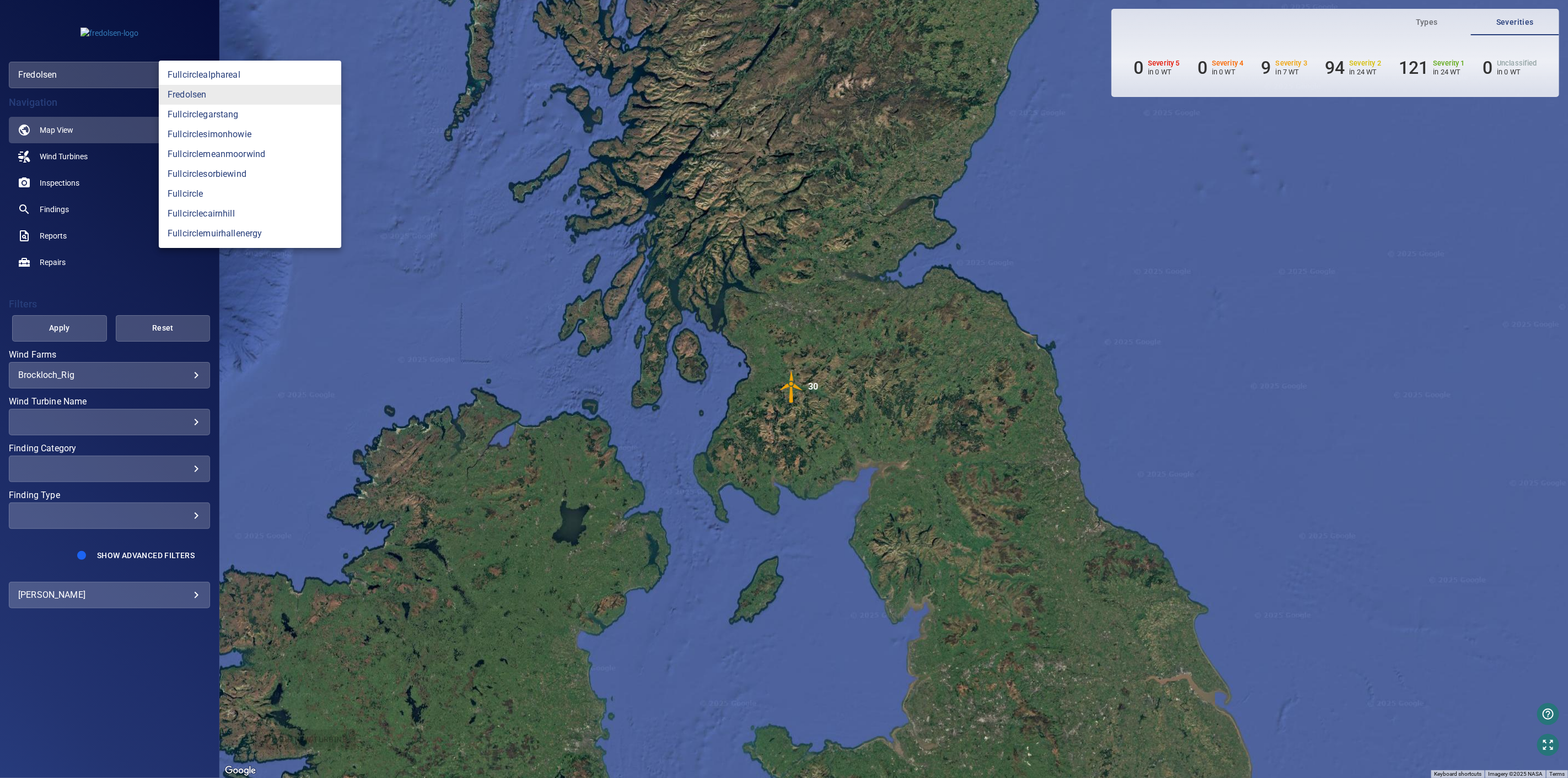
click at [96, 79] on body "**********" at bounding box center [784, 389] width 1568 height 778
click at [214, 94] on link "fredolsen" at bounding box center [250, 94] width 182 height 20
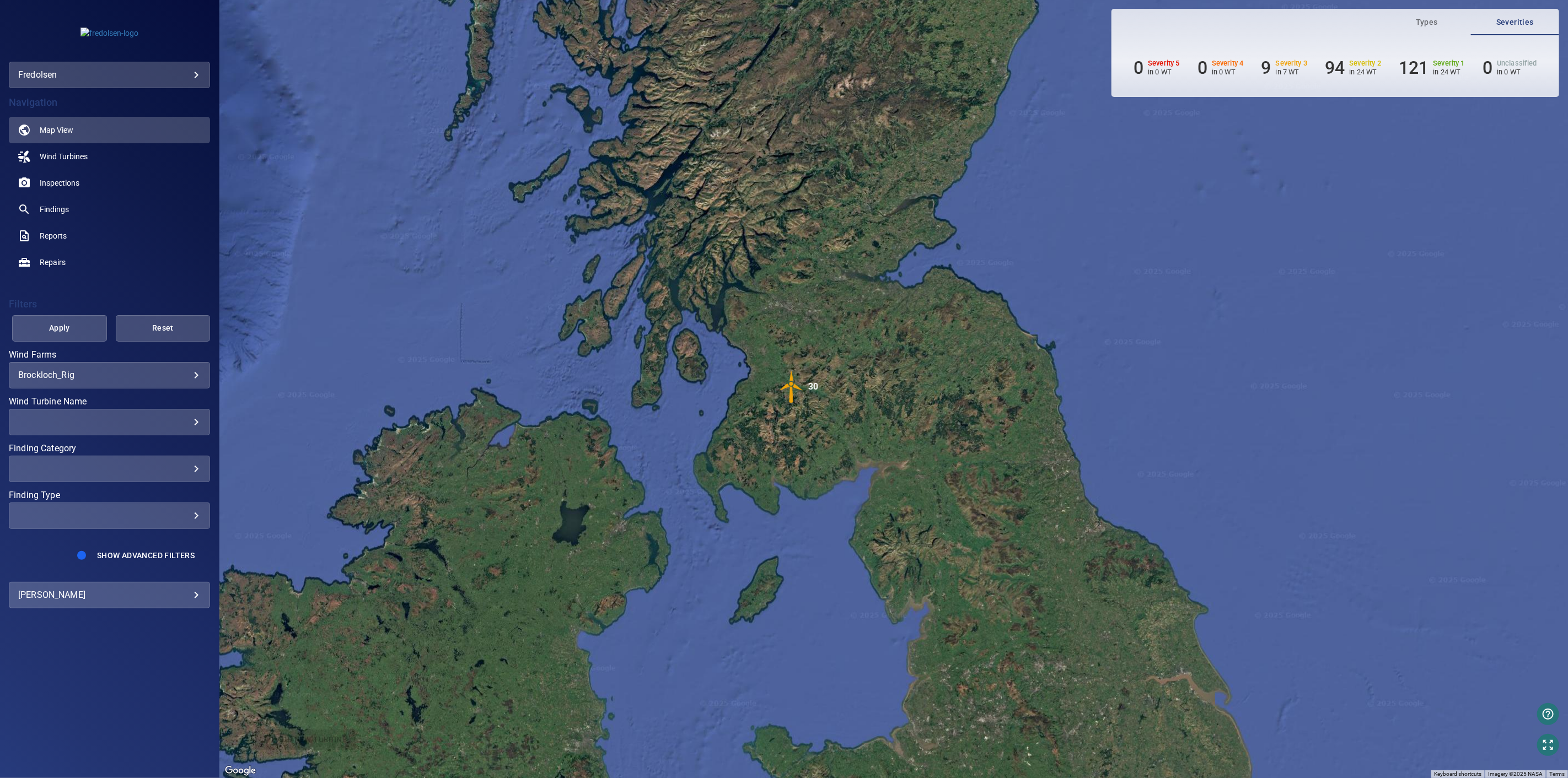
click at [198, 376] on body "**********" at bounding box center [784, 389] width 1568 height 778
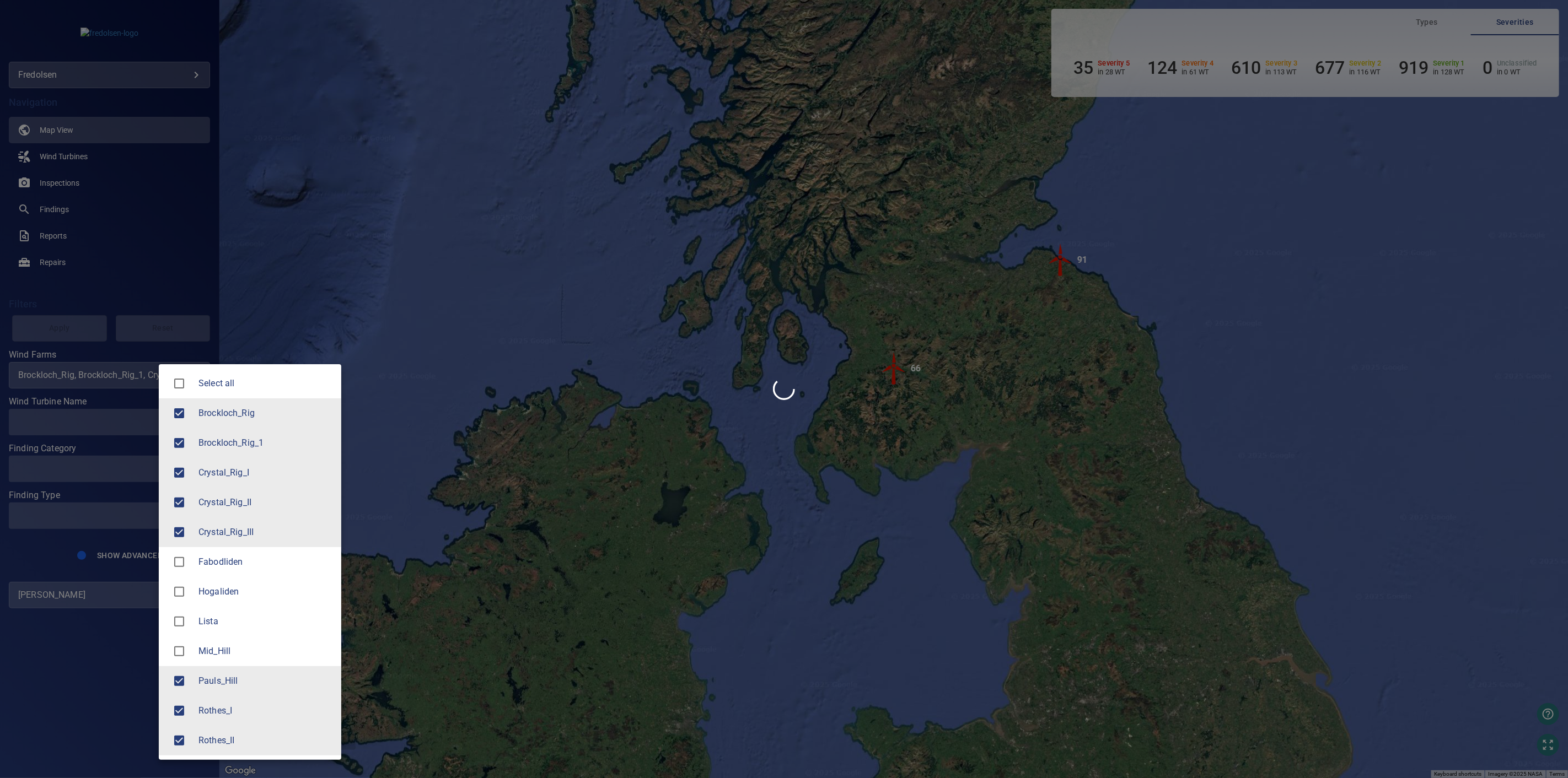
type input "**********"
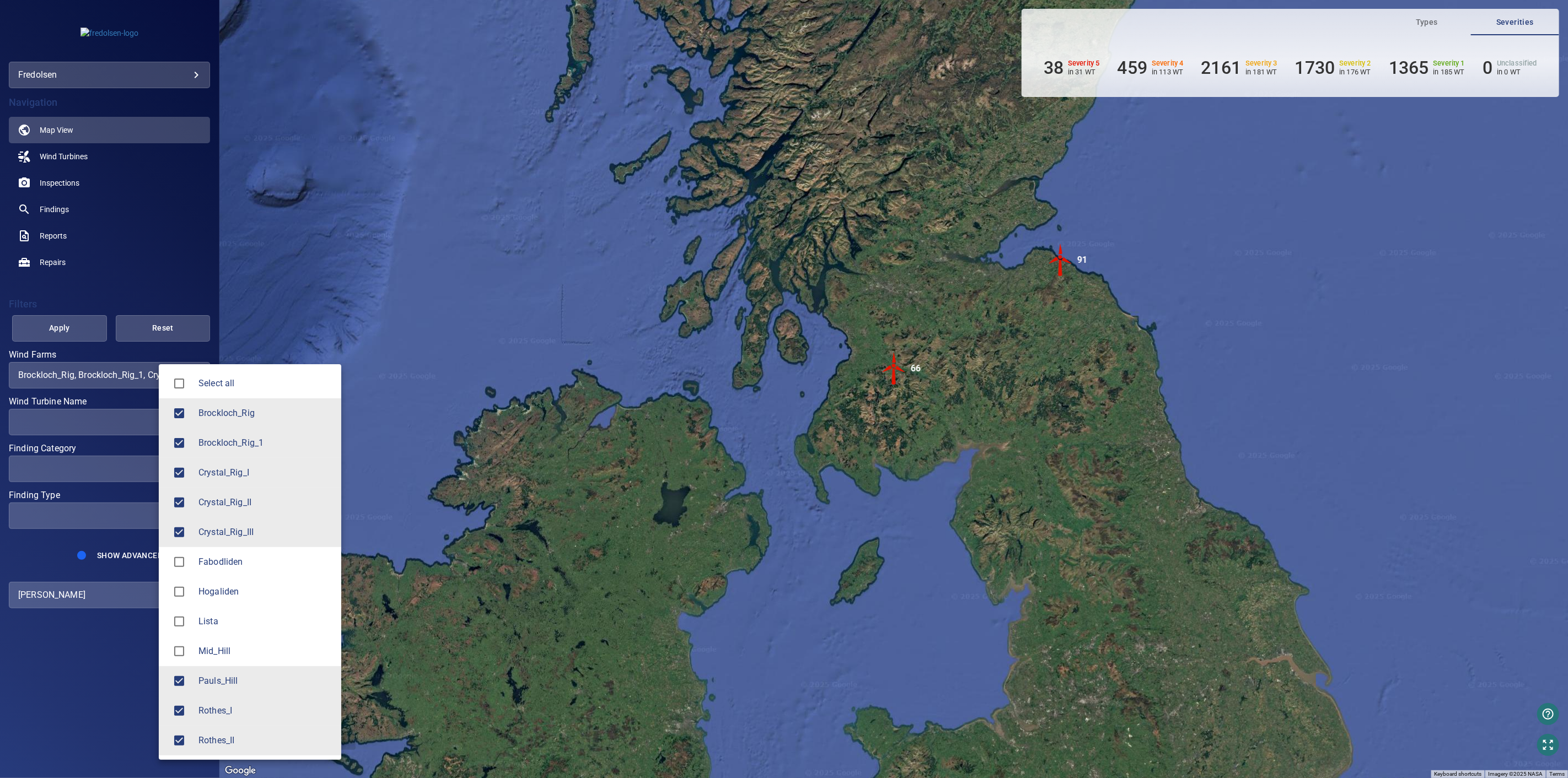
drag, startPoint x: 989, startPoint y: 393, endPoint x: 1002, endPoint y: 388, distance: 13.9
click at [989, 393] on div at bounding box center [784, 389] width 1568 height 778
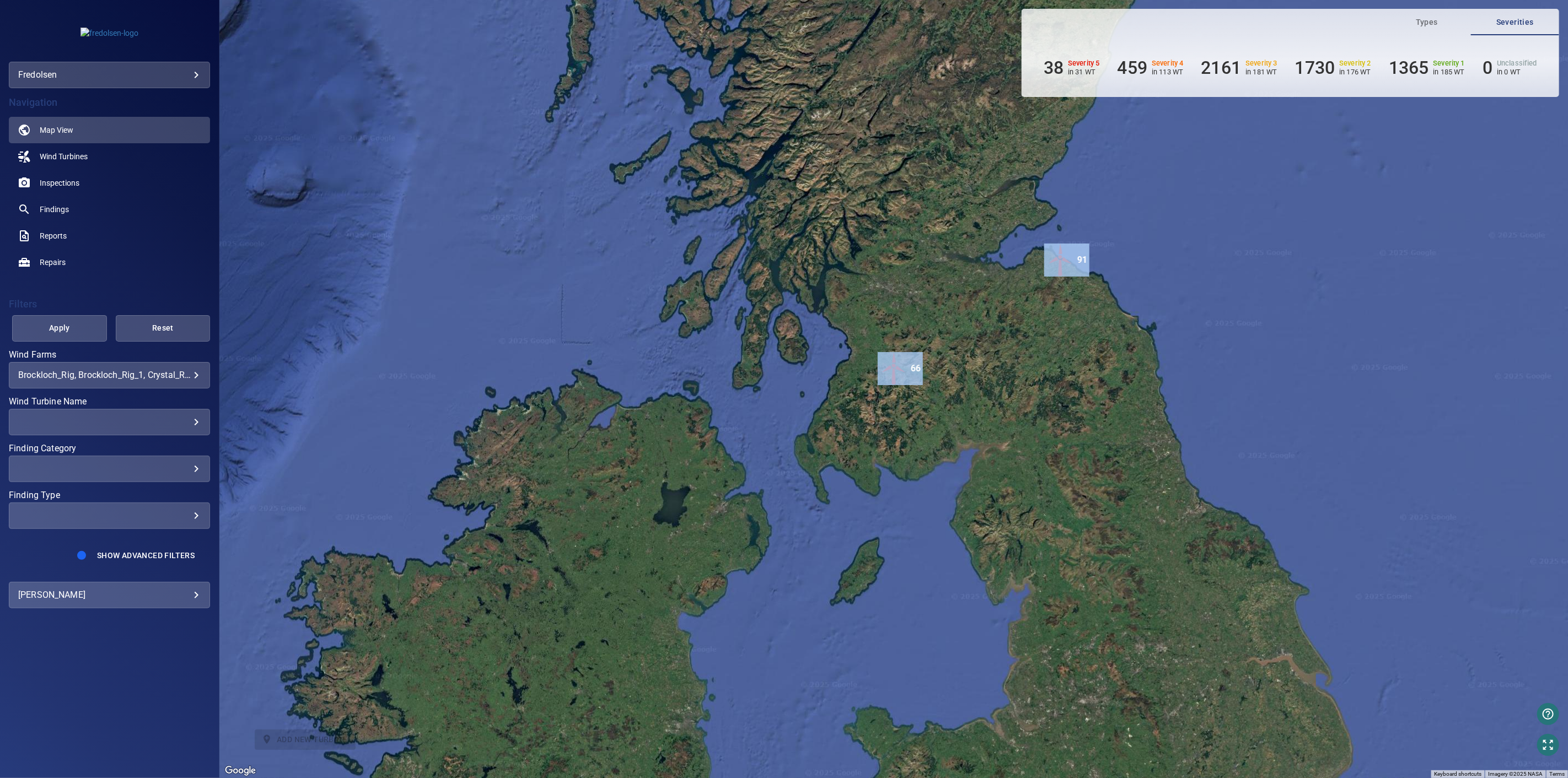
drag, startPoint x: 1098, startPoint y: 377, endPoint x: 1045, endPoint y: 426, distance: 72.2
drag, startPoint x: 1070, startPoint y: 398, endPoint x: 1164, endPoint y: 327, distance: 117.8
click at [1081, 392] on div "To activate drag with keyboard, press Alt + Enter. Once in keyboard drag state,…" at bounding box center [893, 389] width 1349 height 778
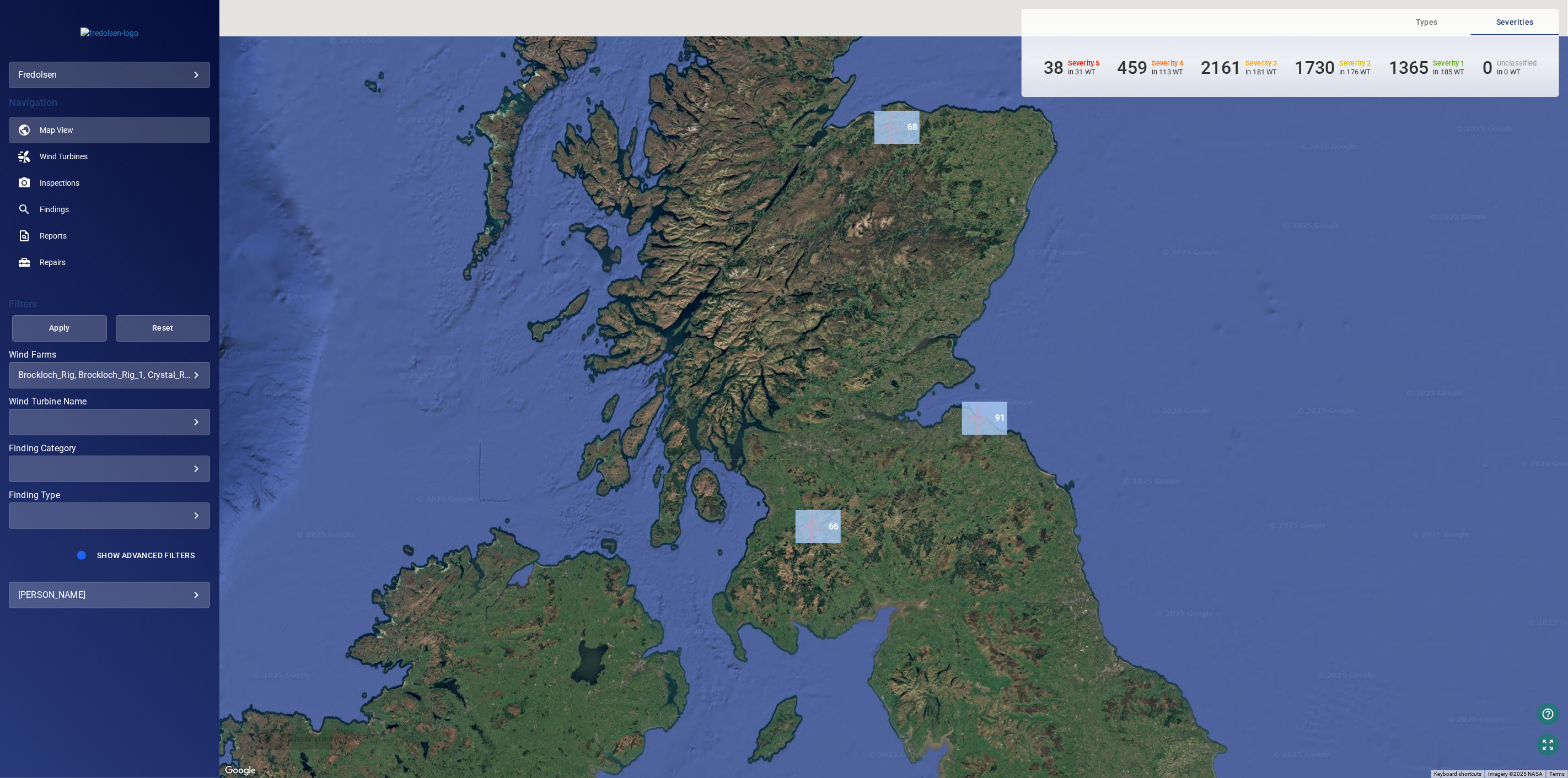
drag, startPoint x: 1191, startPoint y: 282, endPoint x: 1101, endPoint y: 444, distance: 185.3
click at [1101, 444] on div "To activate drag with keyboard, press Alt + Enter. Once in keyboard drag state,…" at bounding box center [893, 389] width 1349 height 778
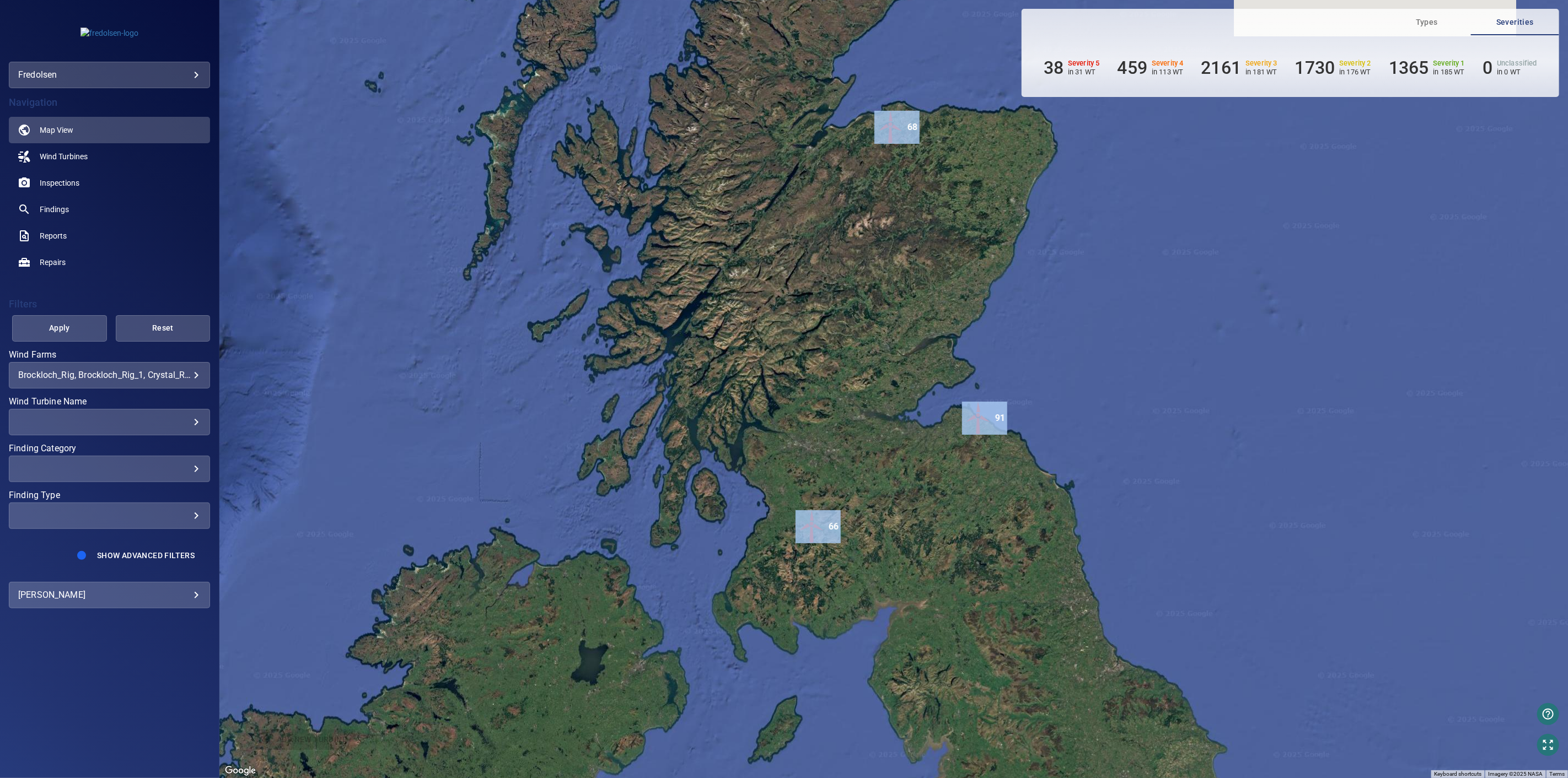
click at [1116, 419] on div "To activate drag with keyboard, press Alt + Enter. Once in keyboard drag state,…" at bounding box center [893, 389] width 1349 height 778
click at [874, 345] on div "To activate drag with keyboard, press Alt + Enter. Once in keyboard drag state,…" at bounding box center [893, 389] width 1349 height 778
click at [932, 497] on div "To activate drag with keyboard, press Alt + Enter. Once in keyboard drag state,…" at bounding box center [893, 389] width 1349 height 778
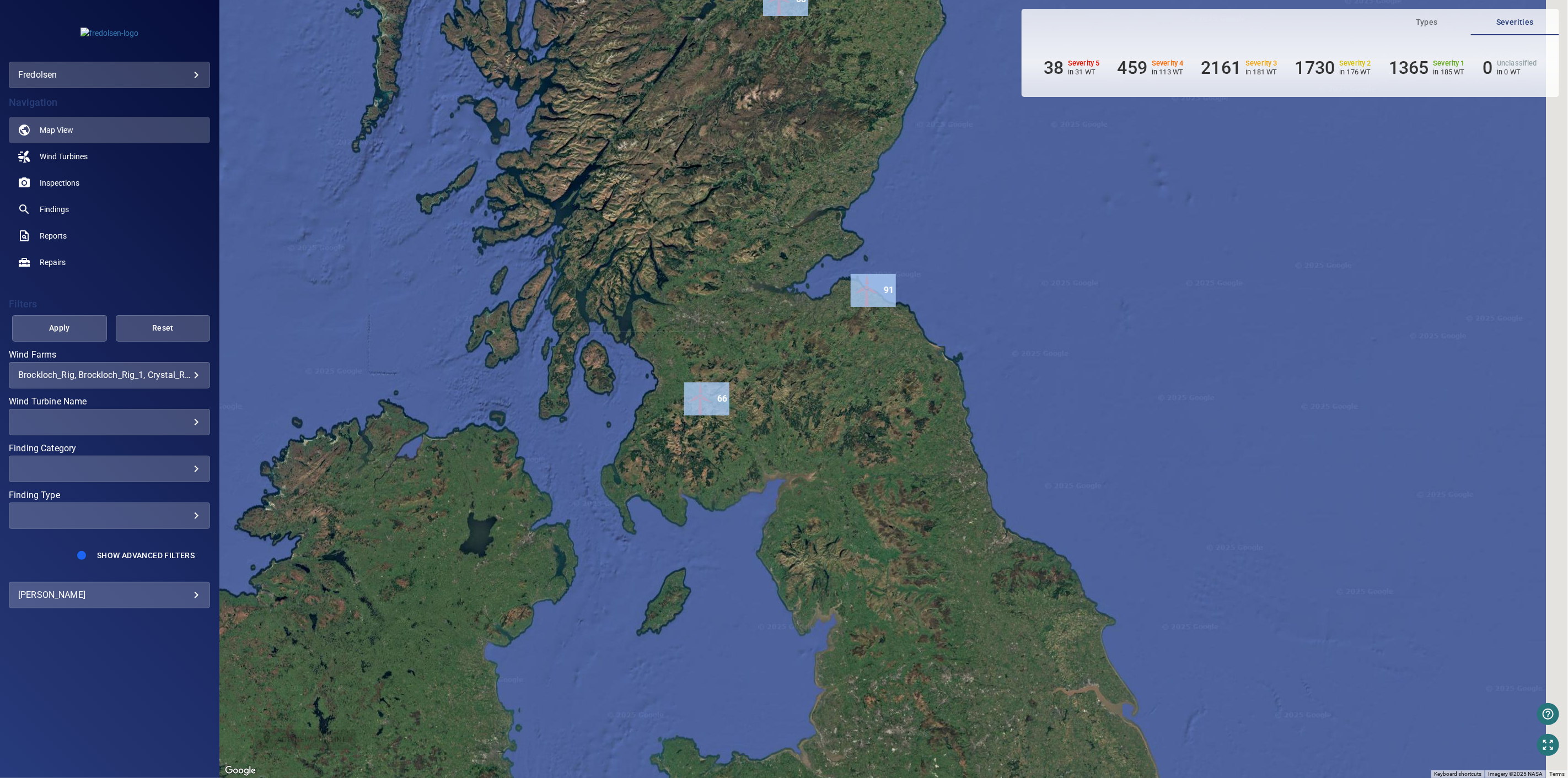
drag, startPoint x: 798, startPoint y: 349, endPoint x: 684, endPoint y: 230, distance: 164.8
click at [680, 226] on div "To activate drag with keyboard, press Alt + Enter. Once in keyboard drag state,…" at bounding box center [893, 389] width 1349 height 778
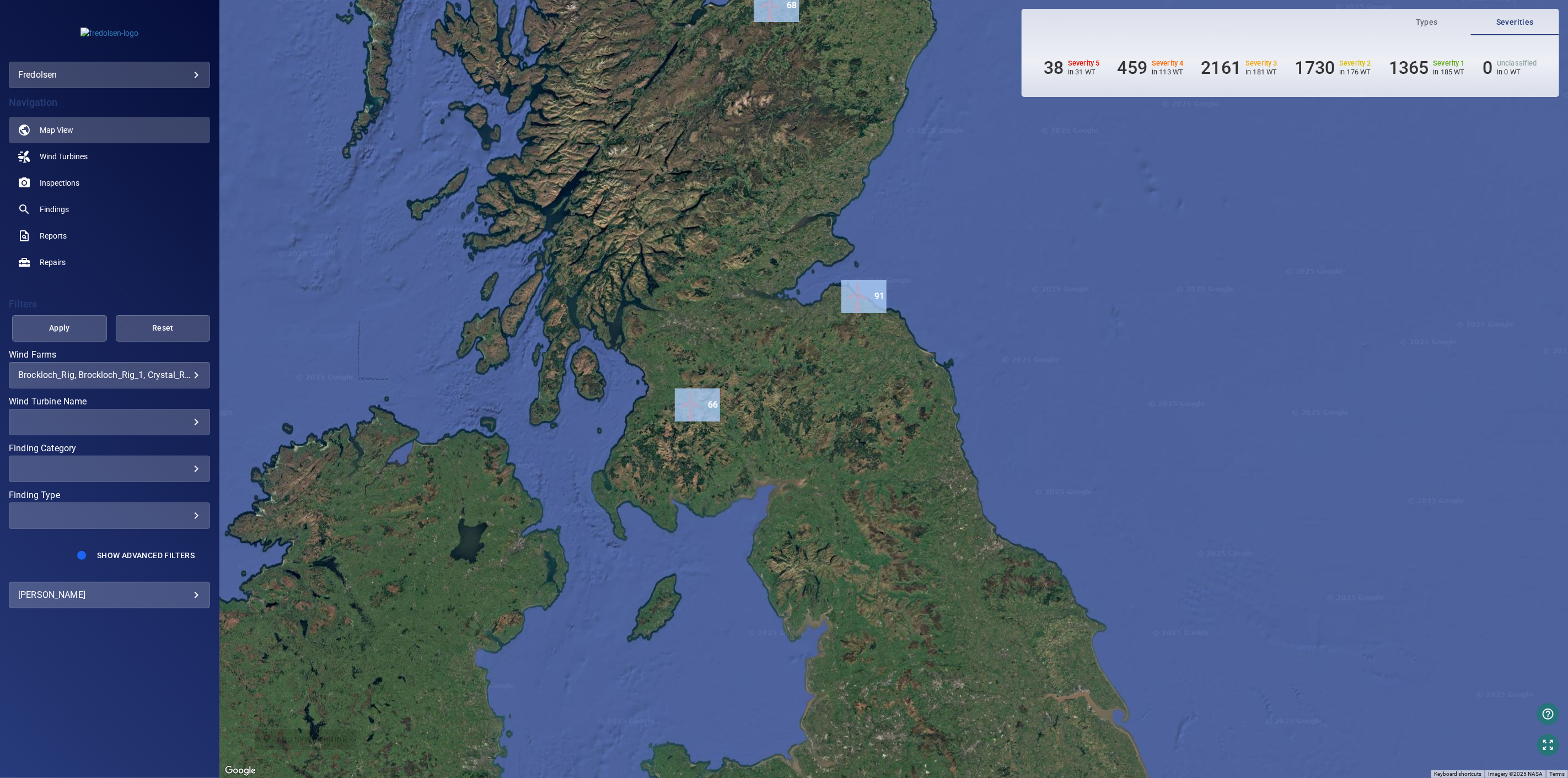
click at [756, 453] on div "To activate drag with keyboard, press Alt + Enter. Once in keyboard drag state,…" at bounding box center [893, 389] width 1349 height 778
click at [693, 409] on img "66" at bounding box center [691, 405] width 33 height 33
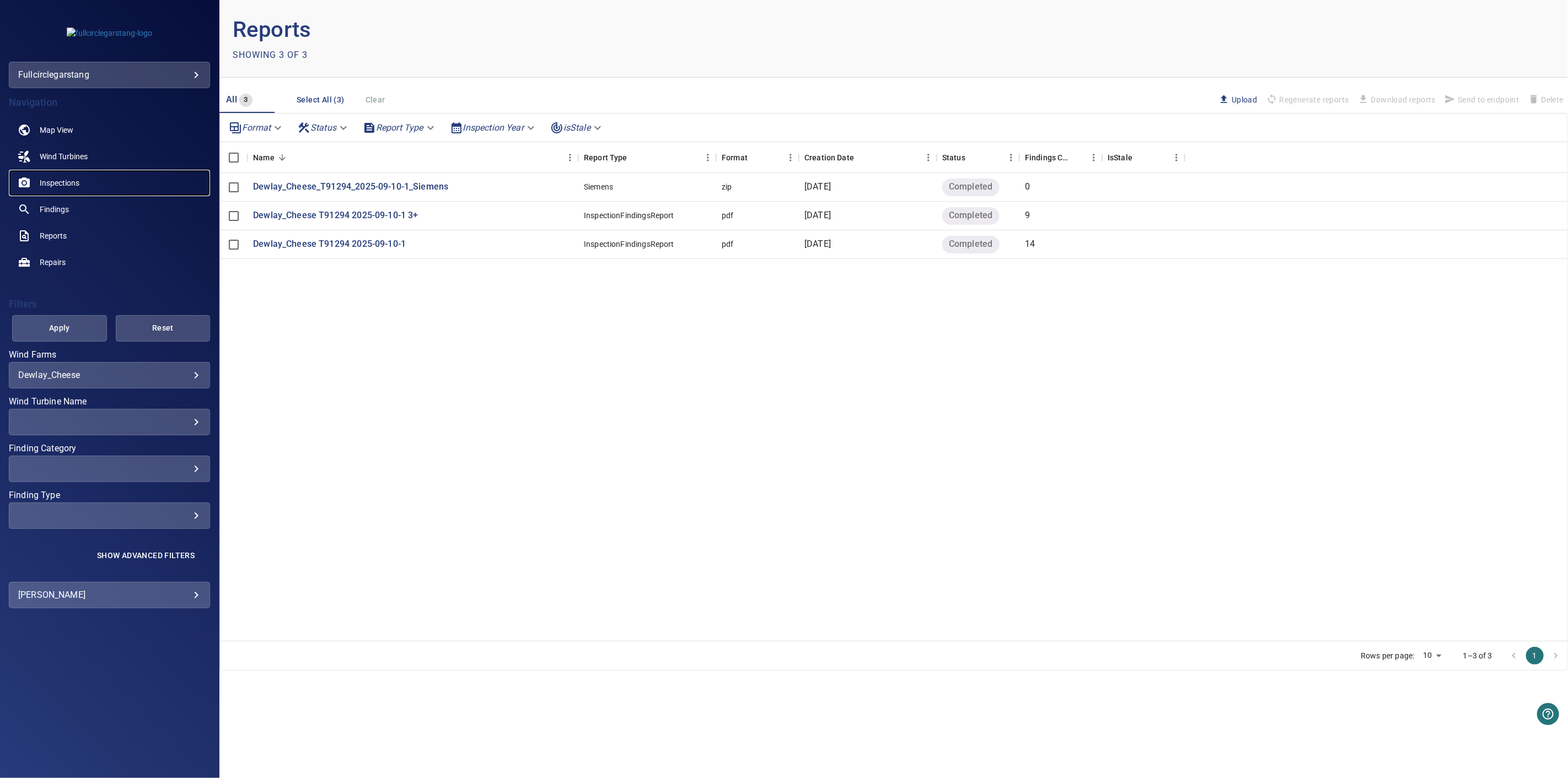
click at [63, 177] on span "Inspections" at bounding box center [59, 182] width 39 height 11
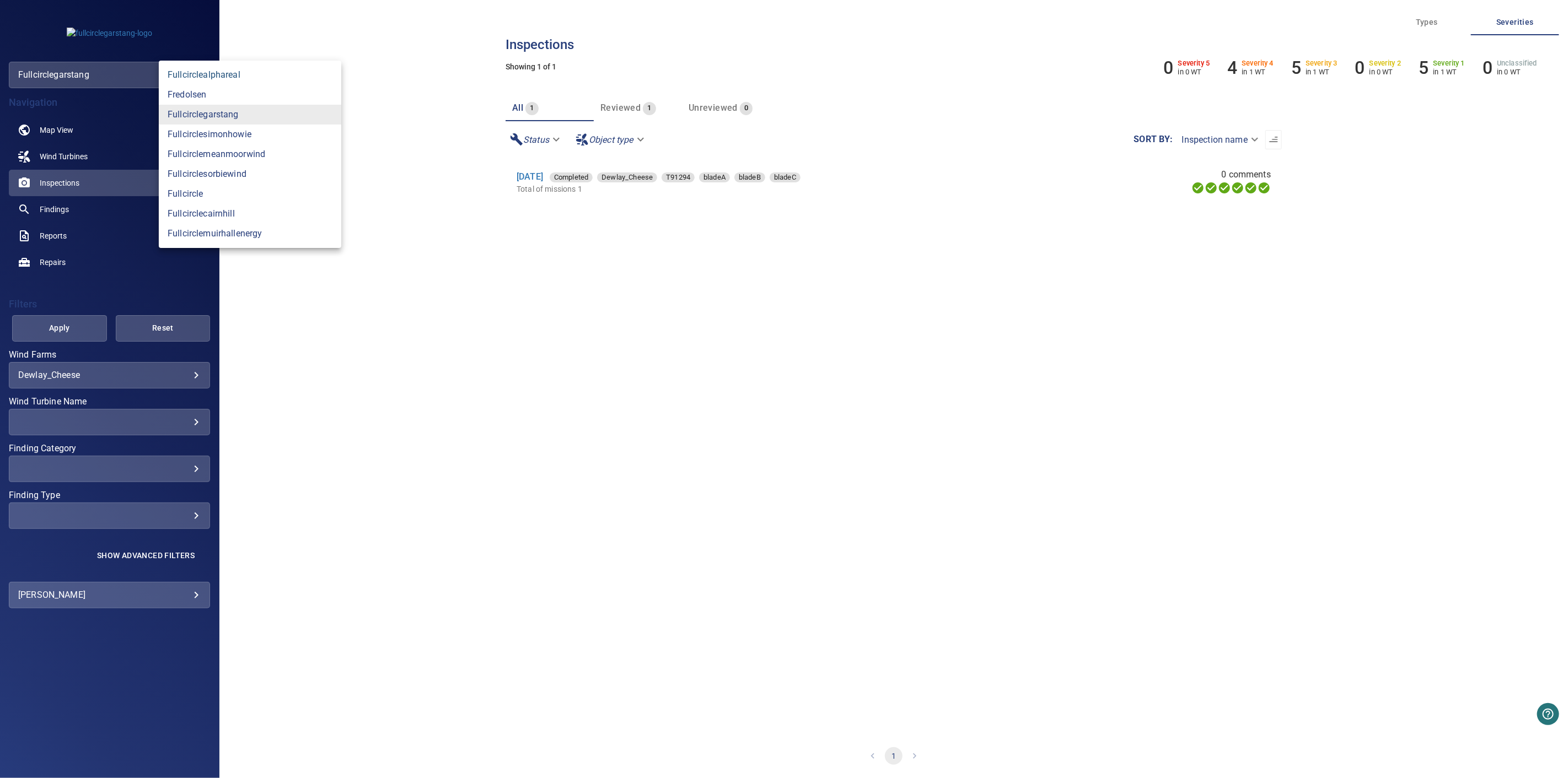
click at [173, 72] on body "**********" at bounding box center [784, 389] width 1568 height 778
click at [207, 88] on link "fredolsen" at bounding box center [250, 94] width 182 height 20
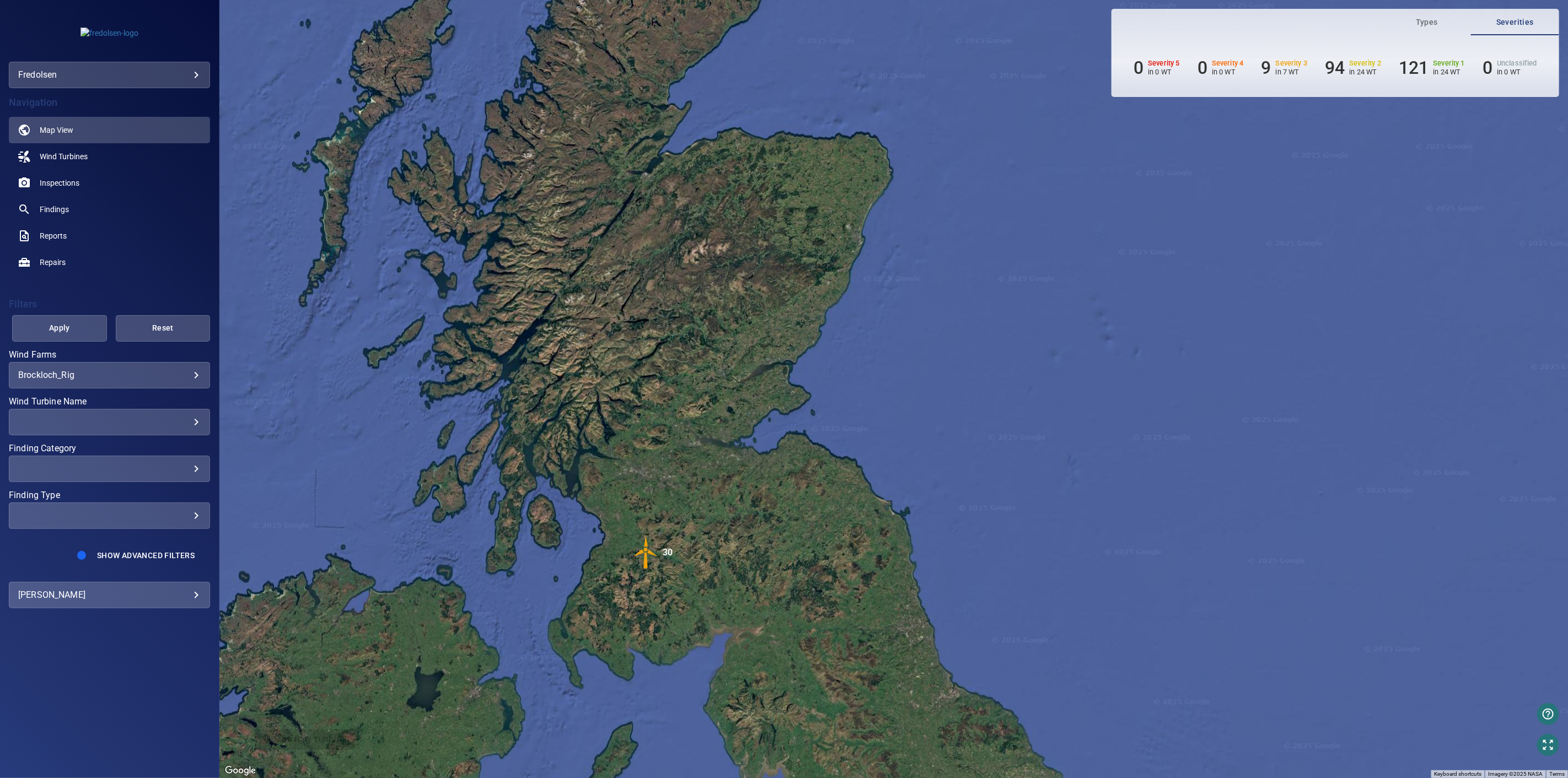
drag, startPoint x: 795, startPoint y: 467, endPoint x: 862, endPoint y: 403, distance: 92.7
click at [862, 403] on div "To activate drag with keyboard, press Alt + Enter. Once in keyboard drag state,…" at bounding box center [893, 389] width 1349 height 778
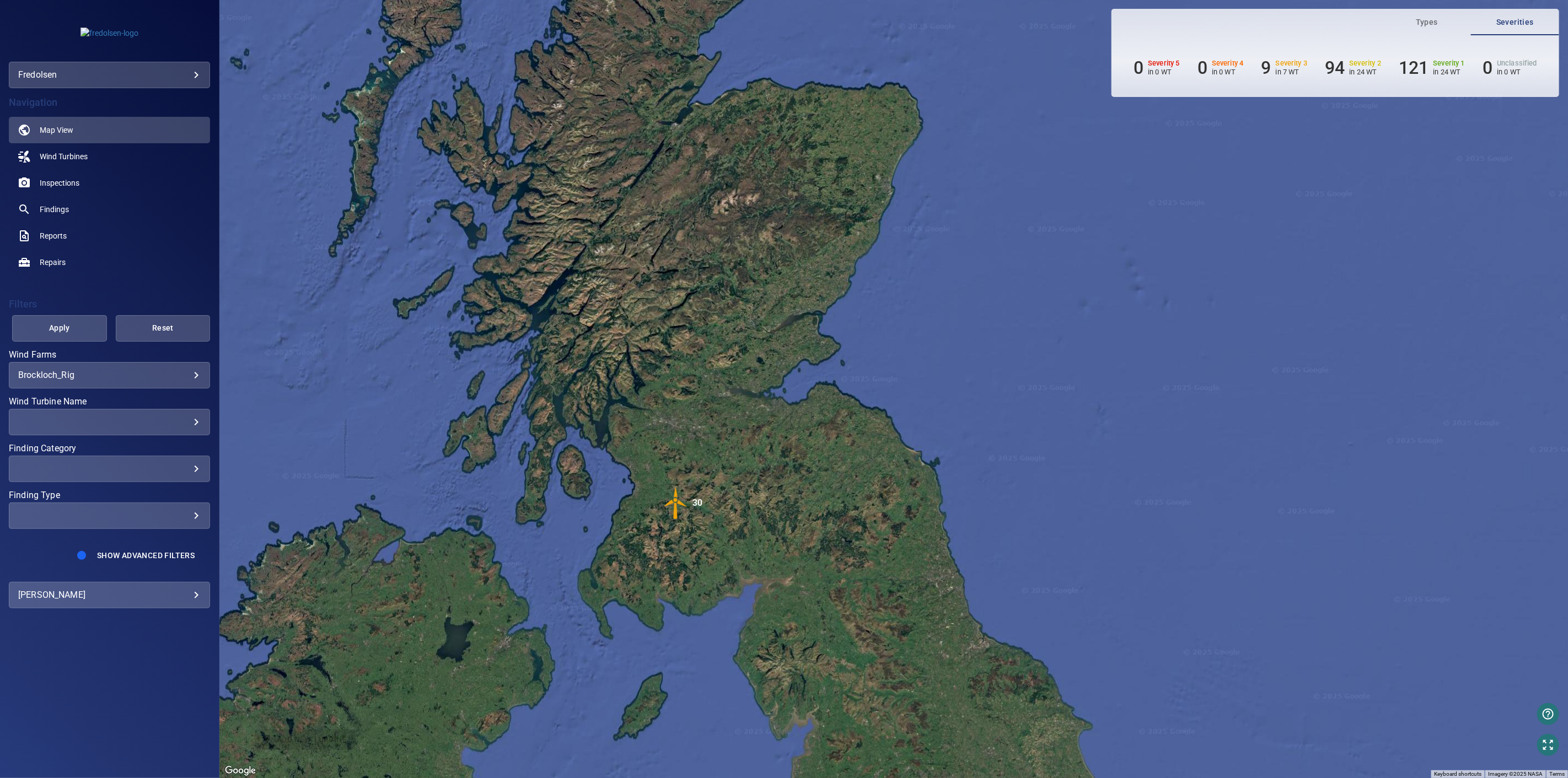
click at [191, 371] on body "**********" at bounding box center [784, 389] width 1568 height 778
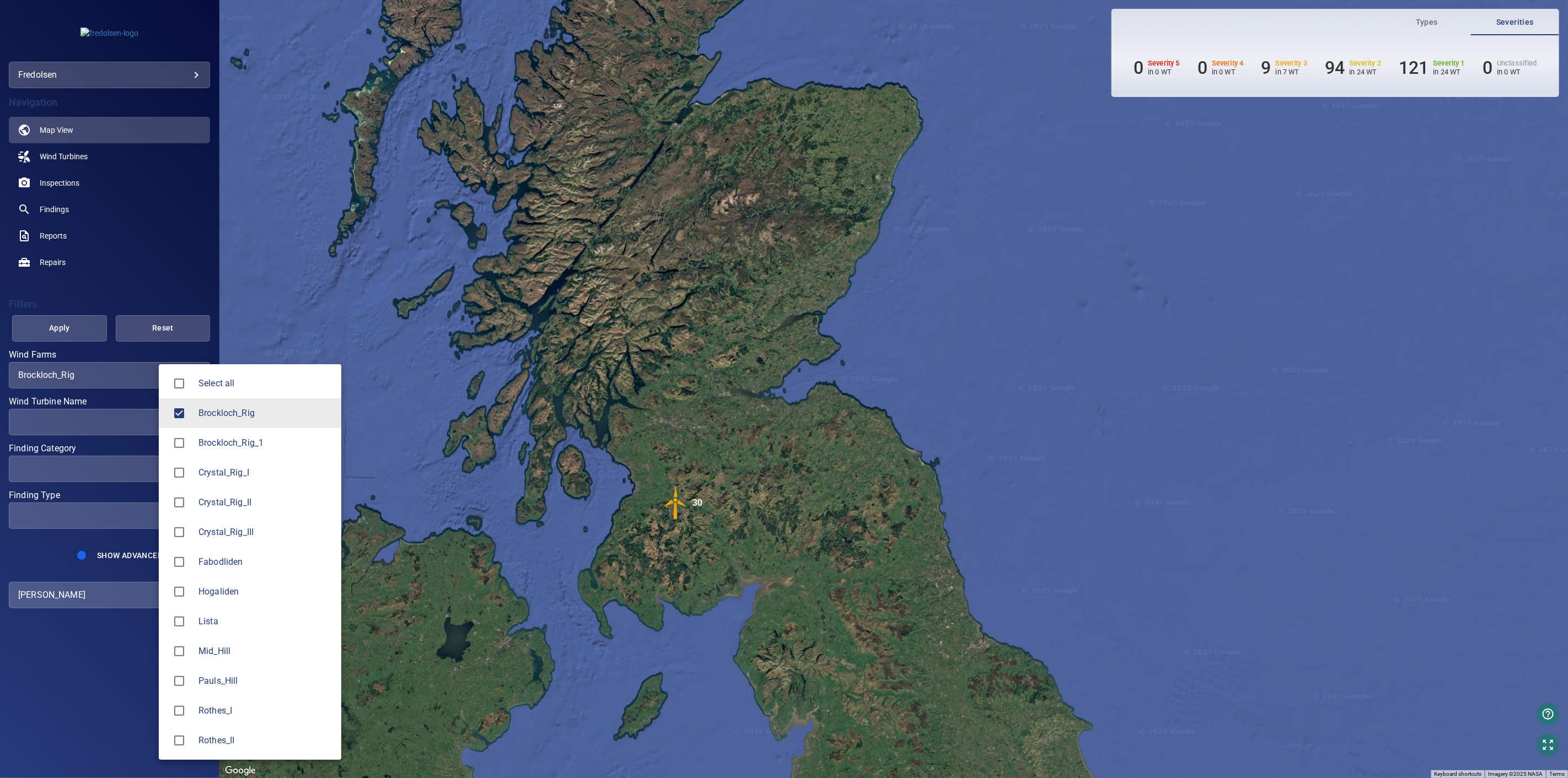
click at [196, 407] on li "Brockloch_Rig" at bounding box center [250, 413] width 182 height 30
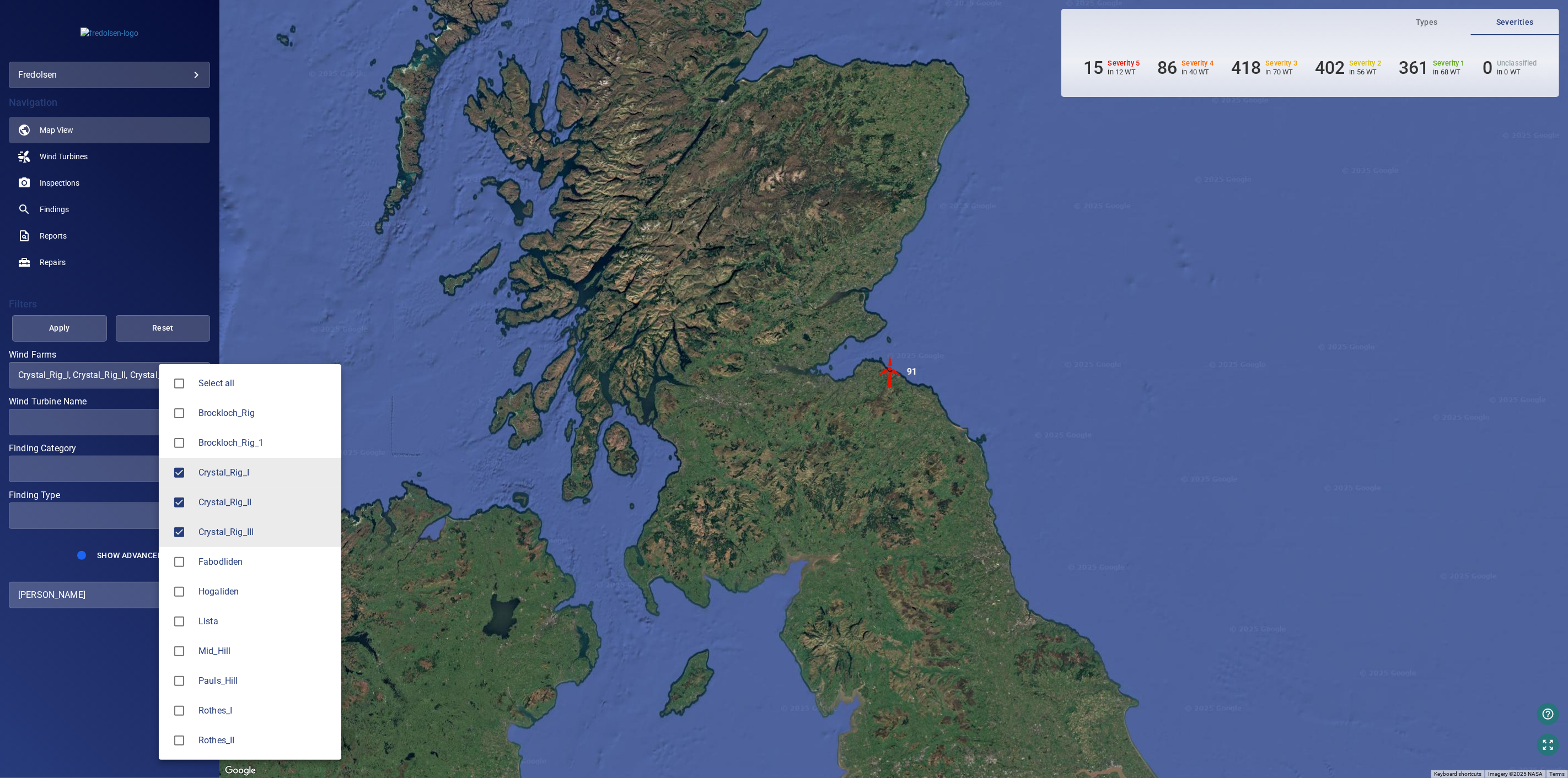
click at [95, 324] on div at bounding box center [784, 389] width 1568 height 778
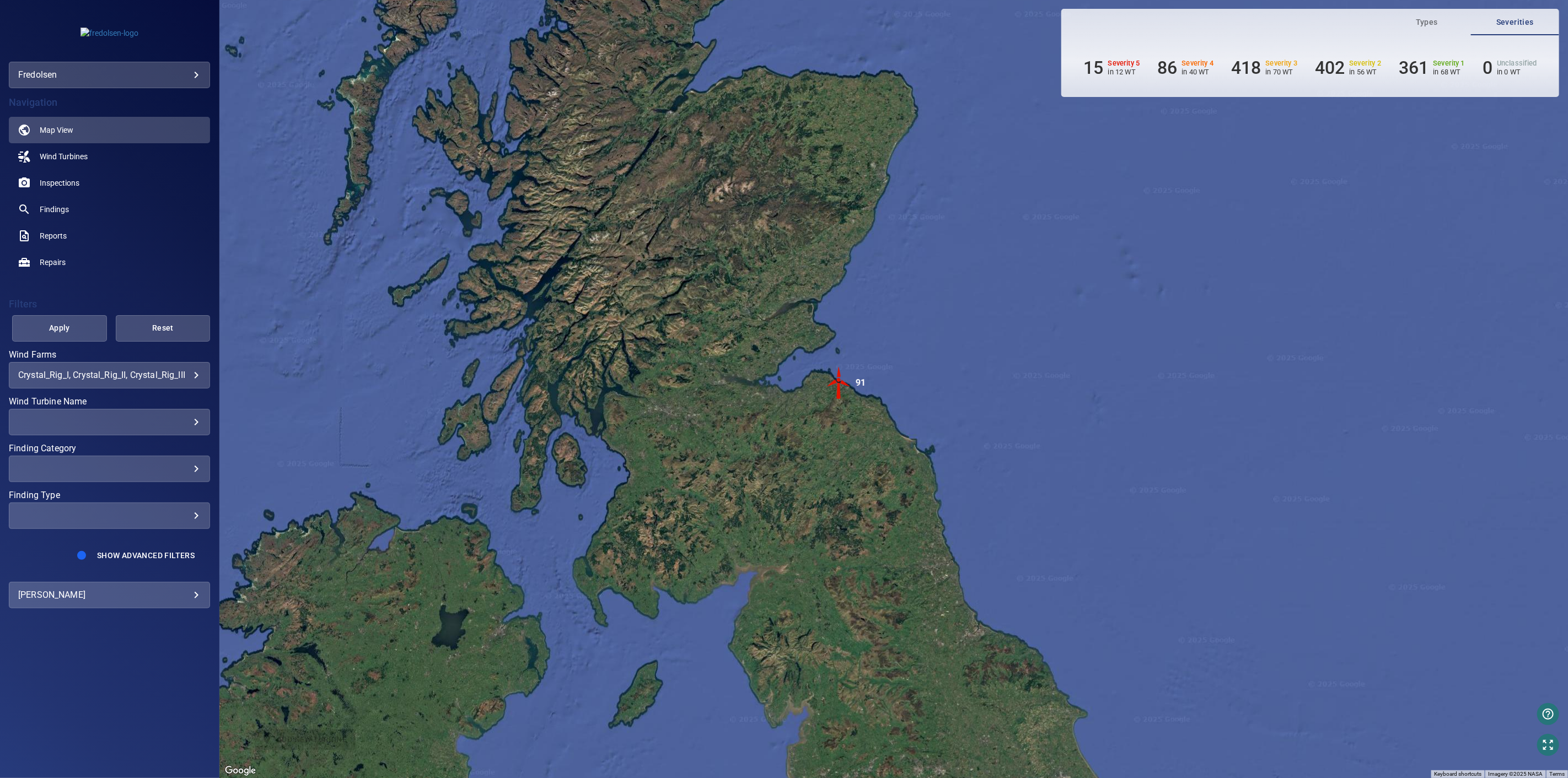
drag, startPoint x: 657, startPoint y: 371, endPoint x: 604, endPoint y: 383, distance: 54.3
click at [604, 383] on div "To activate drag with keyboard, press Alt + Enter. Once in keyboard drag state,…" at bounding box center [893, 389] width 1349 height 778
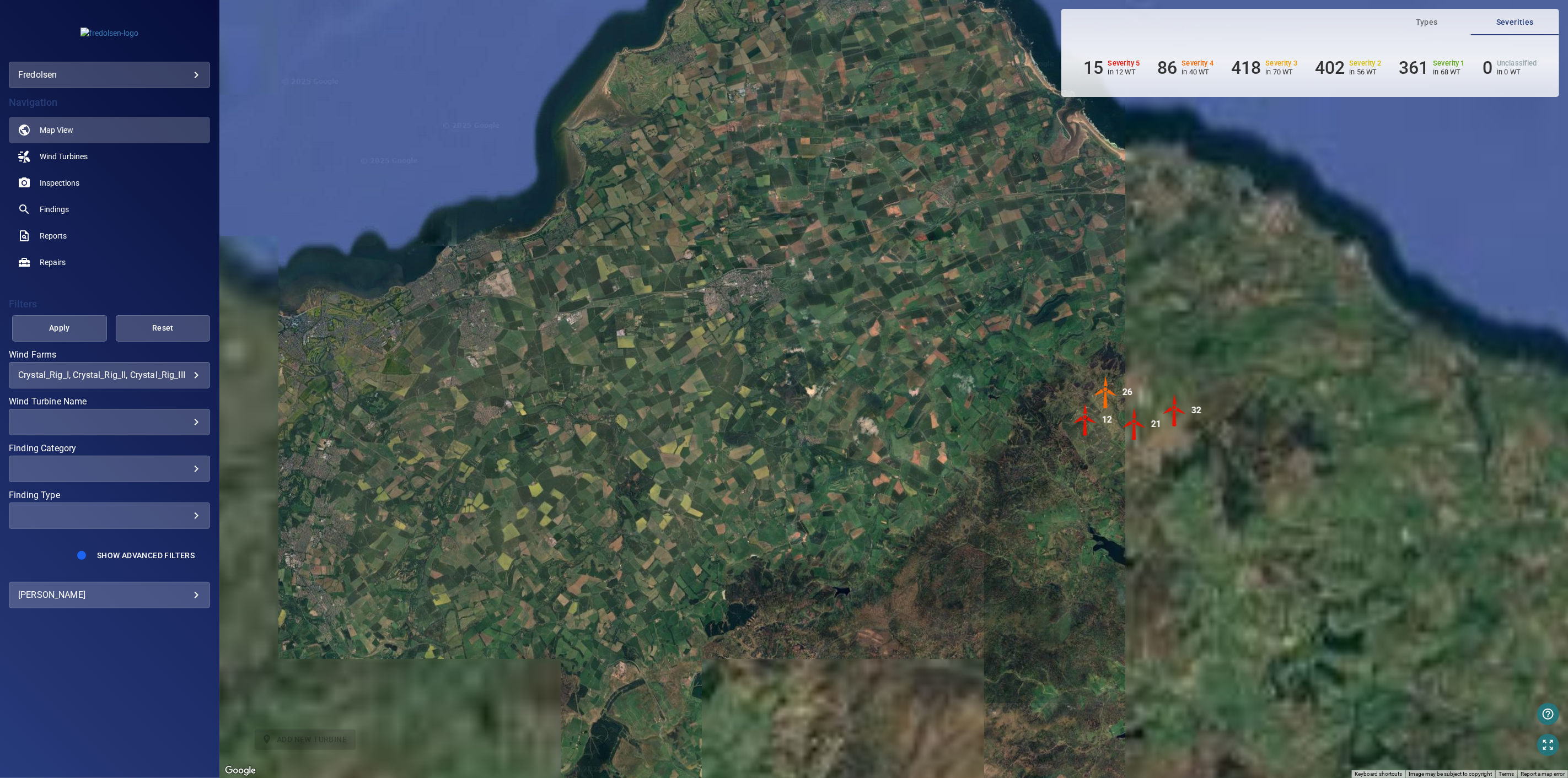
drag, startPoint x: 1031, startPoint y: 546, endPoint x: 924, endPoint y: 498, distance: 117.3
click at [924, 498] on div "To activate drag with keyboard, press Alt + Enter. Once in keyboard drag state,…" at bounding box center [893, 389] width 1349 height 778
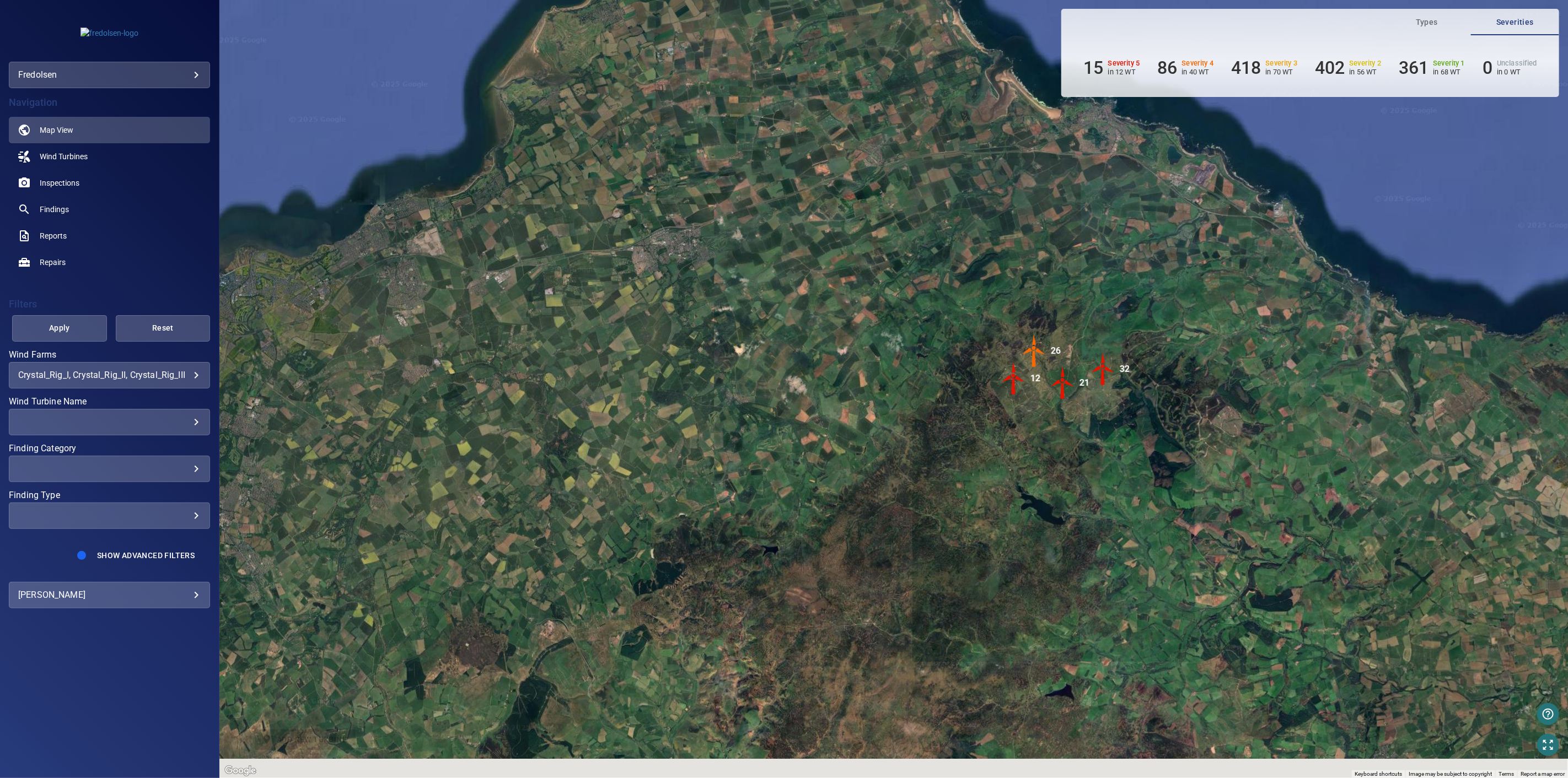
drag, startPoint x: 1008, startPoint y: 498, endPoint x: 934, endPoint y: 437, distance: 95.9
click at [935, 455] on div "To activate drag with keyboard, press Alt + Enter. Once in keyboard drag state,…" at bounding box center [893, 389] width 1349 height 778
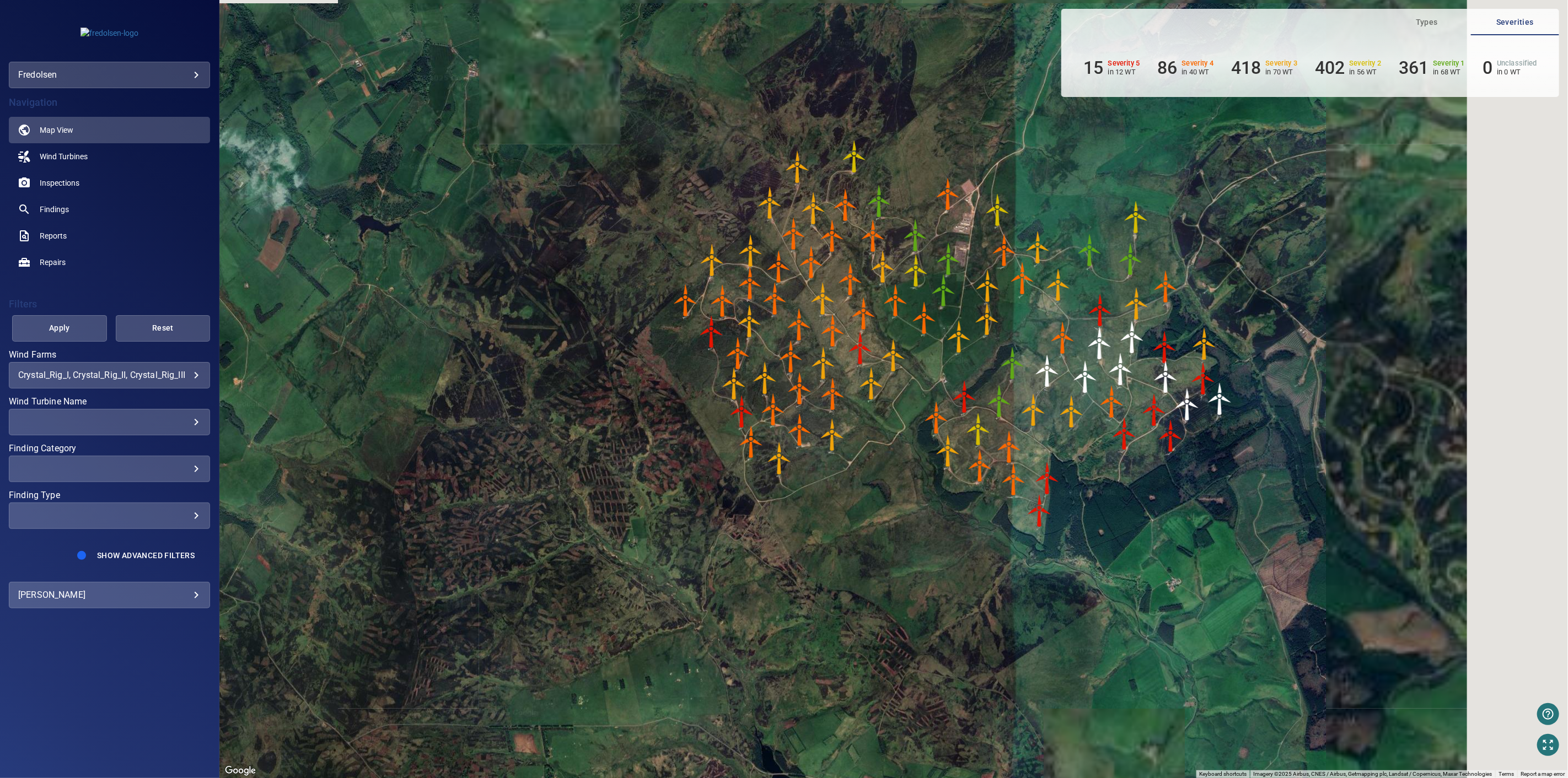
drag, startPoint x: 1436, startPoint y: 403, endPoint x: 1161, endPoint y: 531, distance: 303.3
click at [1158, 525] on div "To activate drag with keyboard, press Alt + Enter. Once in keyboard drag state,…" at bounding box center [893, 389] width 1349 height 778
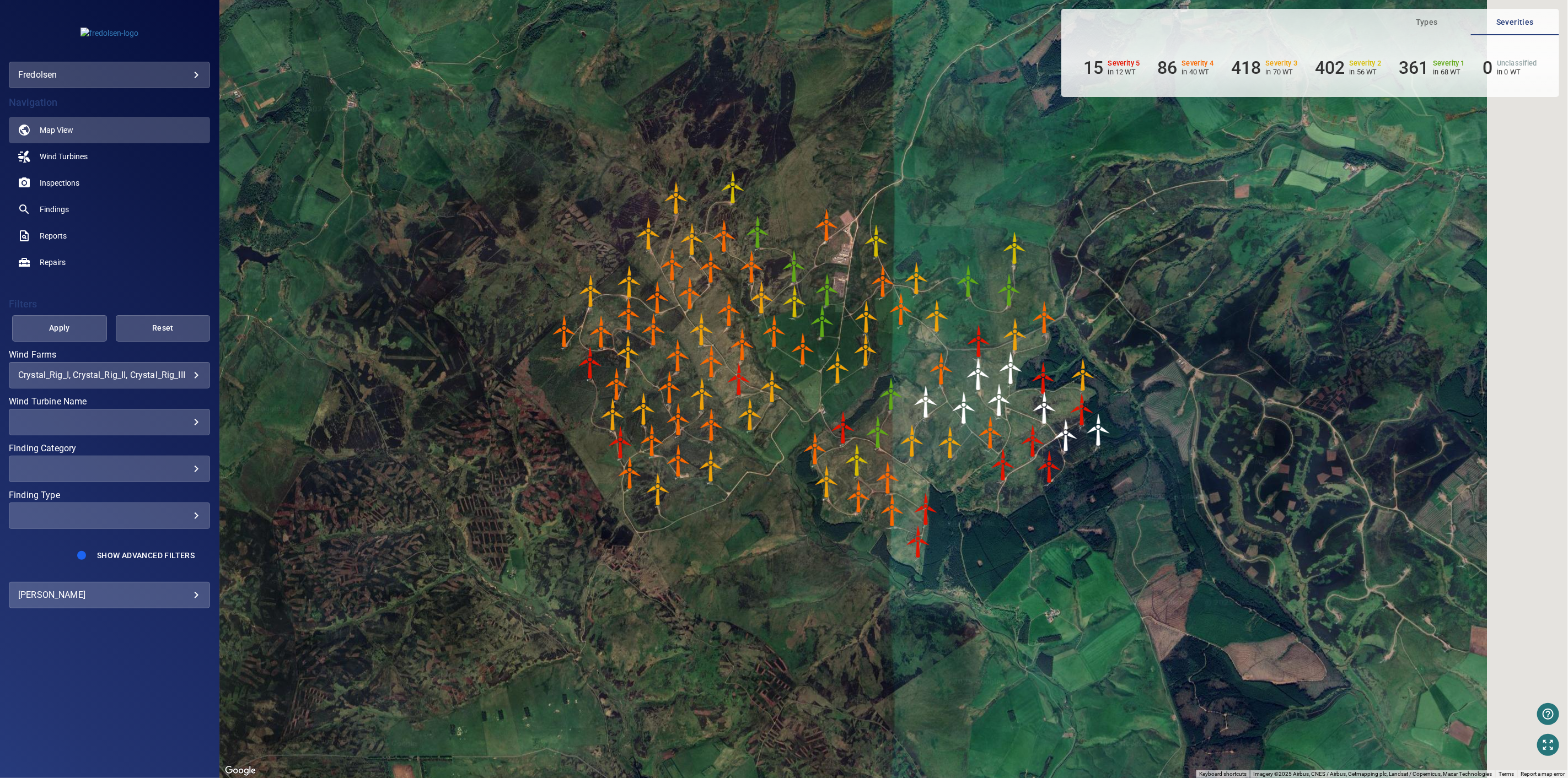
drag, startPoint x: 1205, startPoint y: 522, endPoint x: 1138, endPoint y: 529, distance: 67.4
click at [1138, 529] on div "To activate drag with keyboard, press Alt + Enter. Once in keyboard drag state,…" at bounding box center [893, 389] width 1349 height 778
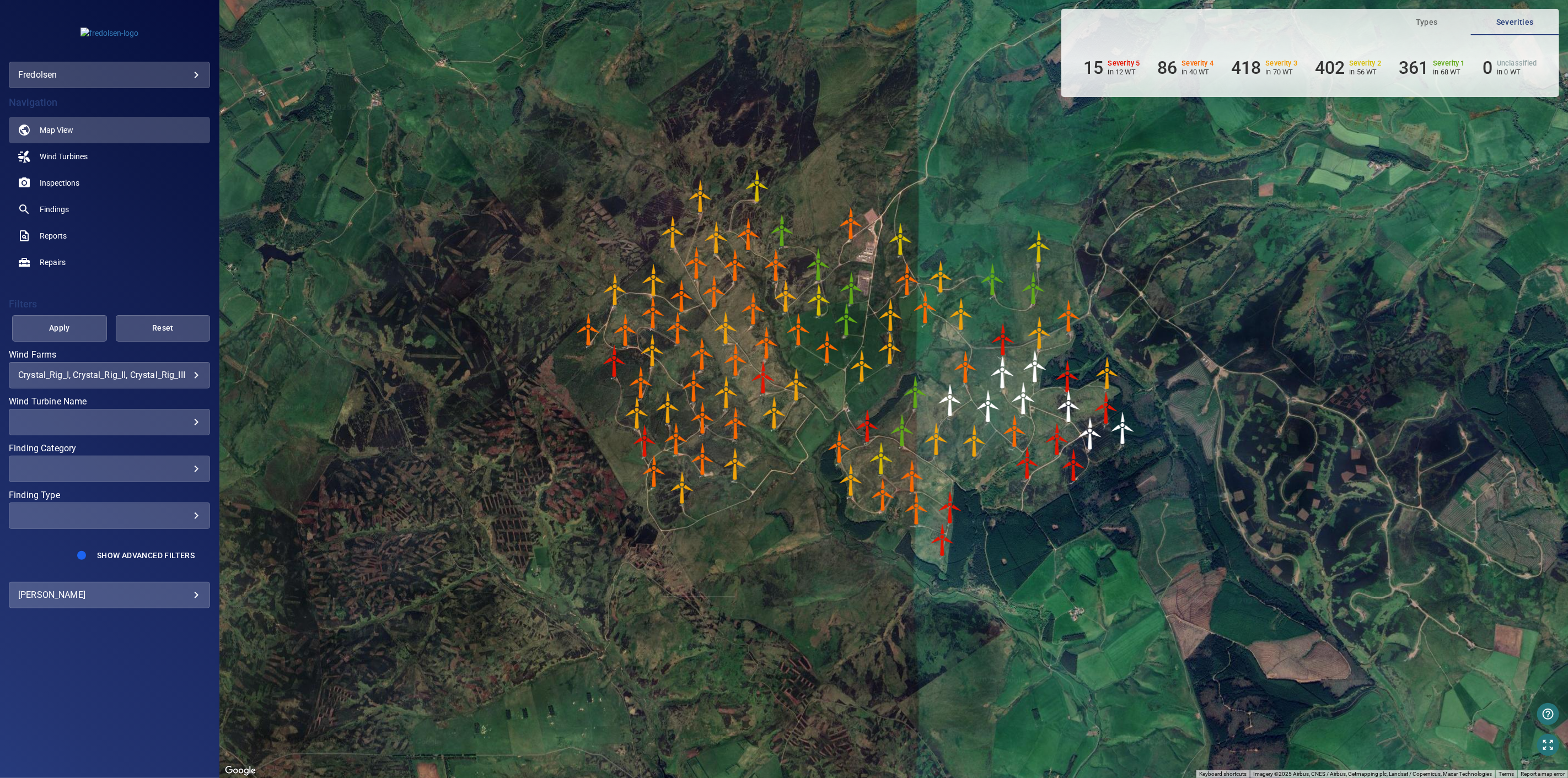
drag, startPoint x: 1297, startPoint y: 294, endPoint x: 1146, endPoint y: 258, distance: 155.2
click at [1146, 258] on div "To activate drag with keyboard, press Alt + Enter. Once in keyboard drag state,…" at bounding box center [893, 389] width 1349 height 778
click at [193, 375] on body "**********" at bounding box center [784, 389] width 1568 height 778
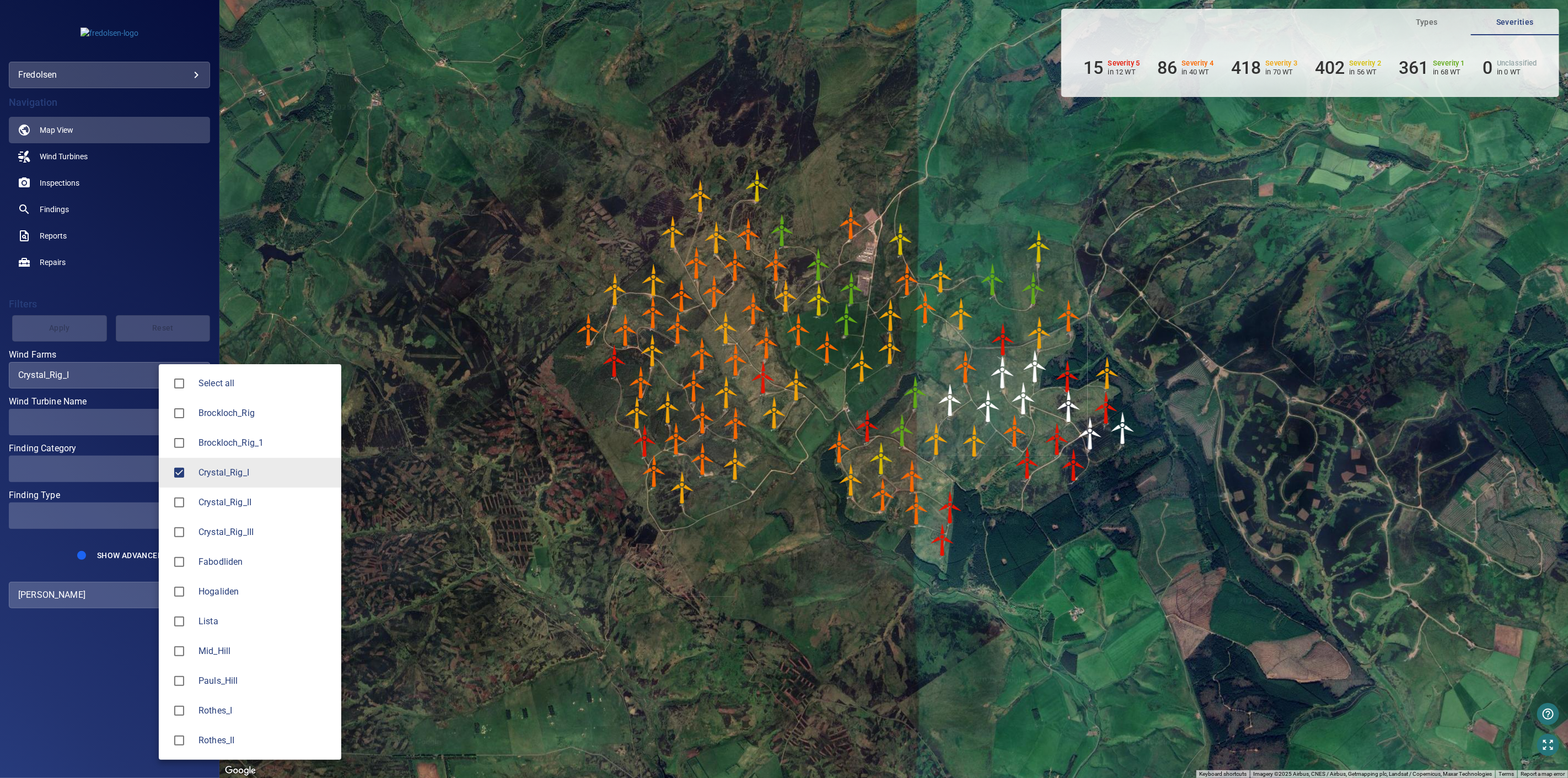
type input "**********"
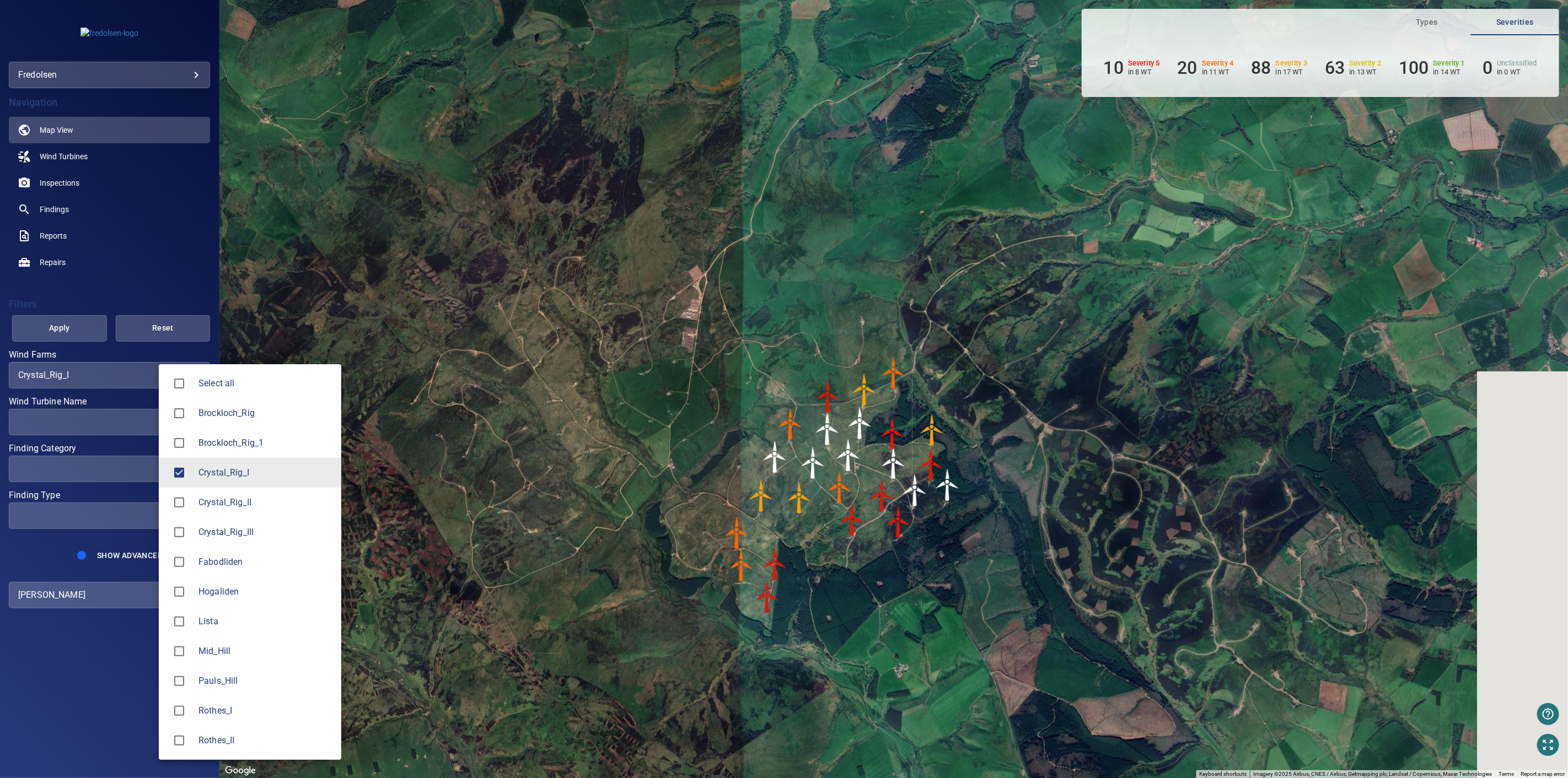
click at [381, 284] on div at bounding box center [784, 389] width 1568 height 778
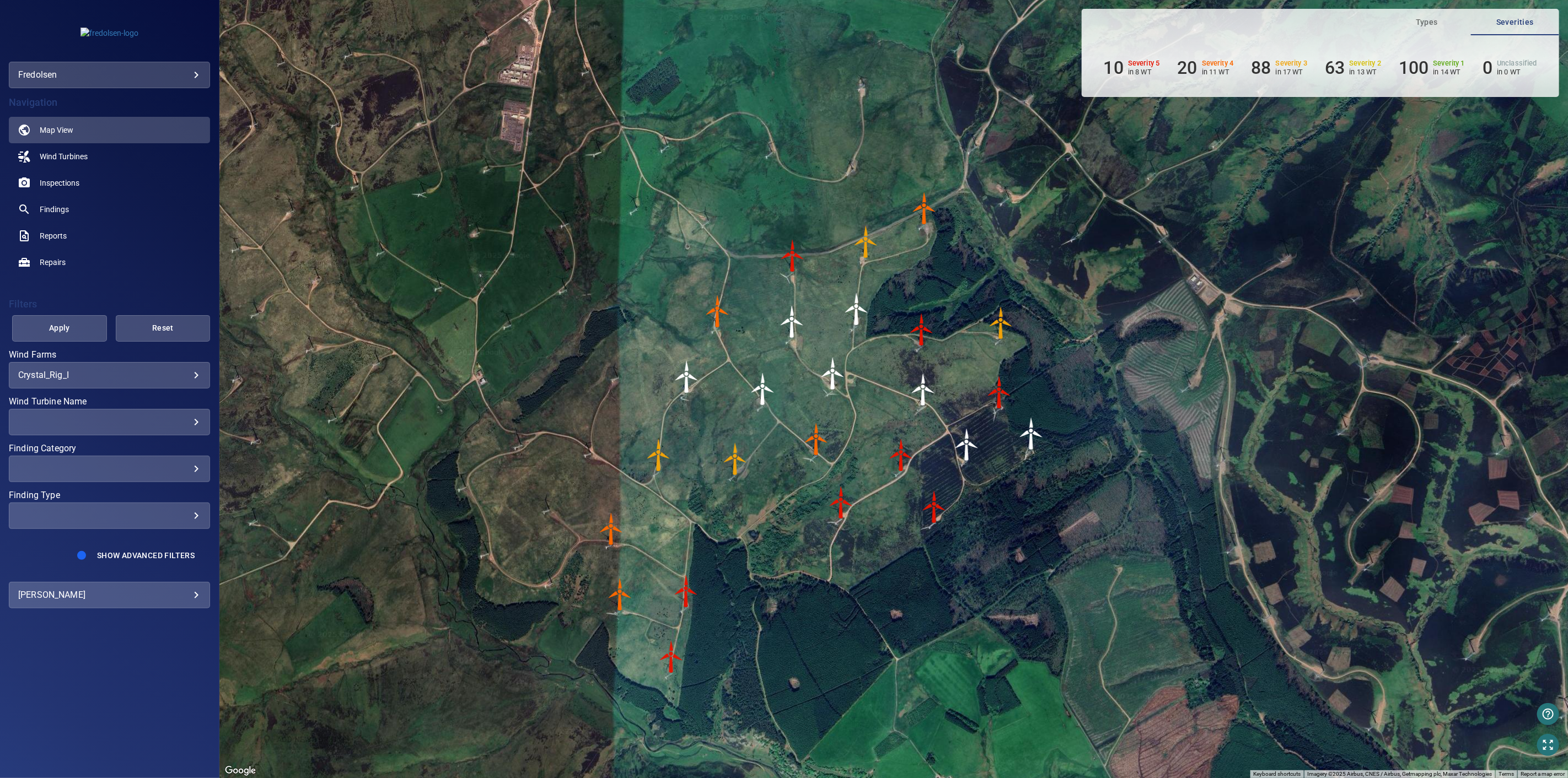
drag, startPoint x: 753, startPoint y: 545, endPoint x: 780, endPoint y: 530, distance: 30.9
click at [778, 527] on div "To activate drag with keyboard, press Alt + Enter. Once in keyboard drag state,…" at bounding box center [893, 389] width 1349 height 778
click at [54, 178] on span "Inspections" at bounding box center [59, 182] width 39 height 11
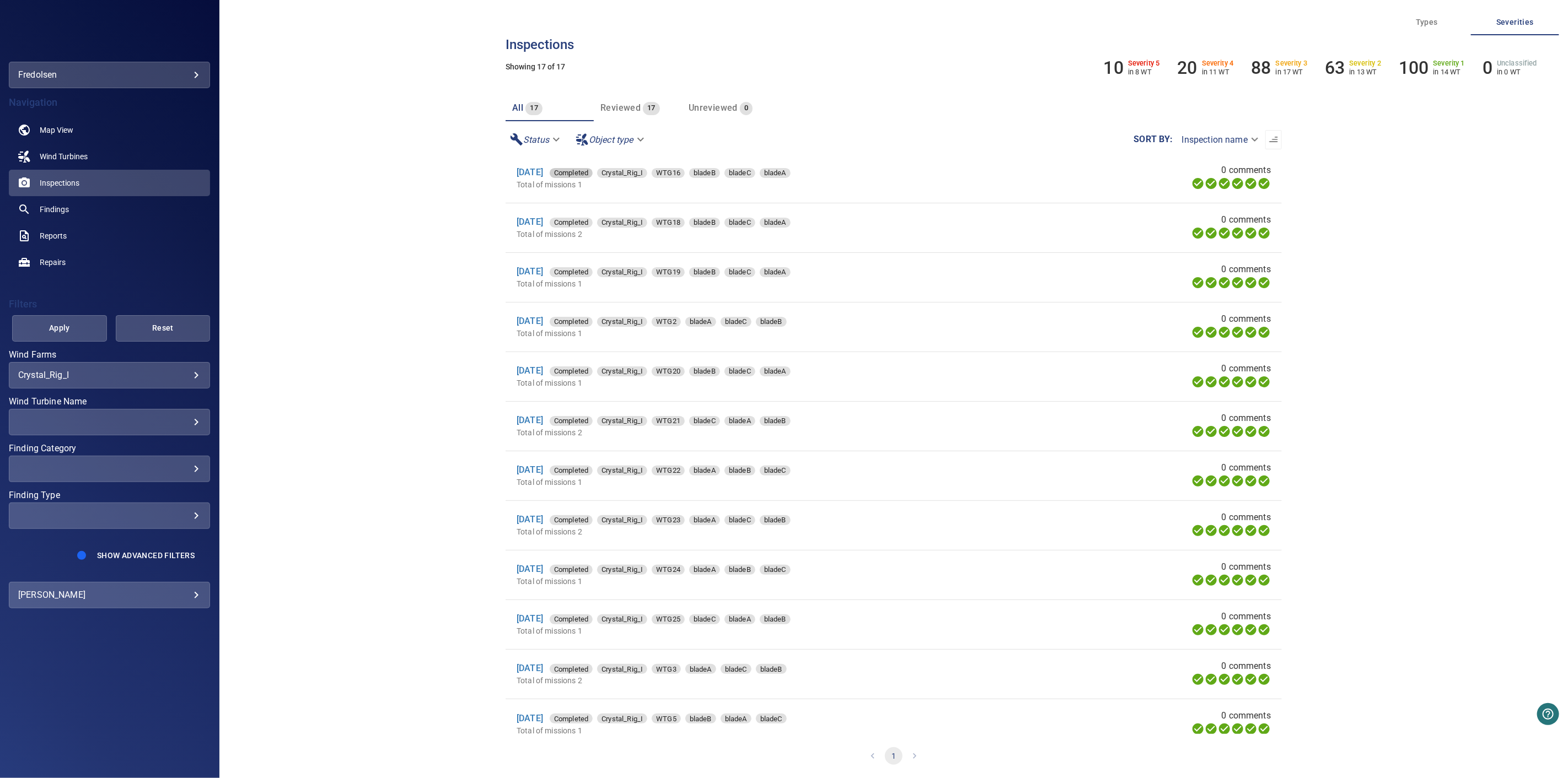
scroll to position [271, 0]
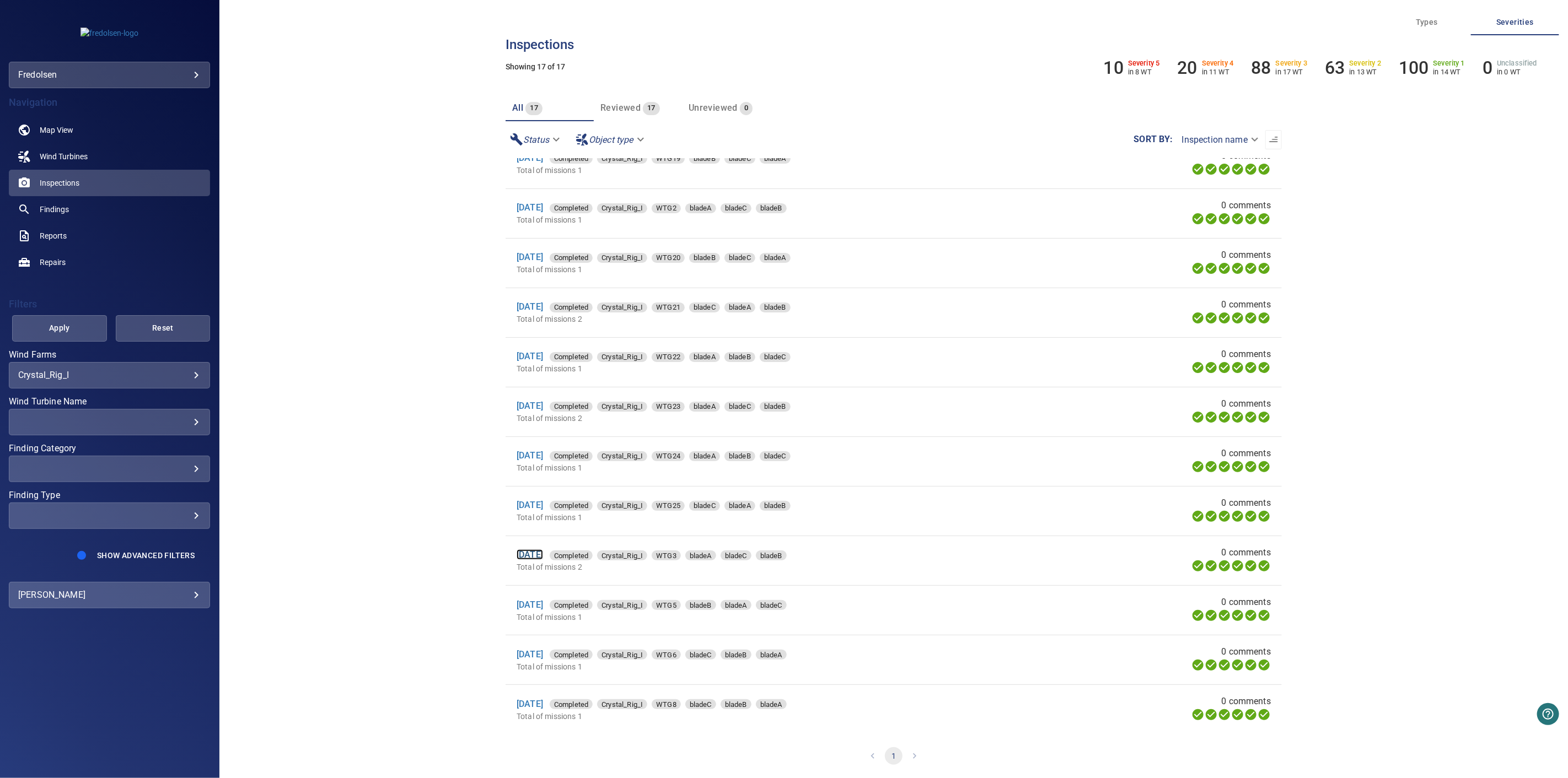
click at [543, 552] on link "[DATE]" at bounding box center [530, 555] width 26 height 11
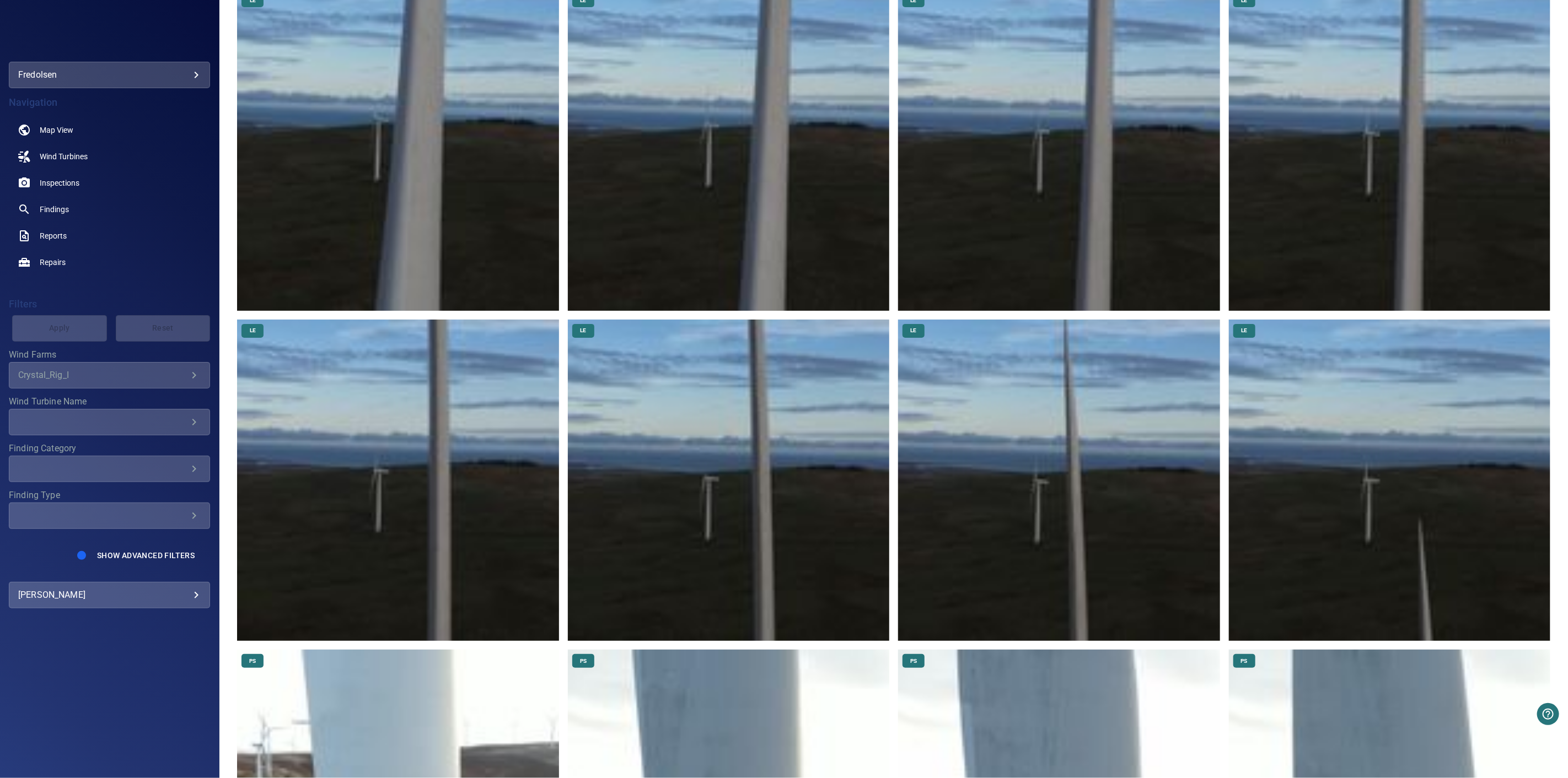
scroll to position [551, 0]
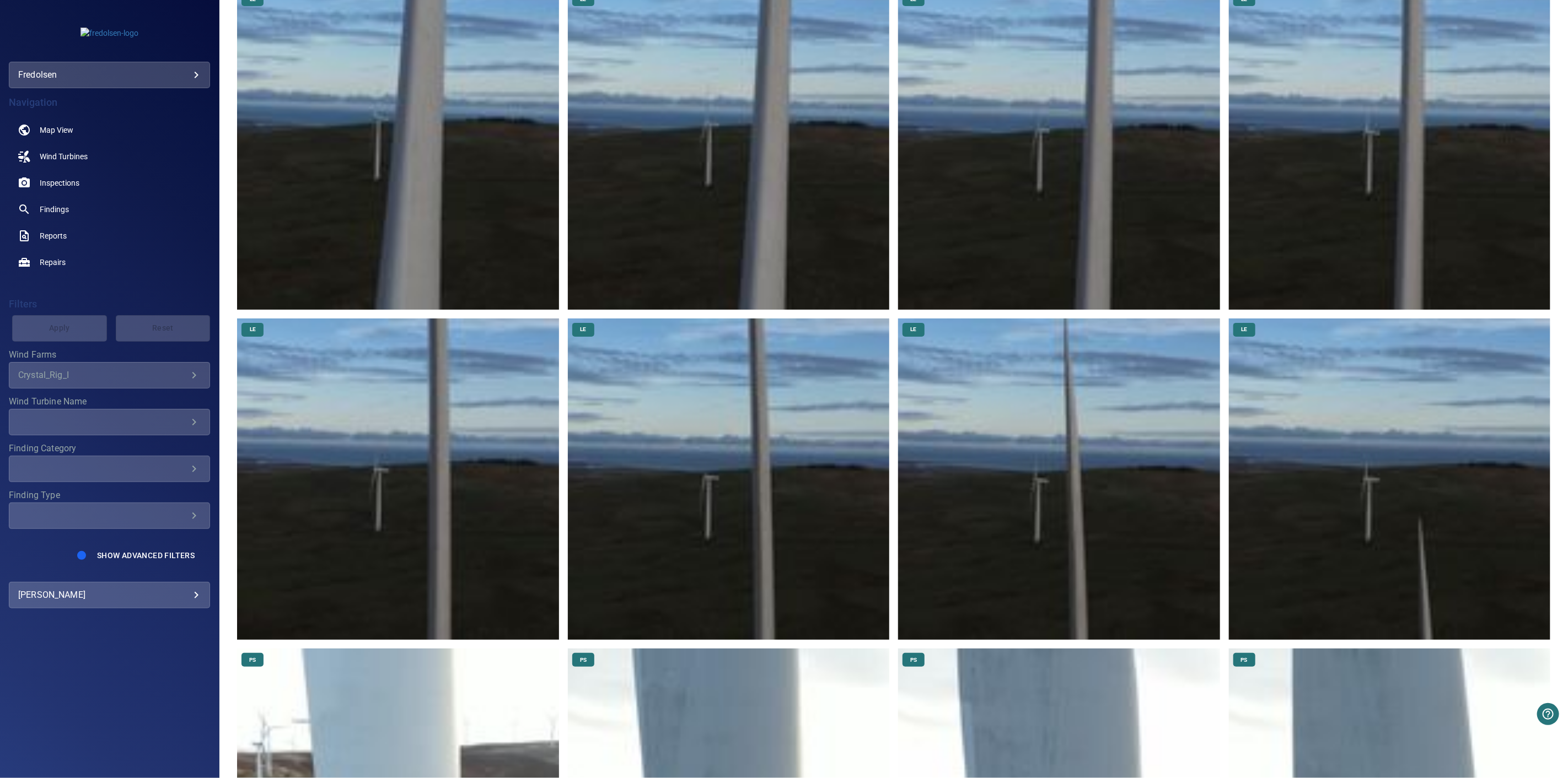
click at [1376, 523] on img at bounding box center [1389, 479] width 321 height 321
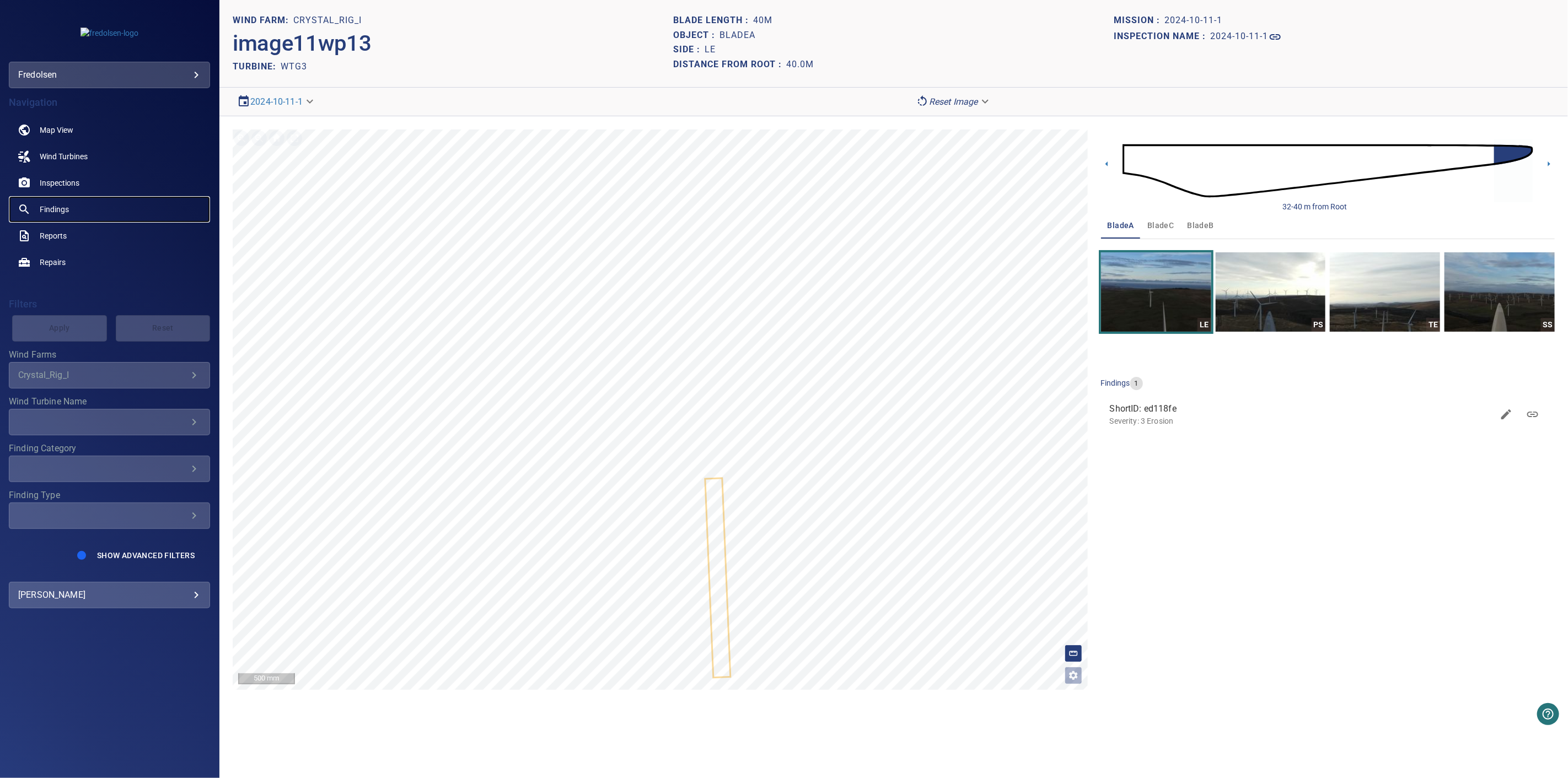
click at [67, 208] on span "Findings" at bounding box center [54, 209] width 30 height 11
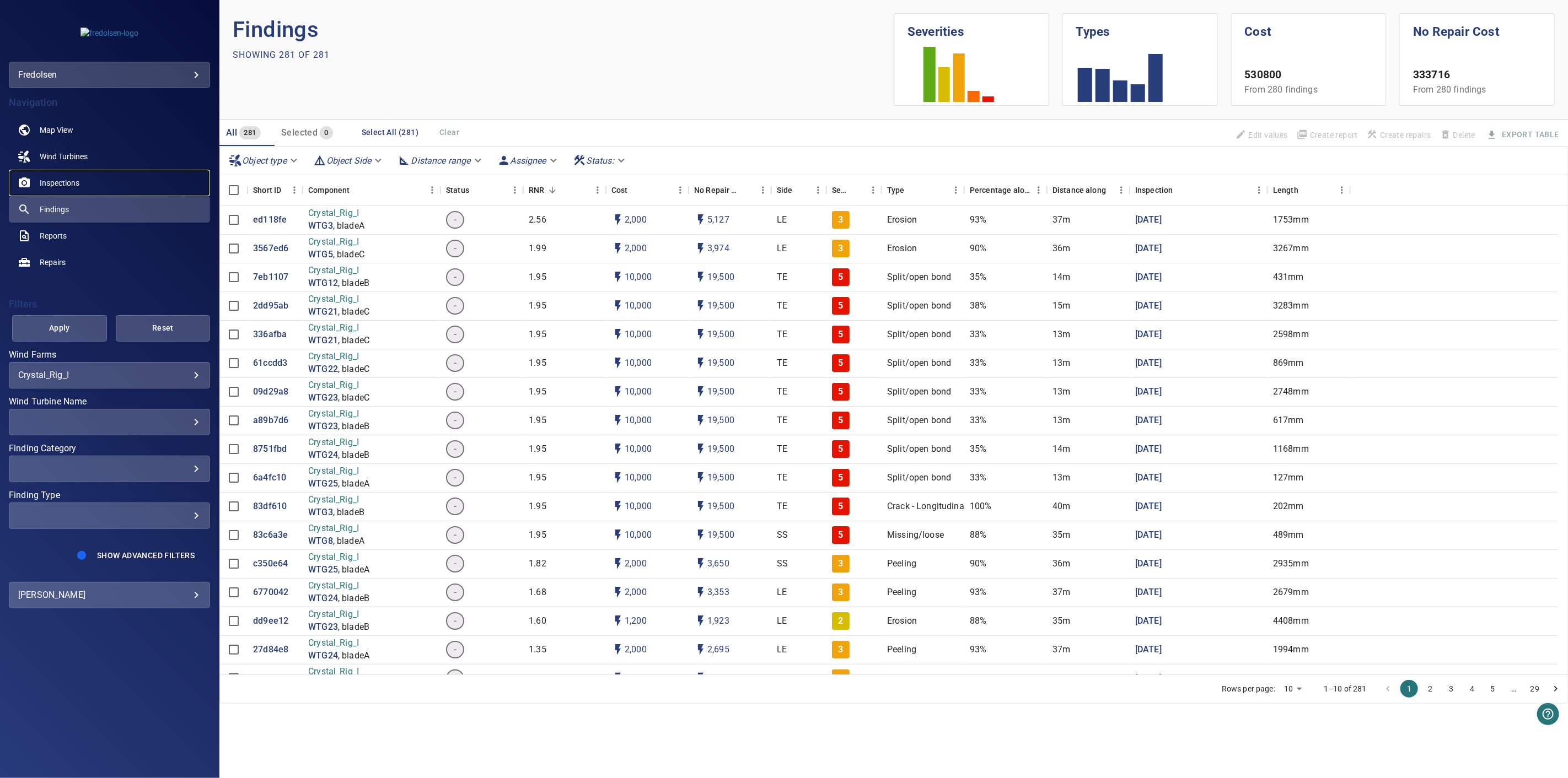
click at [62, 177] on span "Inspections" at bounding box center [59, 182] width 39 height 11
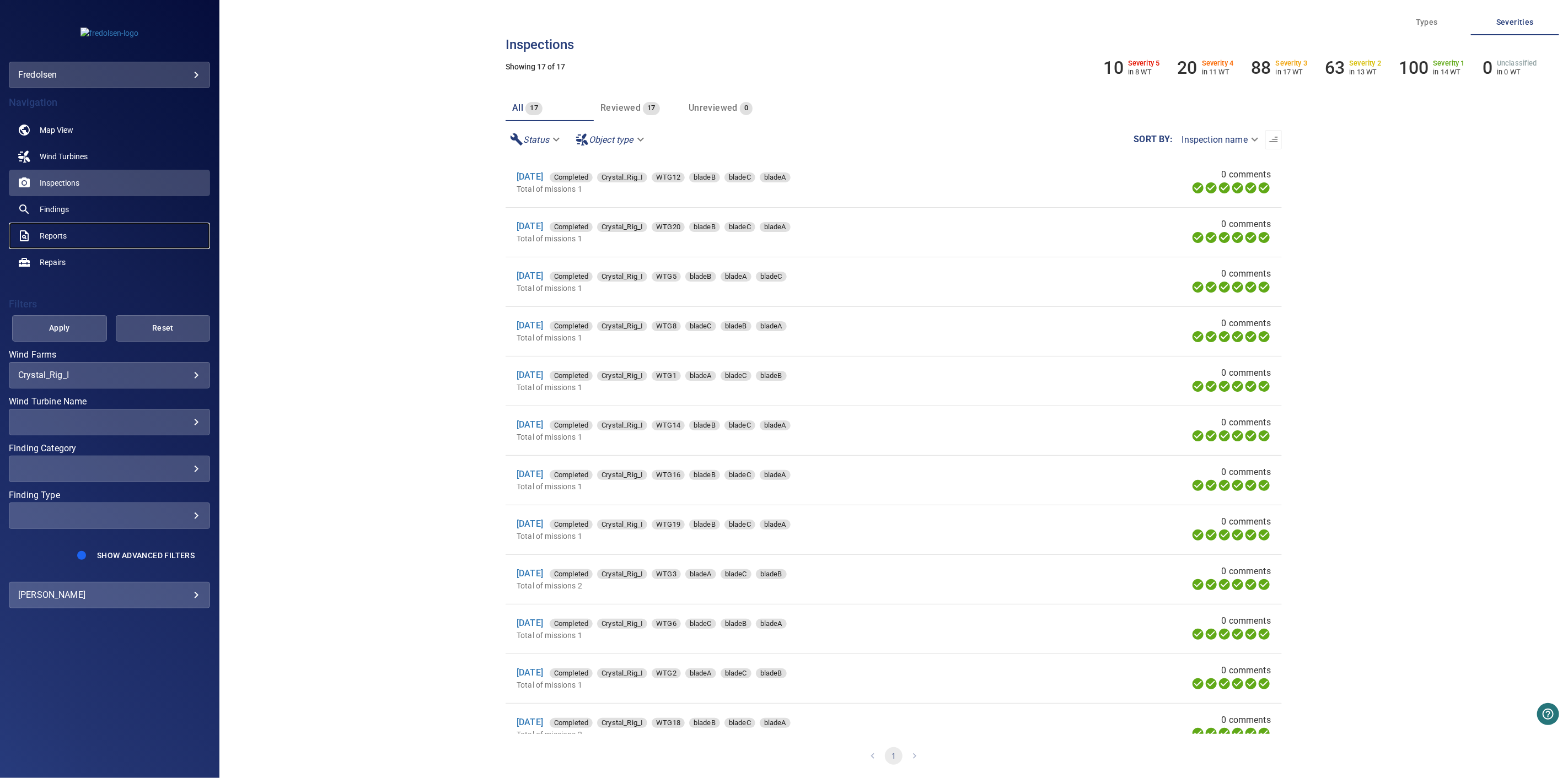
click at [42, 237] on span "Reports" at bounding box center [53, 235] width 27 height 11
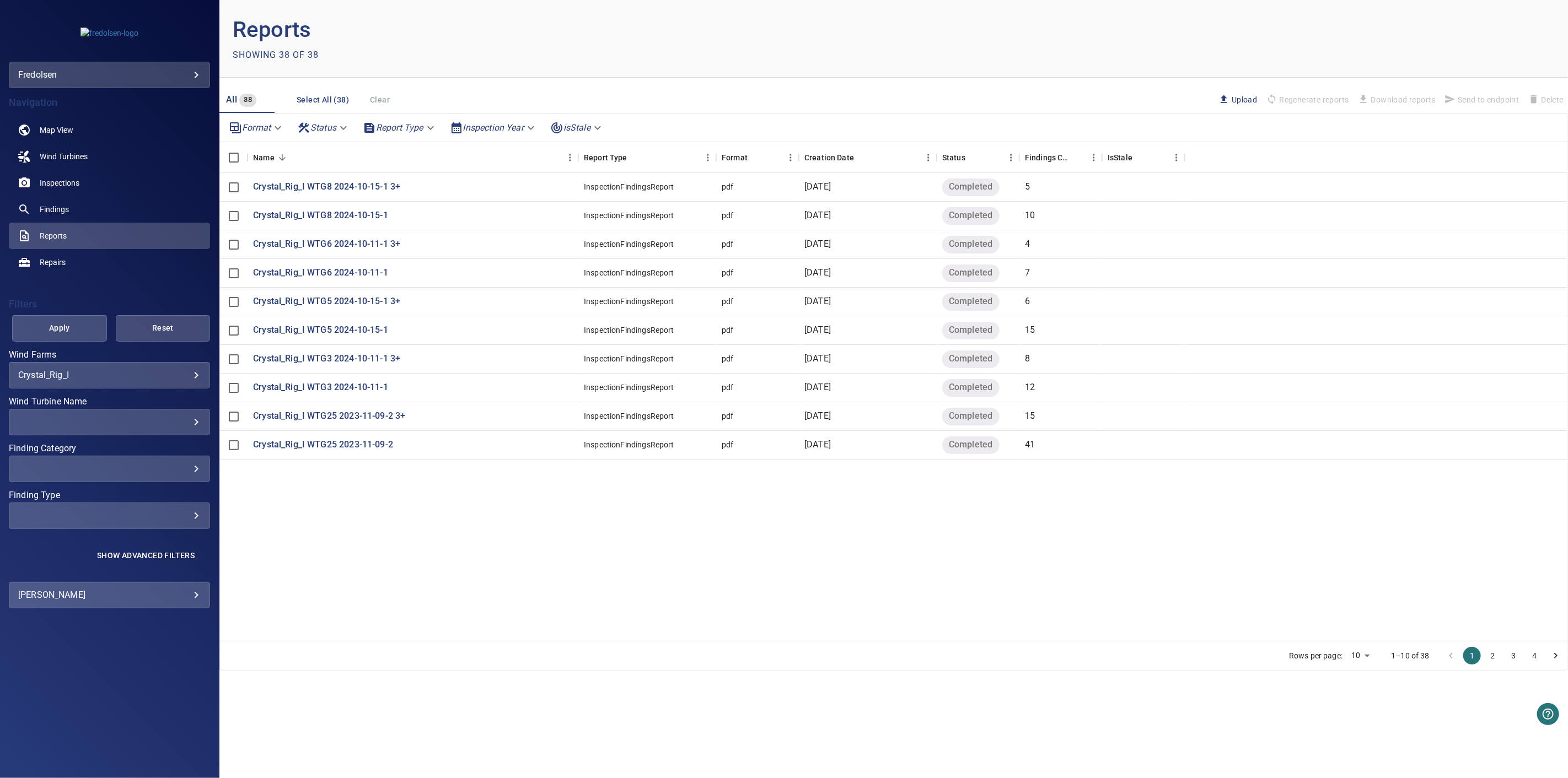
click at [567, 44] on p "Reports" at bounding box center [563, 30] width 661 height 33
click at [178, 78] on body "**********" at bounding box center [784, 389] width 1568 height 778
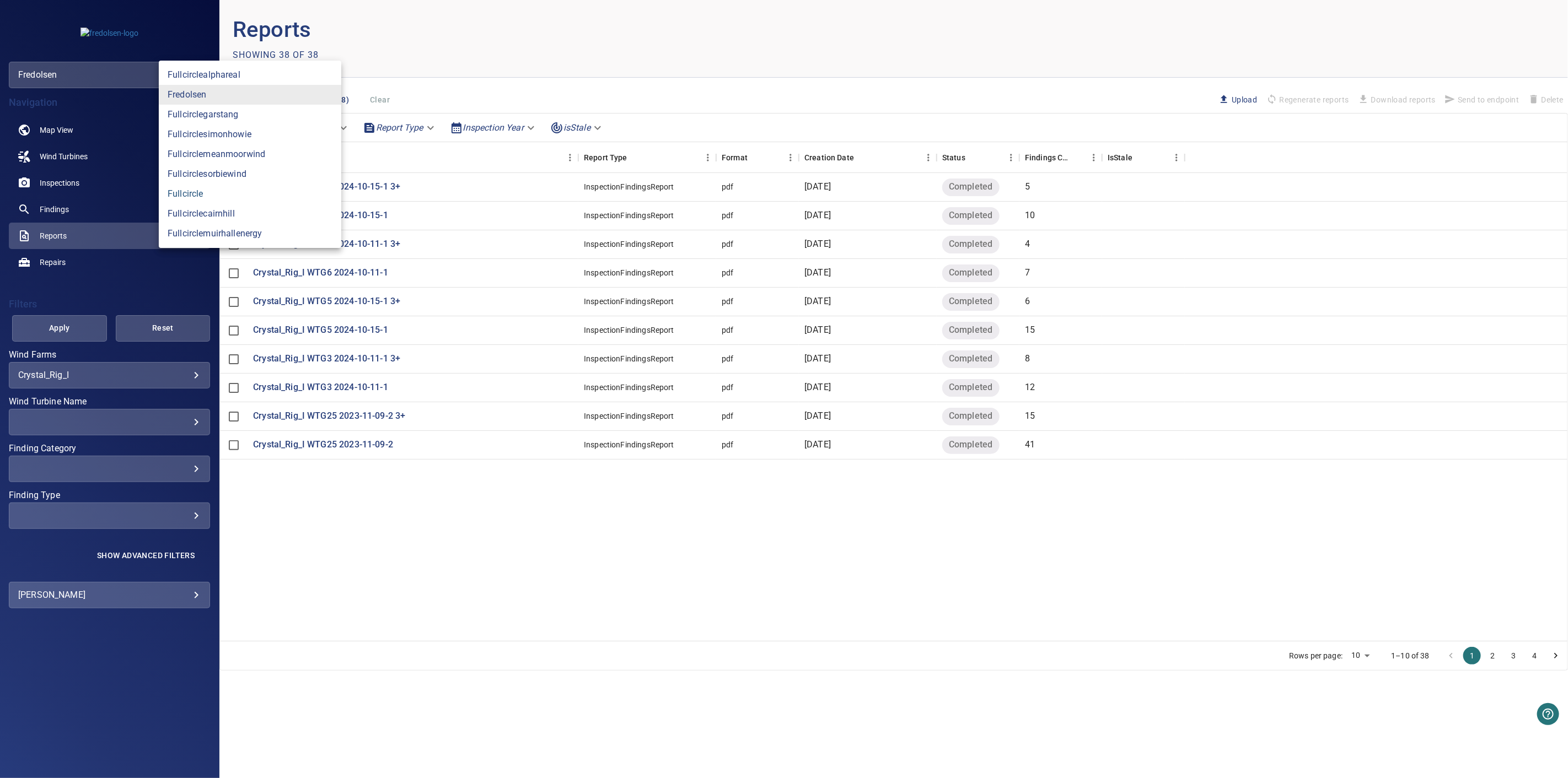
click at [214, 195] on link "fullcircle" at bounding box center [250, 194] width 182 height 20
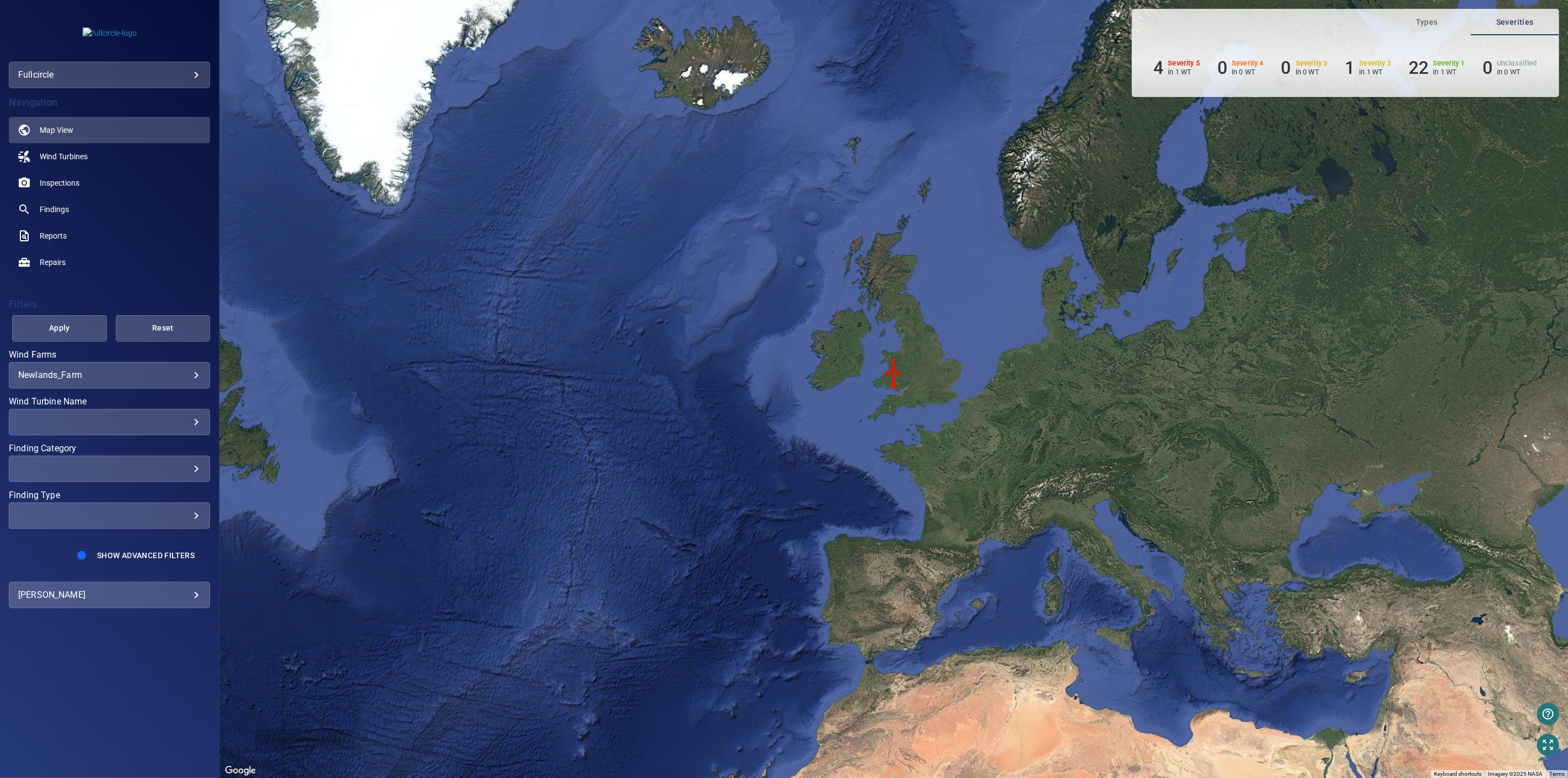
click at [190, 375] on body "**********" at bounding box center [784, 389] width 1568 height 778
click at [193, 295] on div at bounding box center [784, 389] width 1568 height 778
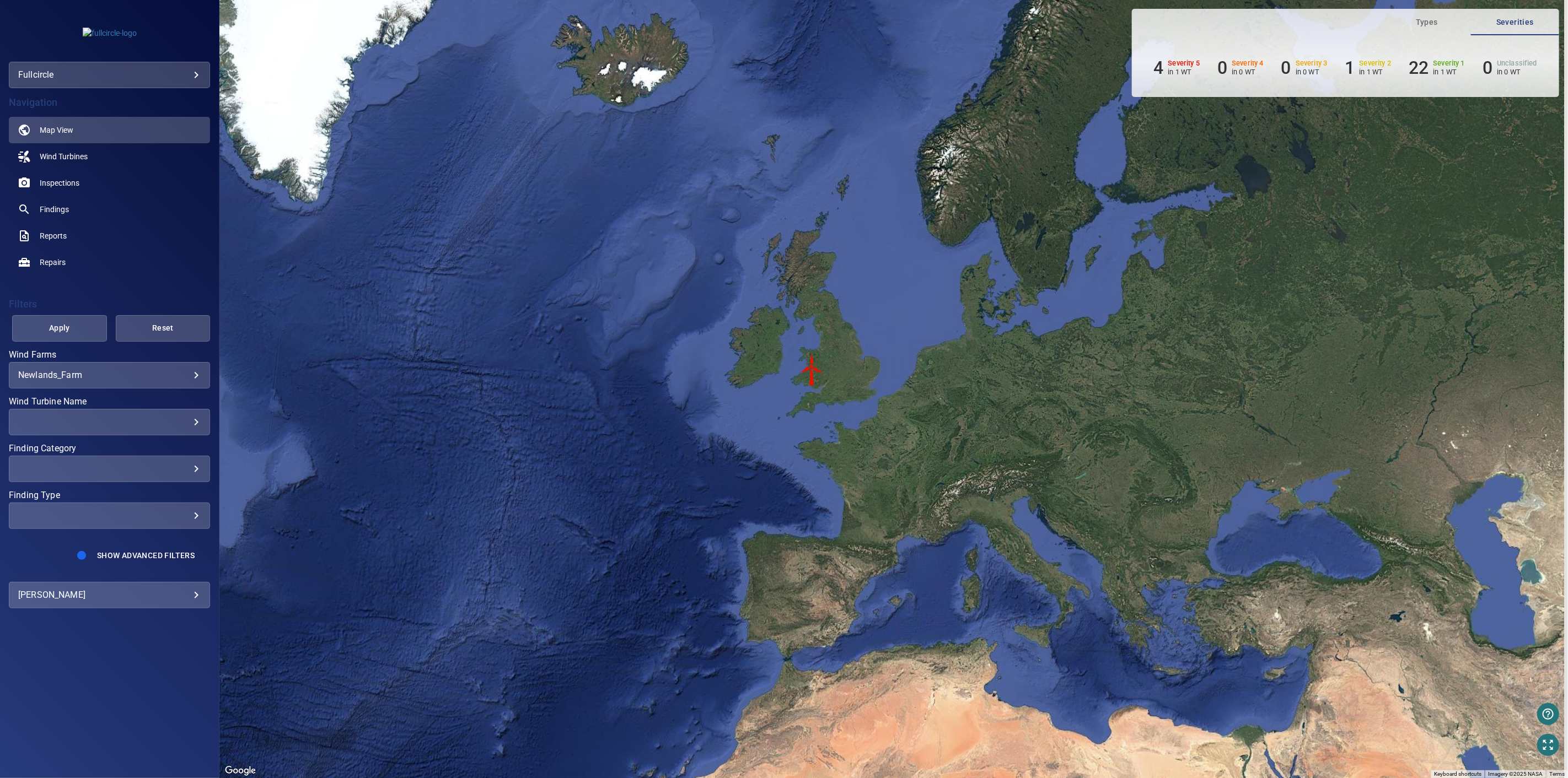
click at [995, 362] on div "To activate drag with keyboard, press Alt + Enter. Once in keyboard drag state,…" at bounding box center [893, 389] width 1349 height 778
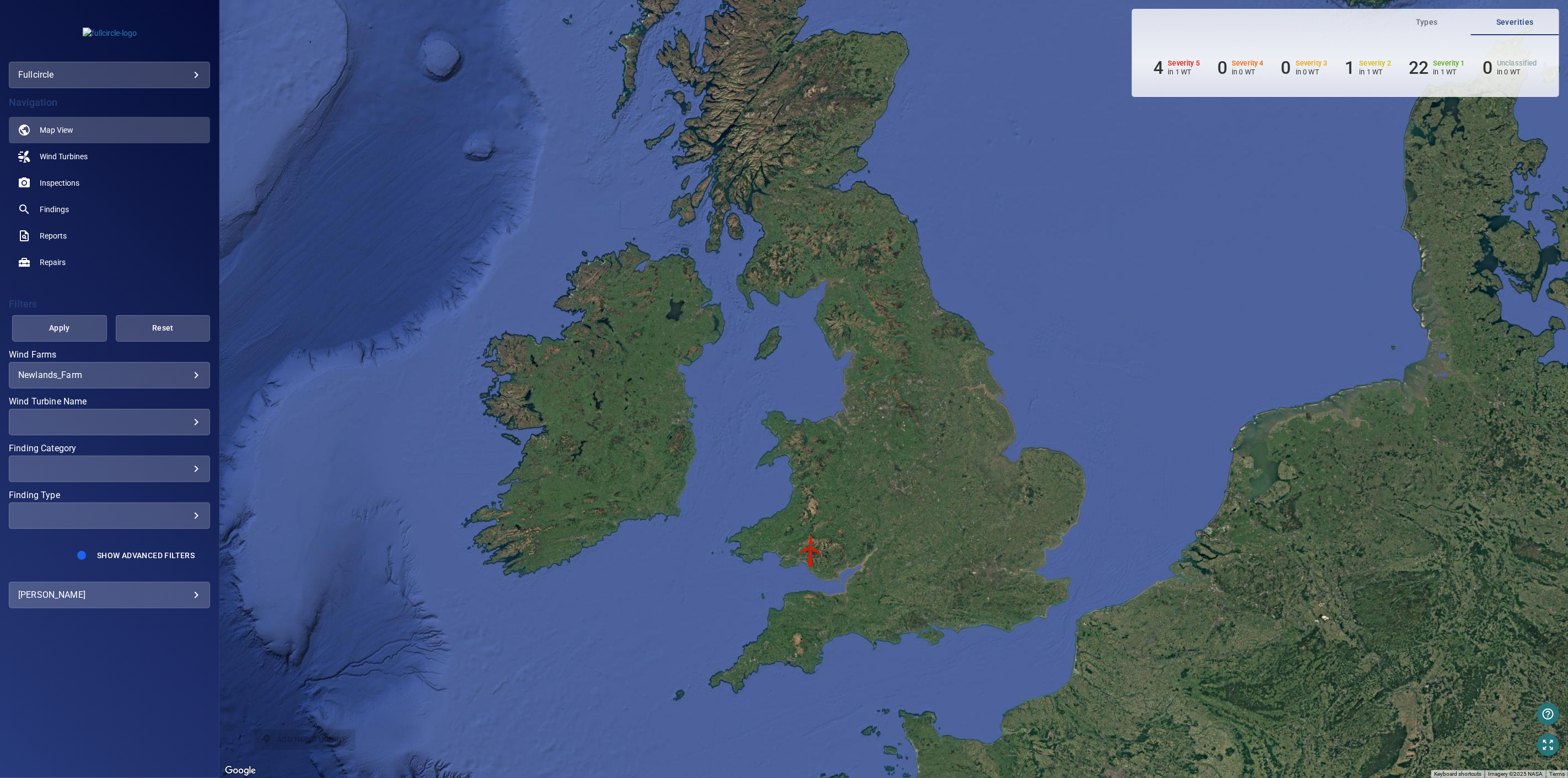
drag, startPoint x: 840, startPoint y: 257, endPoint x: 869, endPoint y: 372, distance: 118.6
click at [869, 374] on div "To activate drag with keyboard, press Alt + Enter. Once in keyboard drag state,…" at bounding box center [893, 389] width 1349 height 778
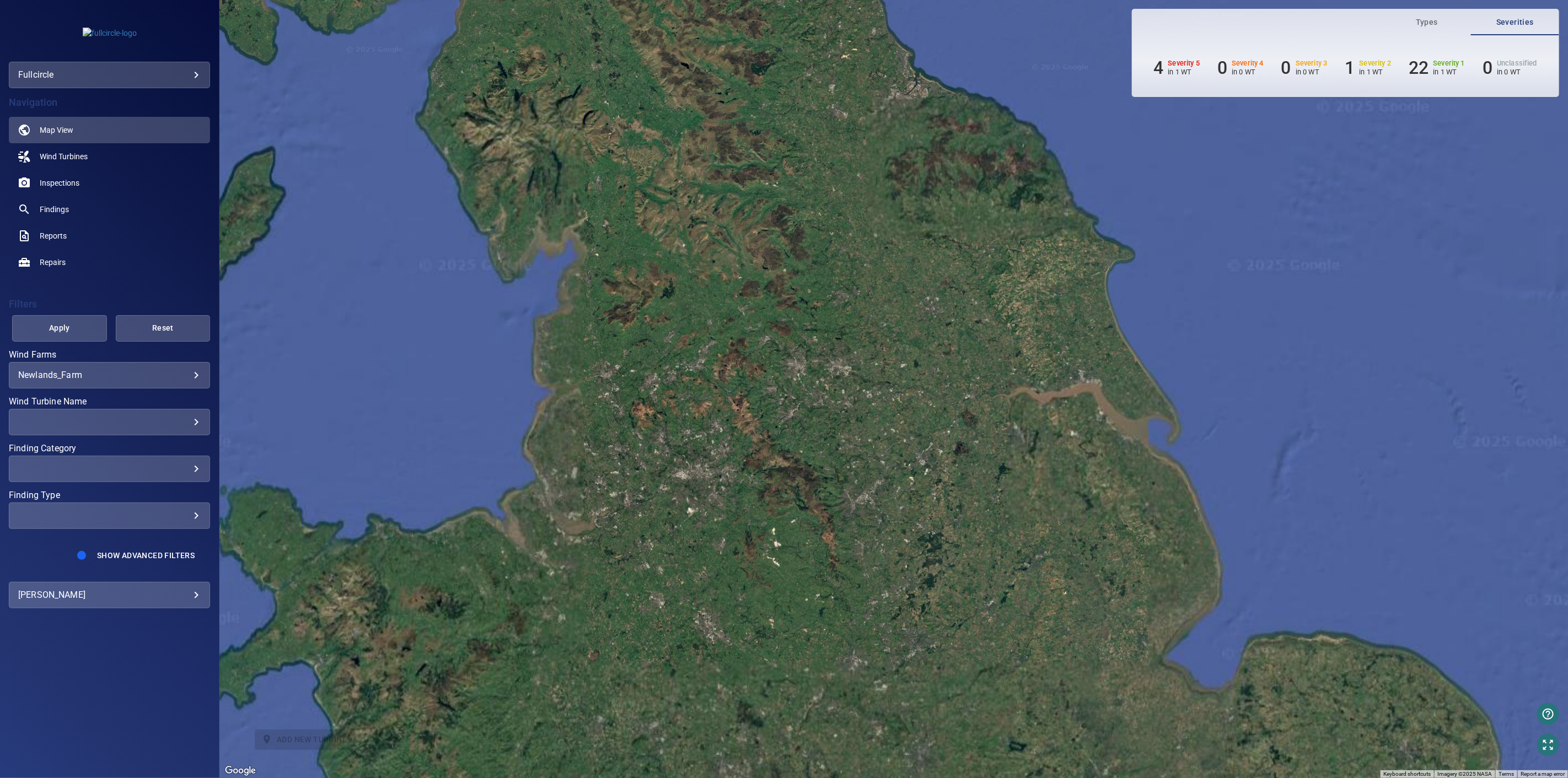
drag, startPoint x: 856, startPoint y: 302, endPoint x: 883, endPoint y: 343, distance: 49.1
click at [883, 343] on div "To activate drag with keyboard, press Alt + Enter. Once in keyboard drag state,…" at bounding box center [893, 389] width 1349 height 778
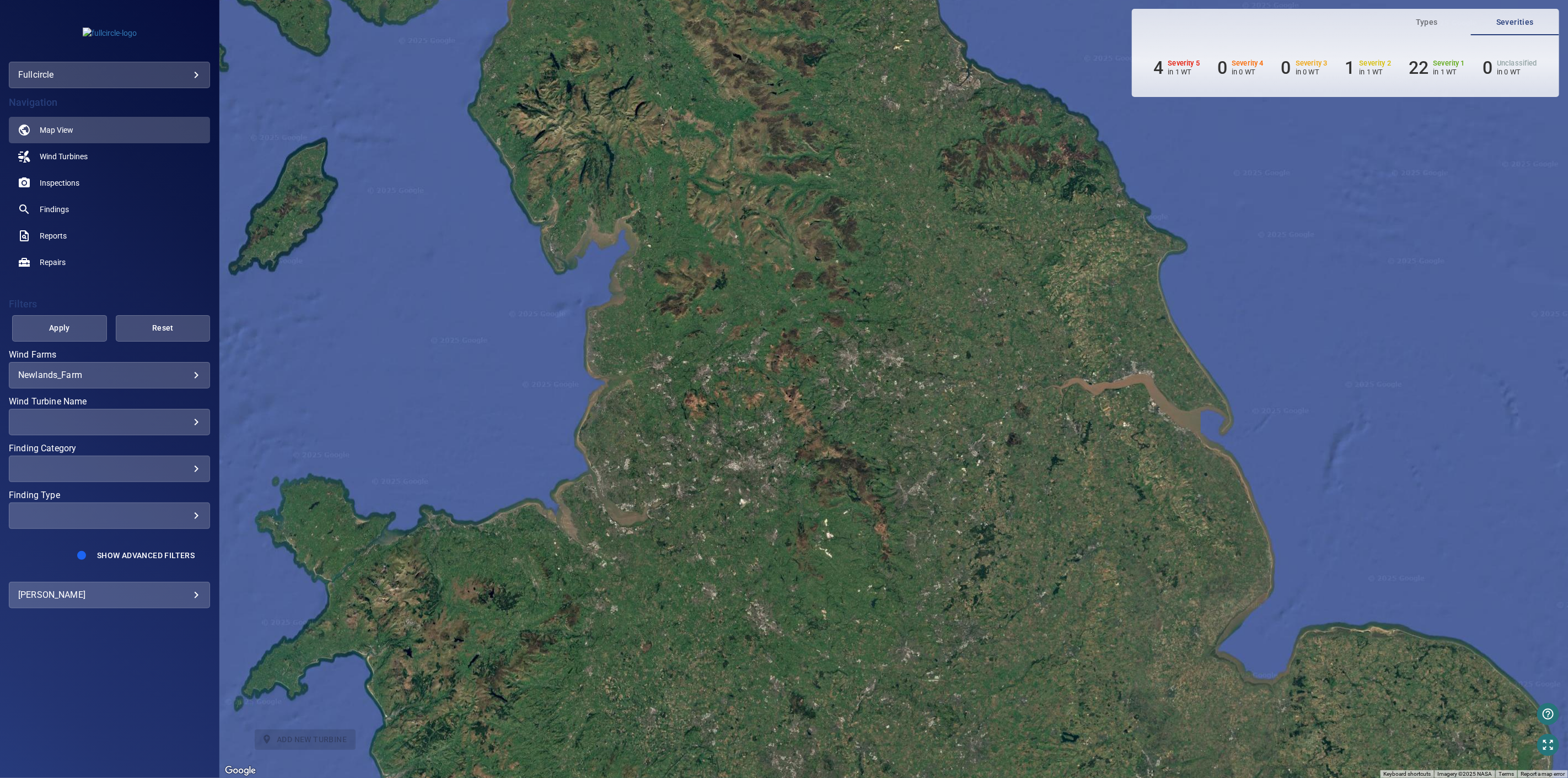
click at [671, 458] on div "To activate drag with keyboard, press Alt + Enter. Once in keyboard drag state,…" at bounding box center [893, 389] width 1349 height 778
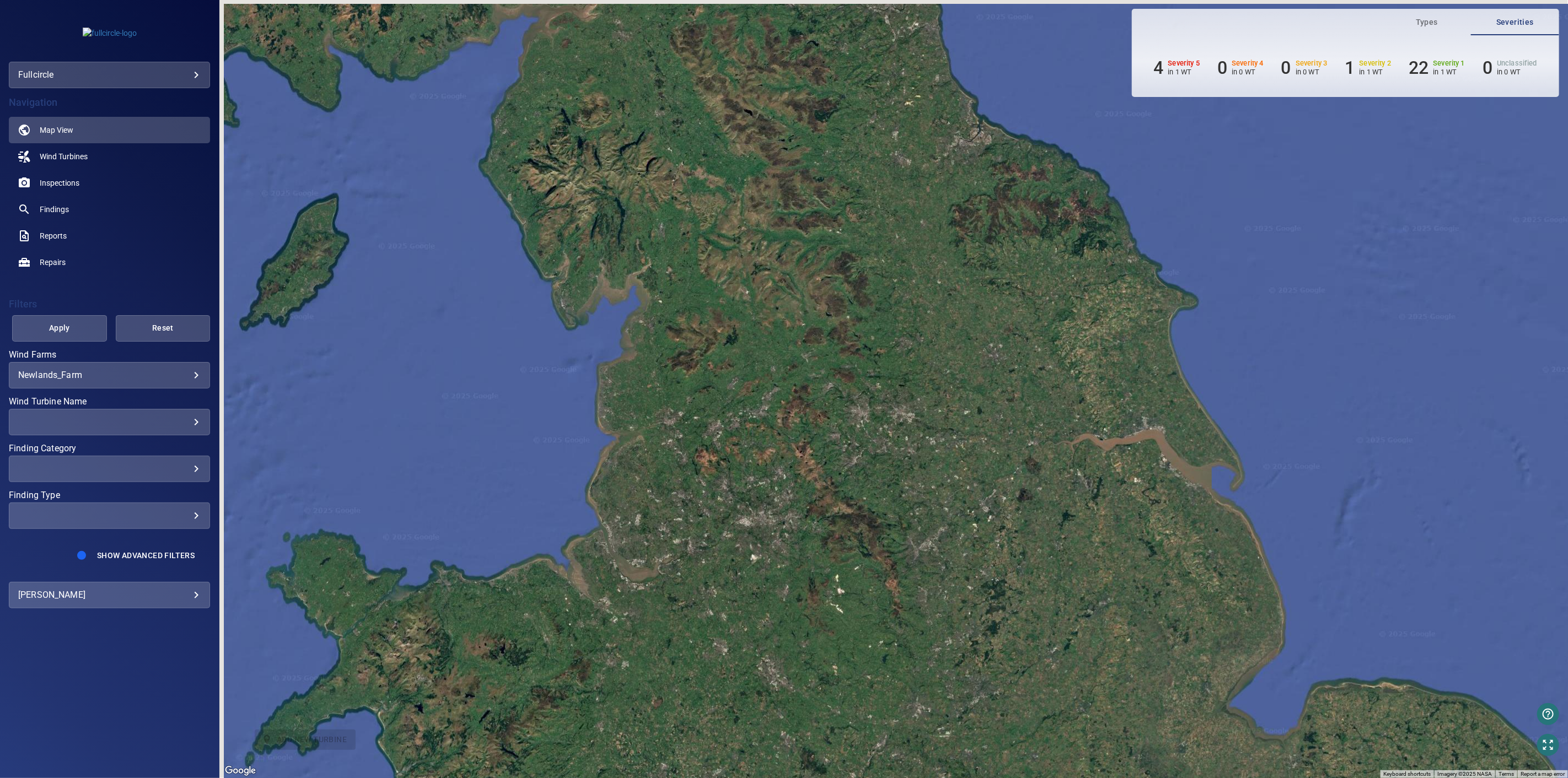
drag, startPoint x: 703, startPoint y: 266, endPoint x: 717, endPoint y: 329, distance: 64.5
click at [716, 329] on div "To activate drag with keyboard, press Alt + Enter. Once in keyboard drag state,…" at bounding box center [893, 389] width 1349 height 778
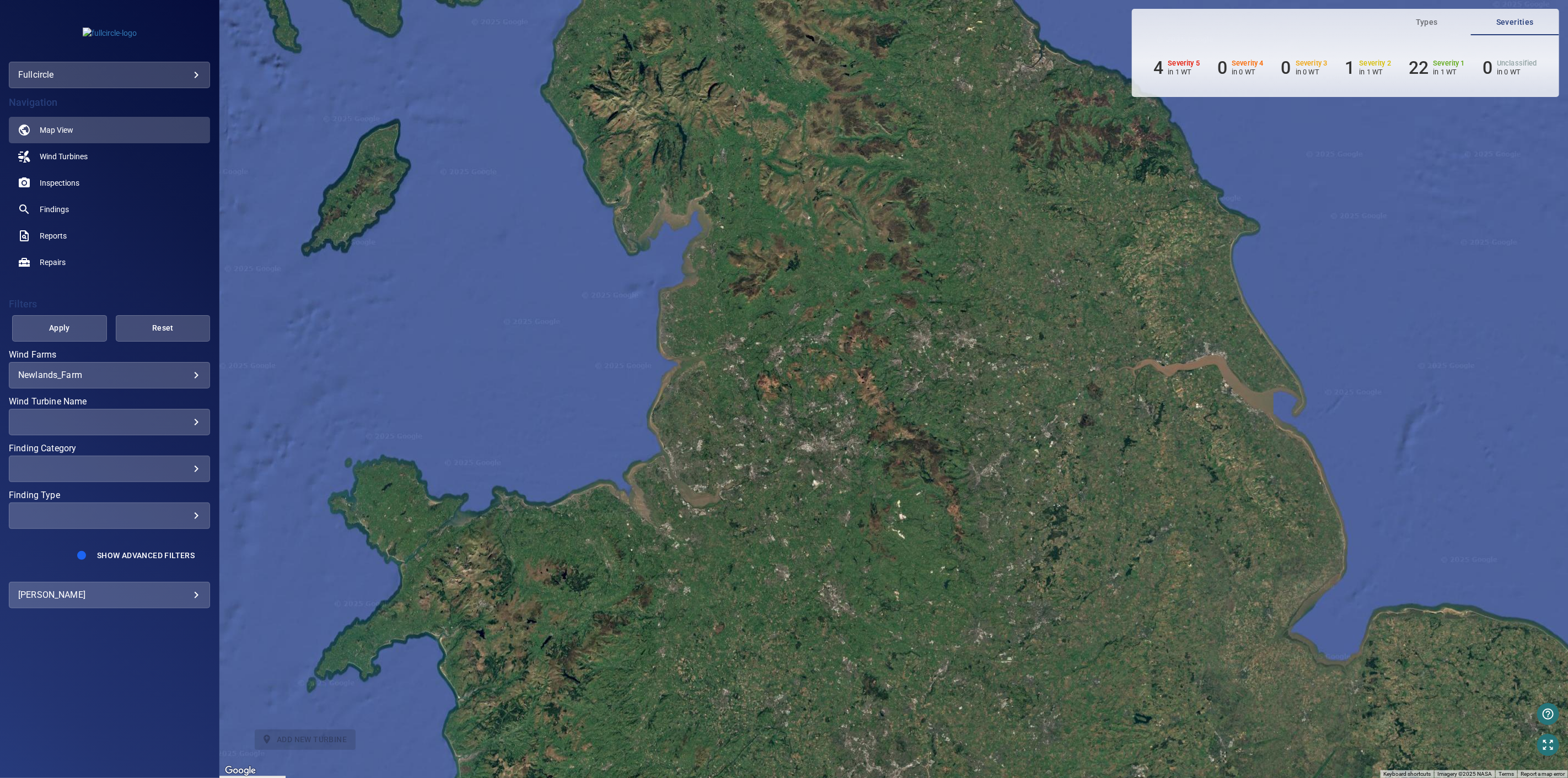
drag, startPoint x: 703, startPoint y: 559, endPoint x: 756, endPoint y: 486, distance: 90.2
click at [756, 486] on div "To activate drag with keyboard, press Alt + Enter. Once in keyboard drag state,…" at bounding box center [893, 389] width 1349 height 778
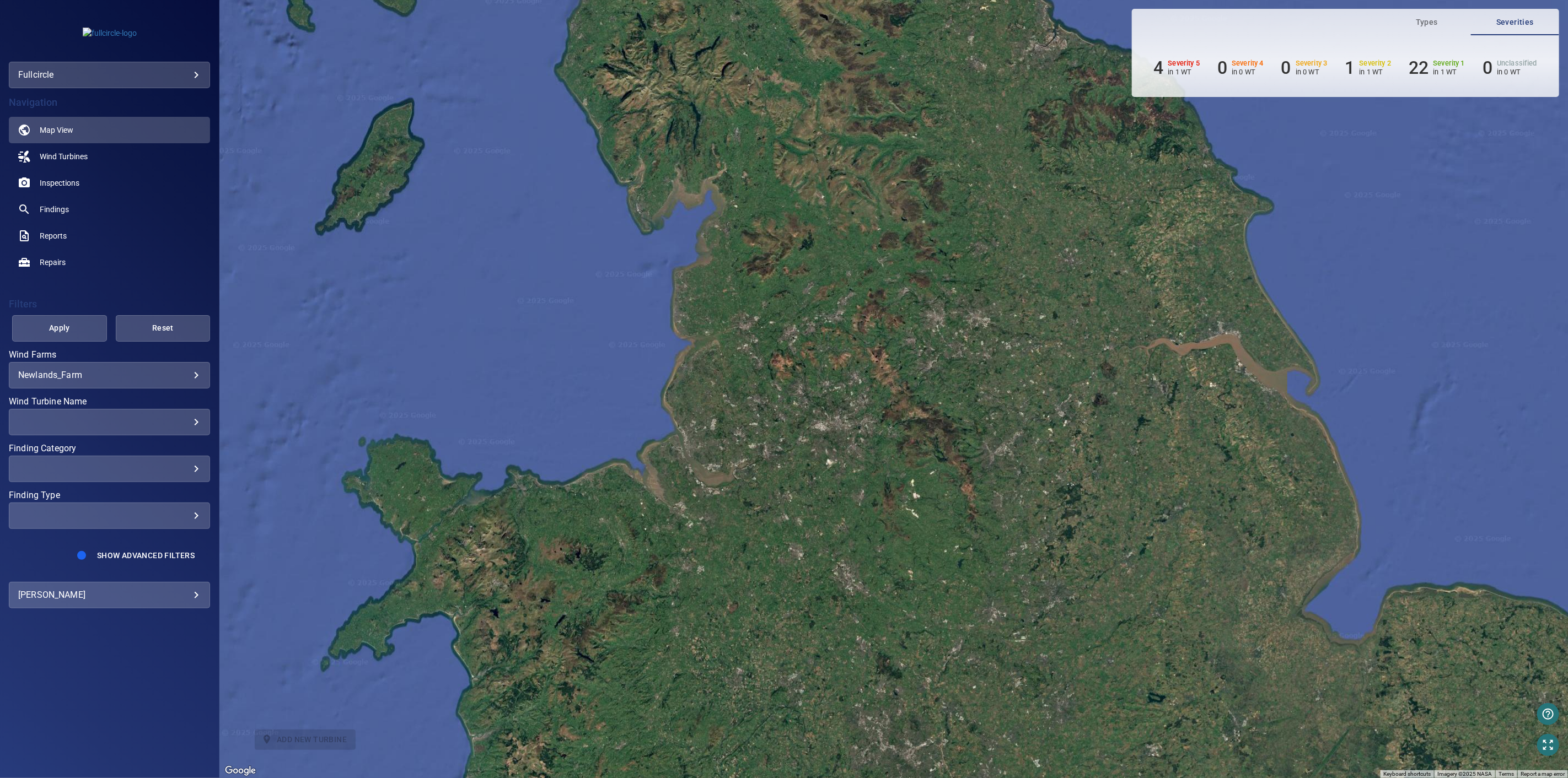
click at [153, 85] on div "**********" at bounding box center [109, 75] width 201 height 26
click at [175, 74] on body "**********" at bounding box center [784, 389] width 1568 height 778
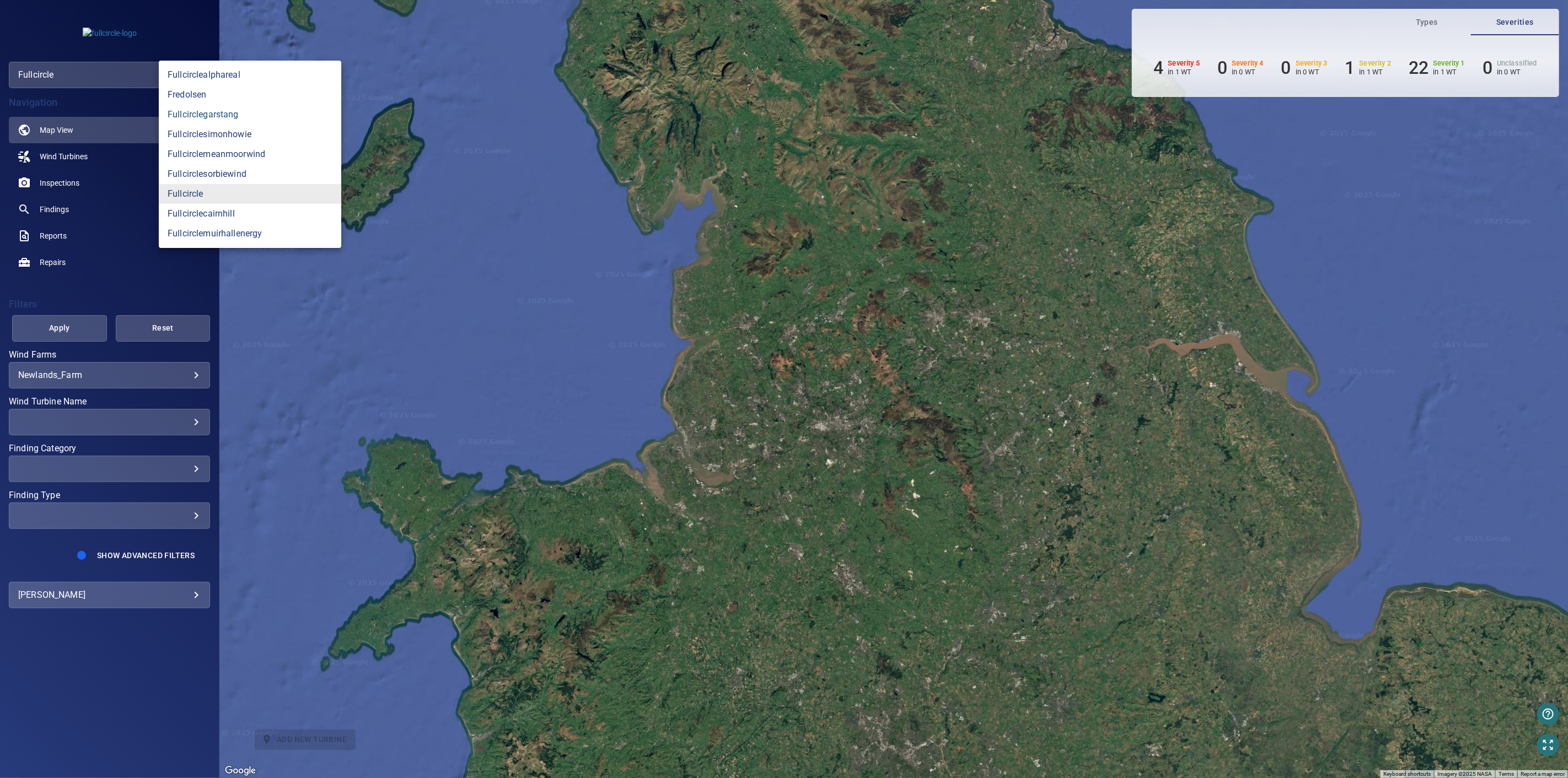
click at [230, 110] on link "fullcirclegarstang" at bounding box center [250, 114] width 182 height 20
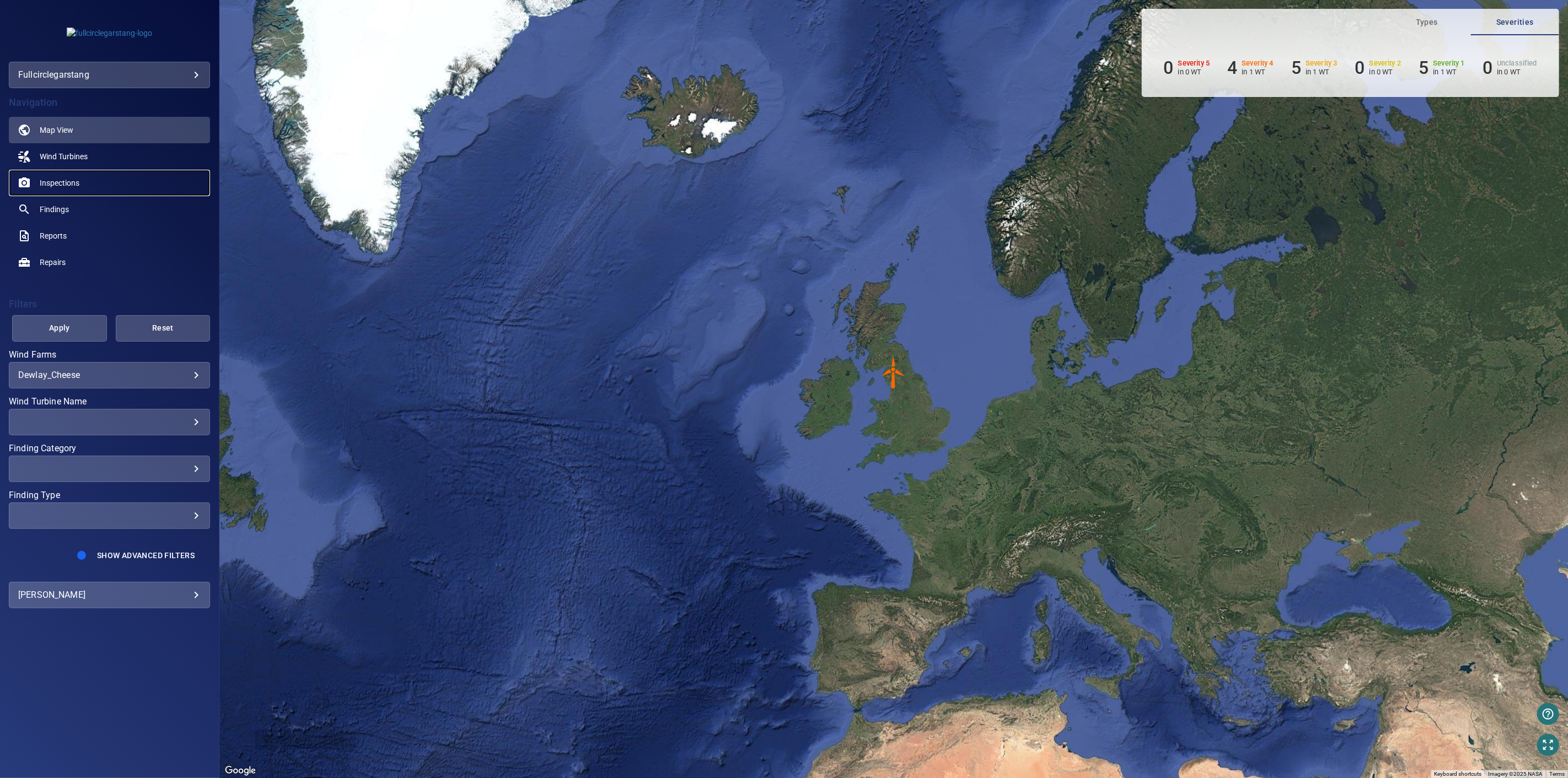
click at [75, 183] on span "Inspections" at bounding box center [59, 182] width 39 height 11
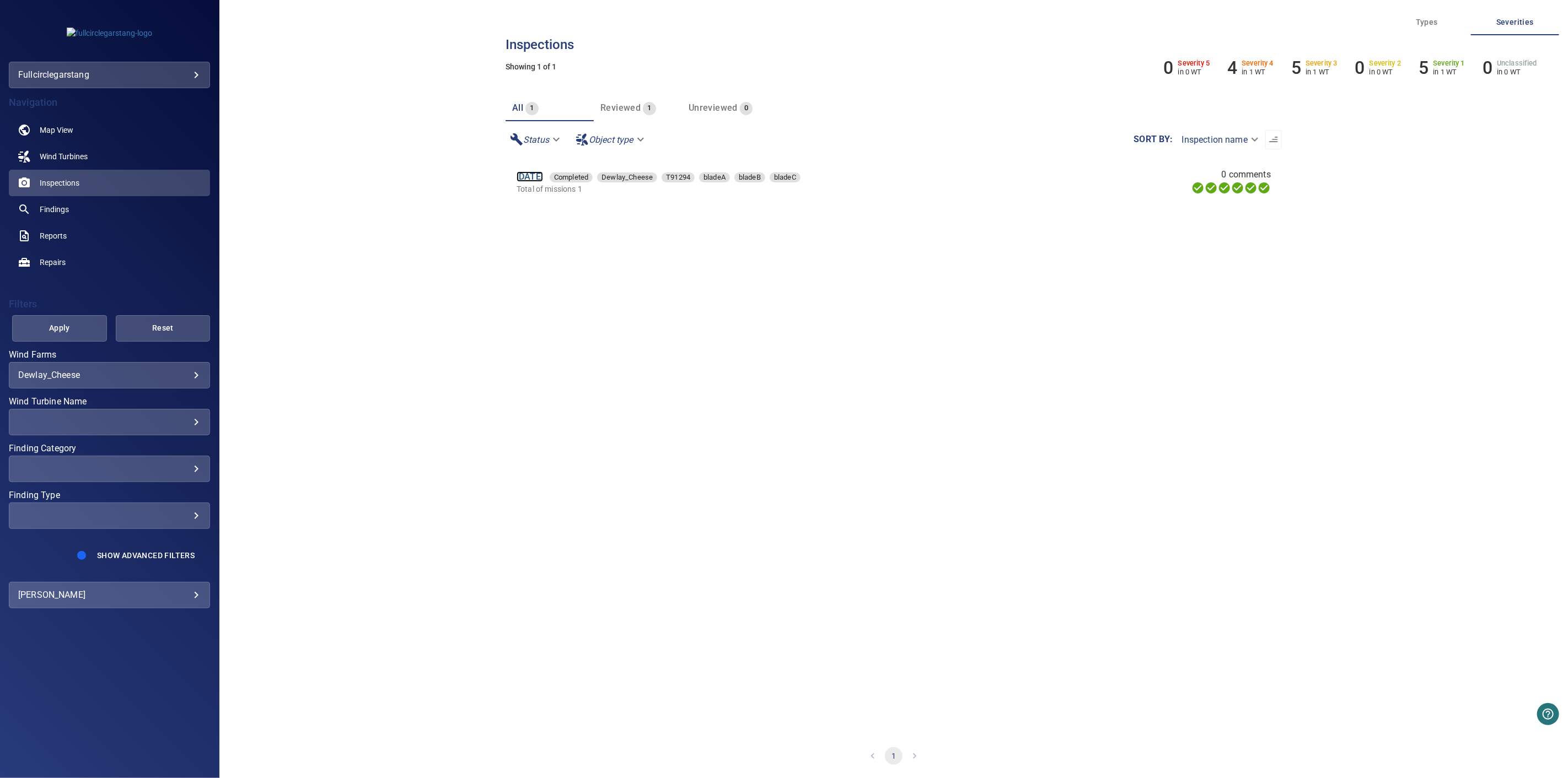
click at [543, 173] on link "[DATE]" at bounding box center [530, 177] width 26 height 11
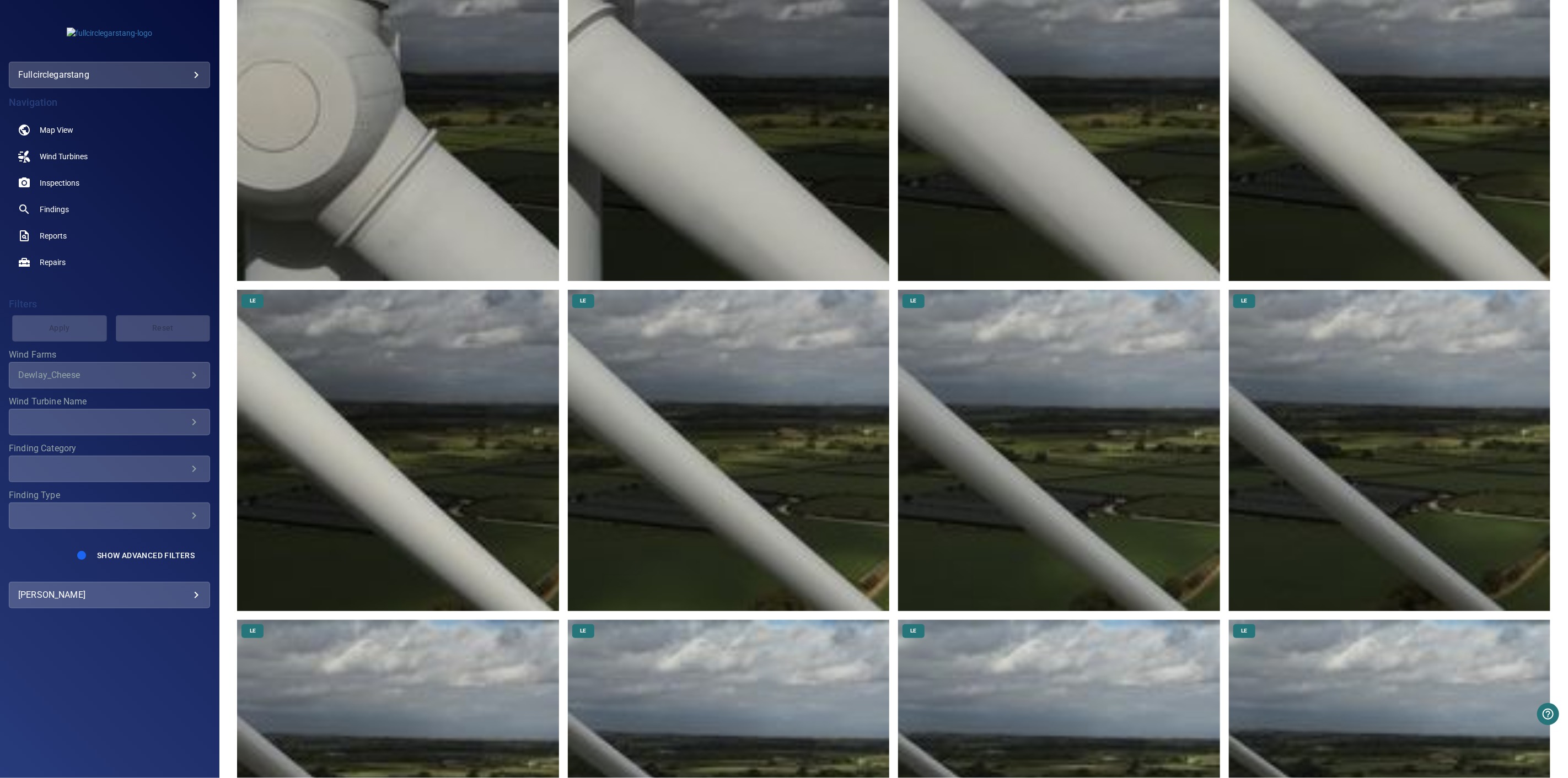
scroll to position [4960, 0]
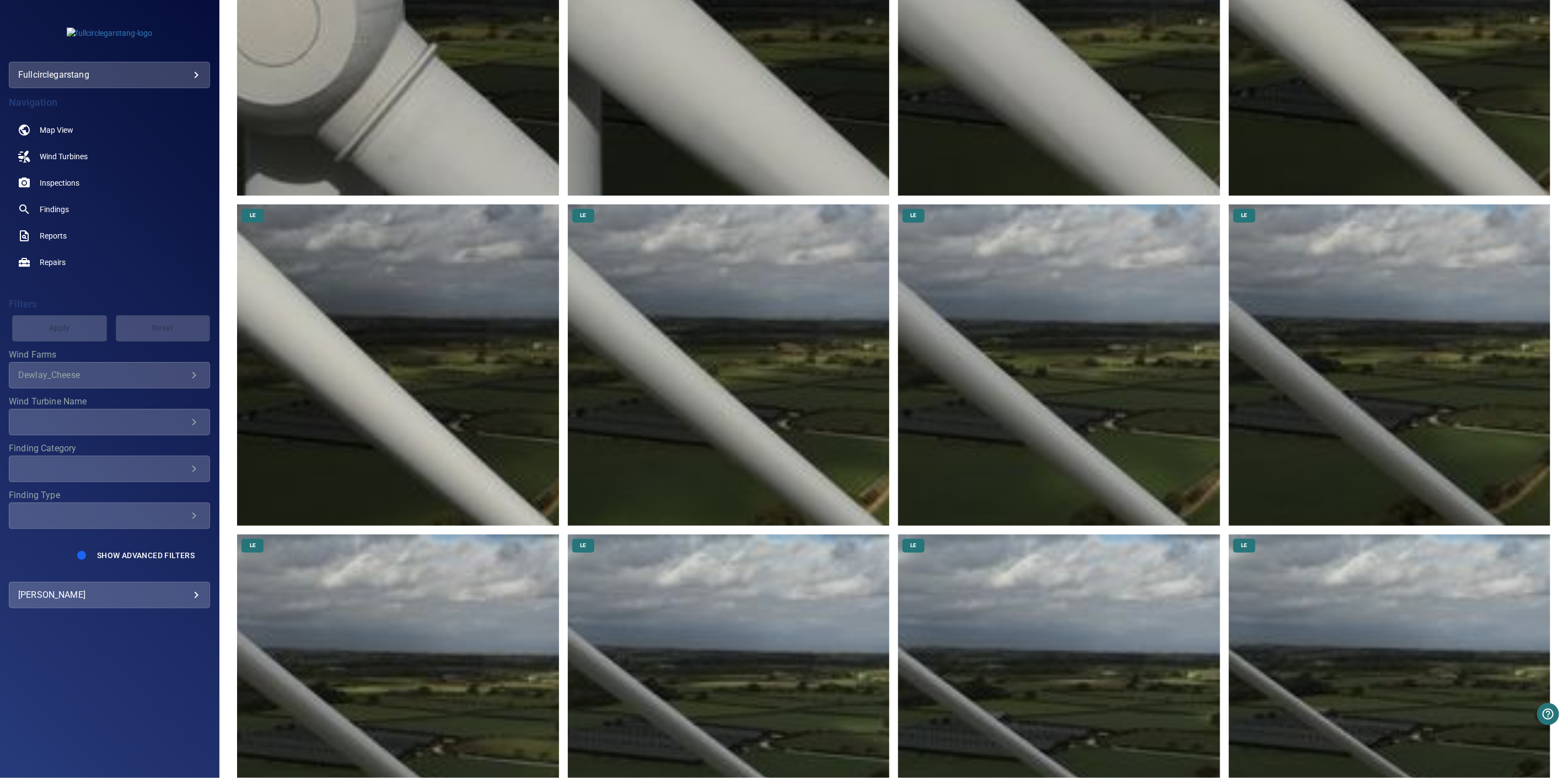
drag, startPoint x: 344, startPoint y: 467, endPoint x: 365, endPoint y: 444, distance: 31.1
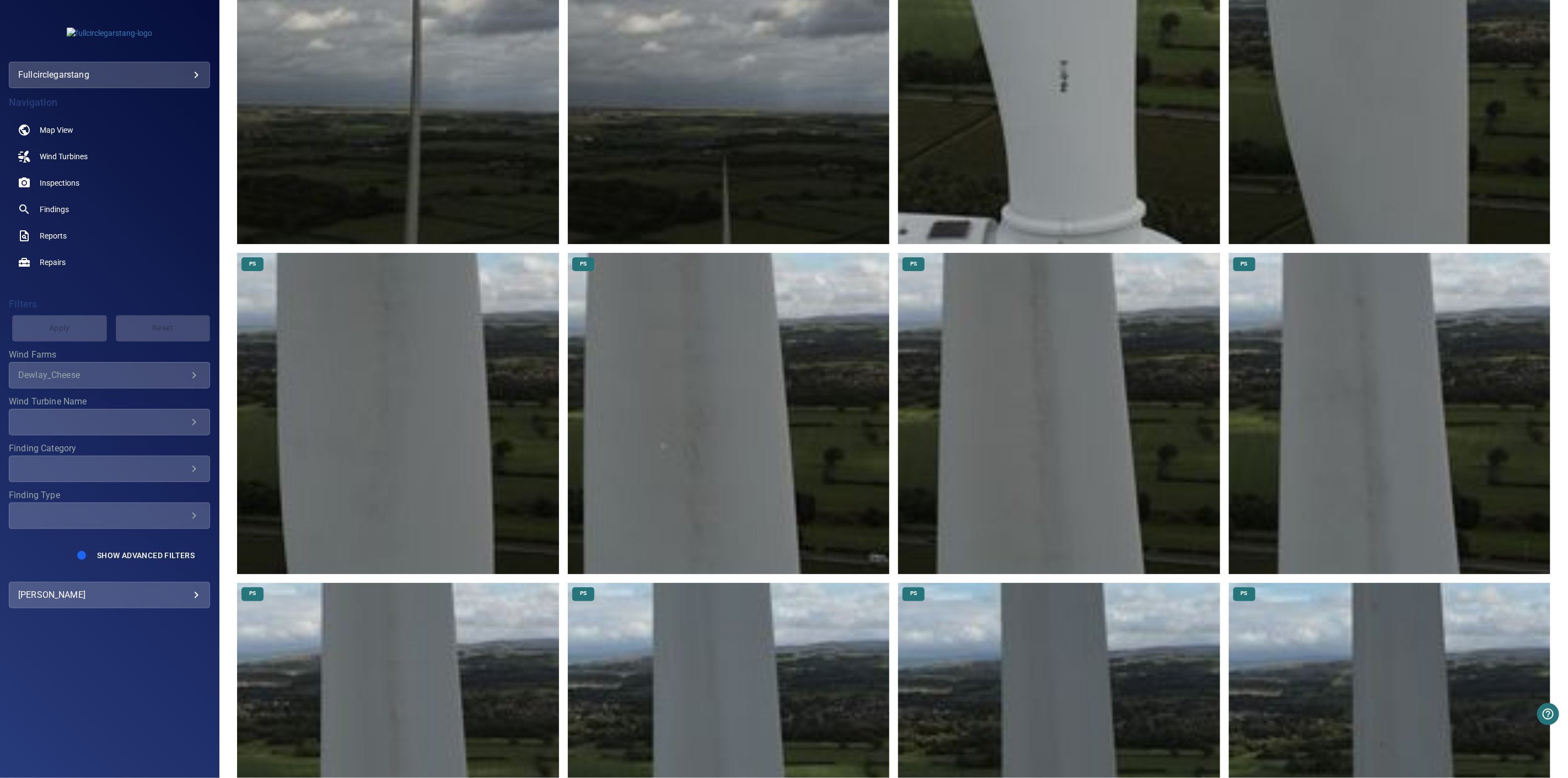
scroll to position [0, 0]
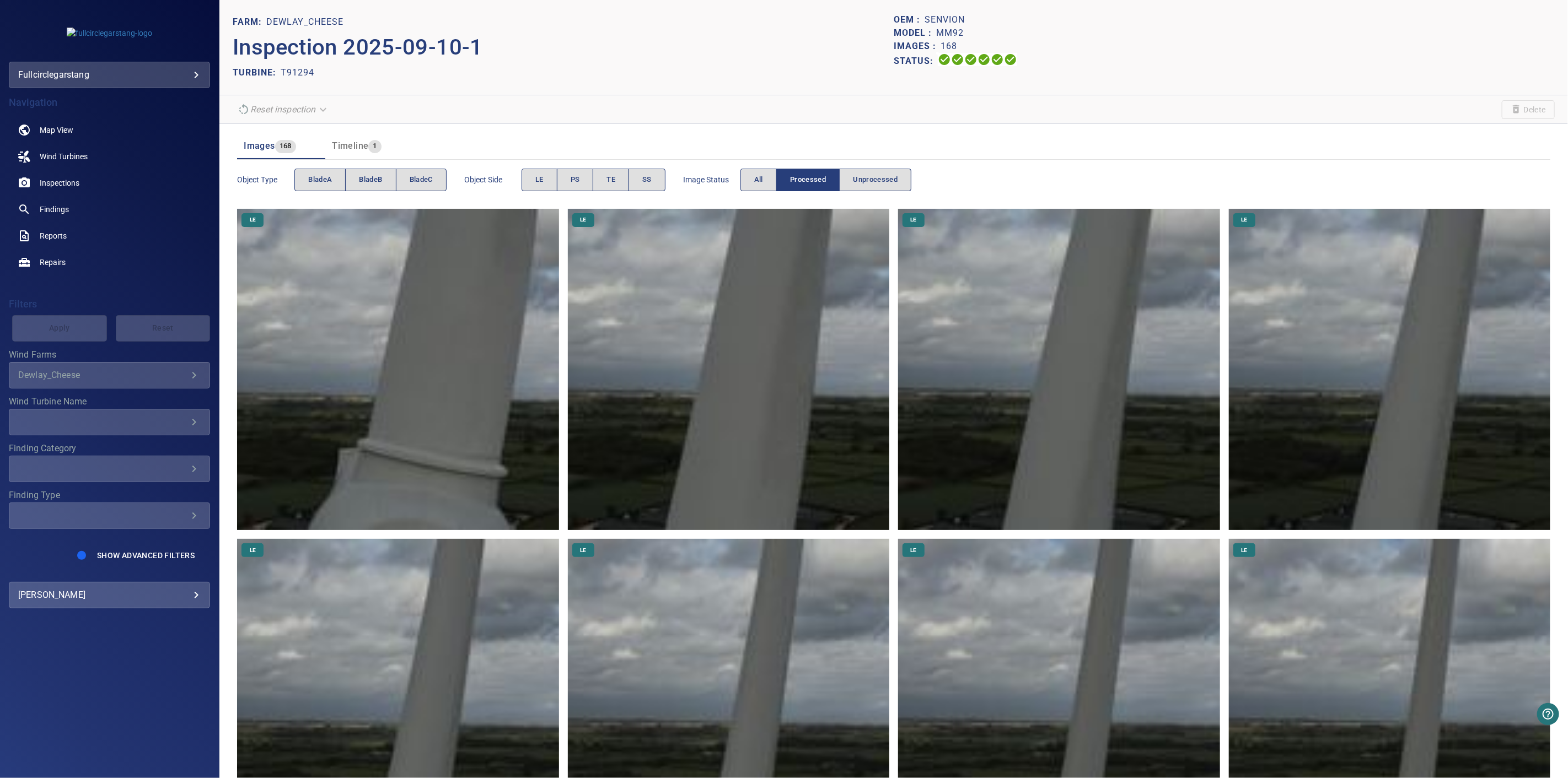
drag, startPoint x: 759, startPoint y: 58, endPoint x: 752, endPoint y: 50, distance: 10.6
click at [759, 58] on p "Inspection 2025-09-10-1" at bounding box center [563, 48] width 661 height 33
click at [118, 28] on img at bounding box center [109, 33] width 85 height 11
